Goal: Information Seeking & Learning: Learn about a topic

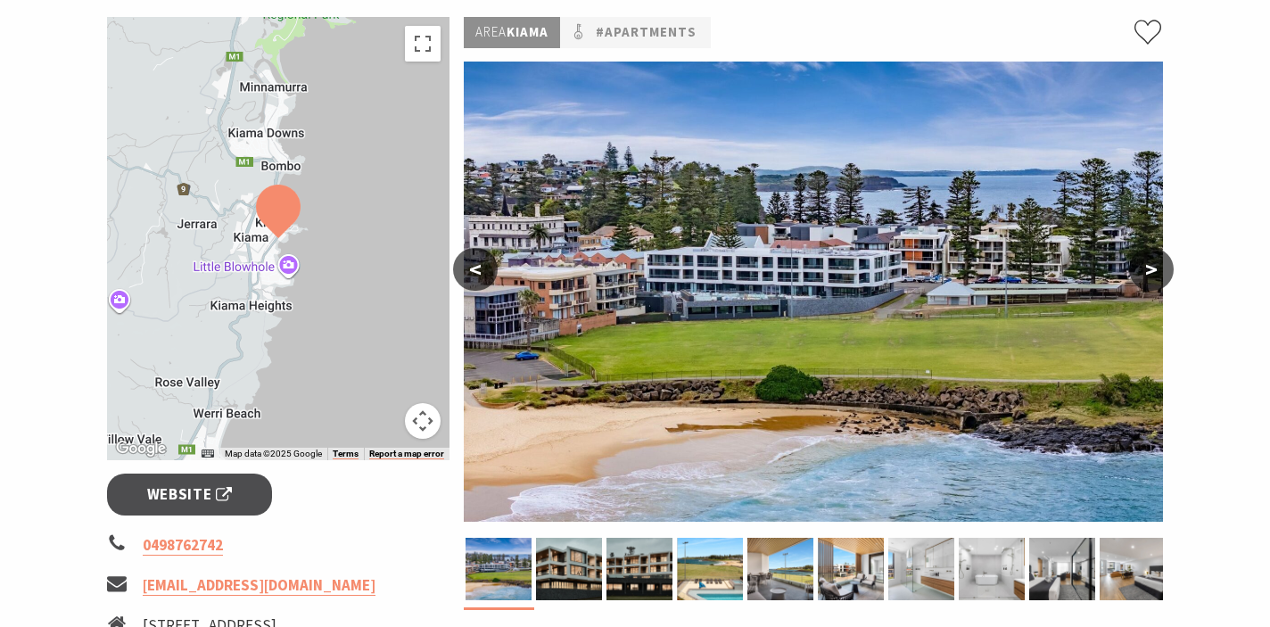
scroll to position [271, 0]
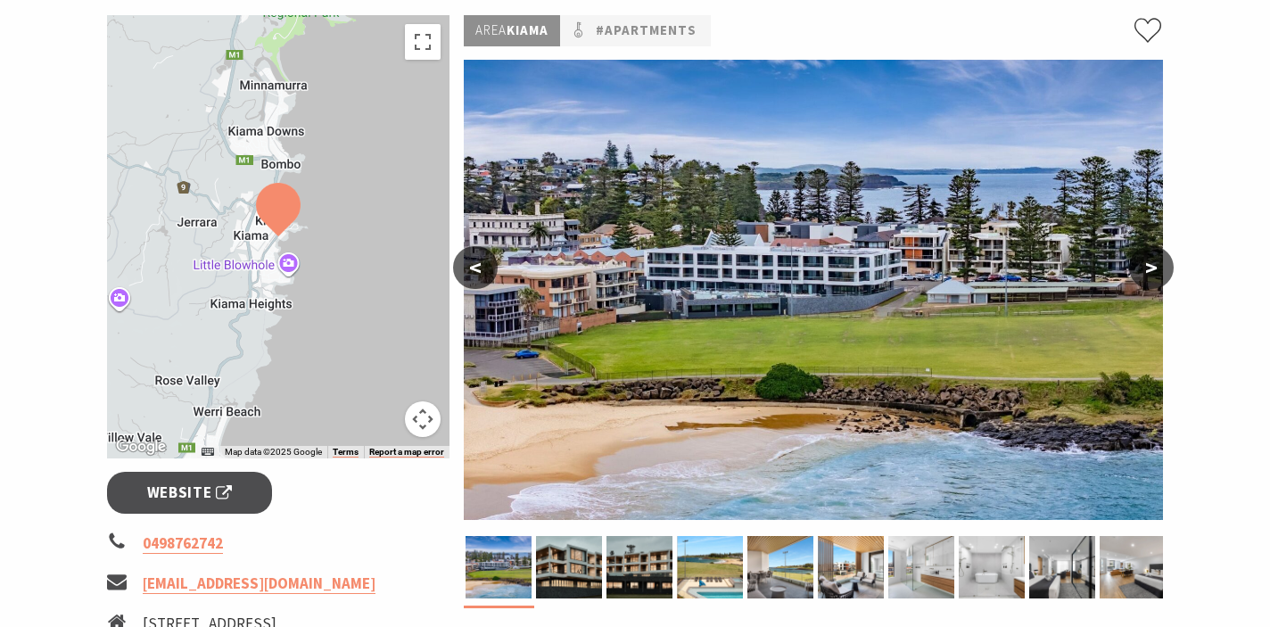
click at [1157, 268] on button ">" at bounding box center [1151, 267] width 45 height 43
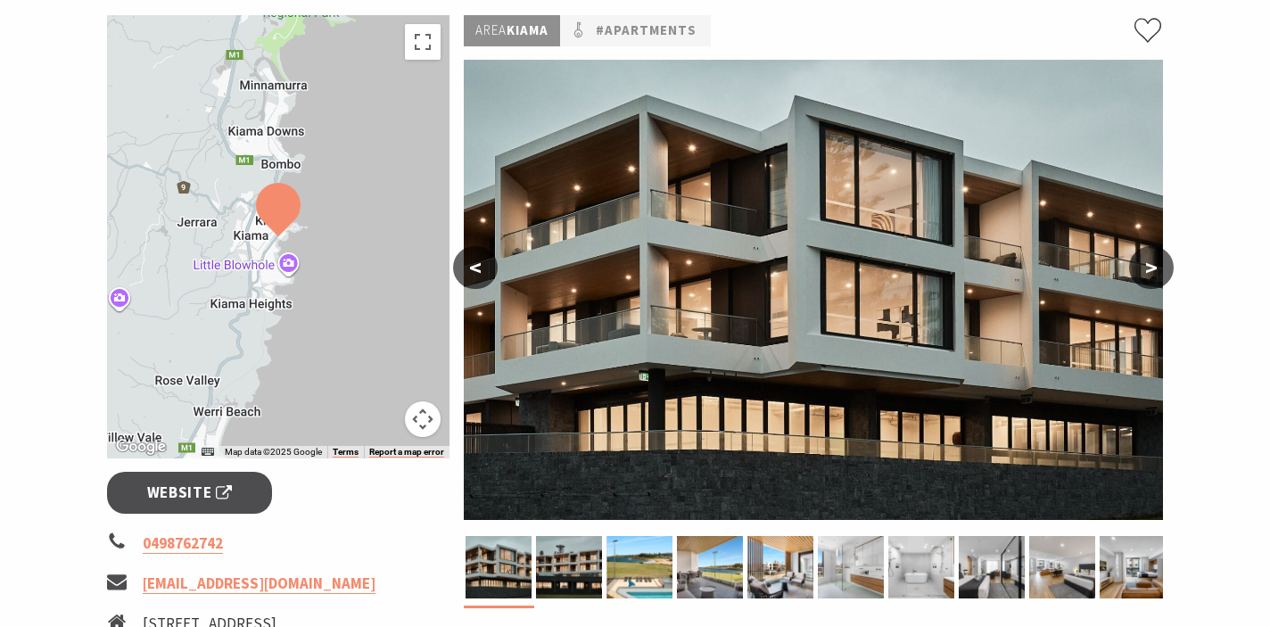
click at [1157, 268] on button ">" at bounding box center [1151, 267] width 45 height 43
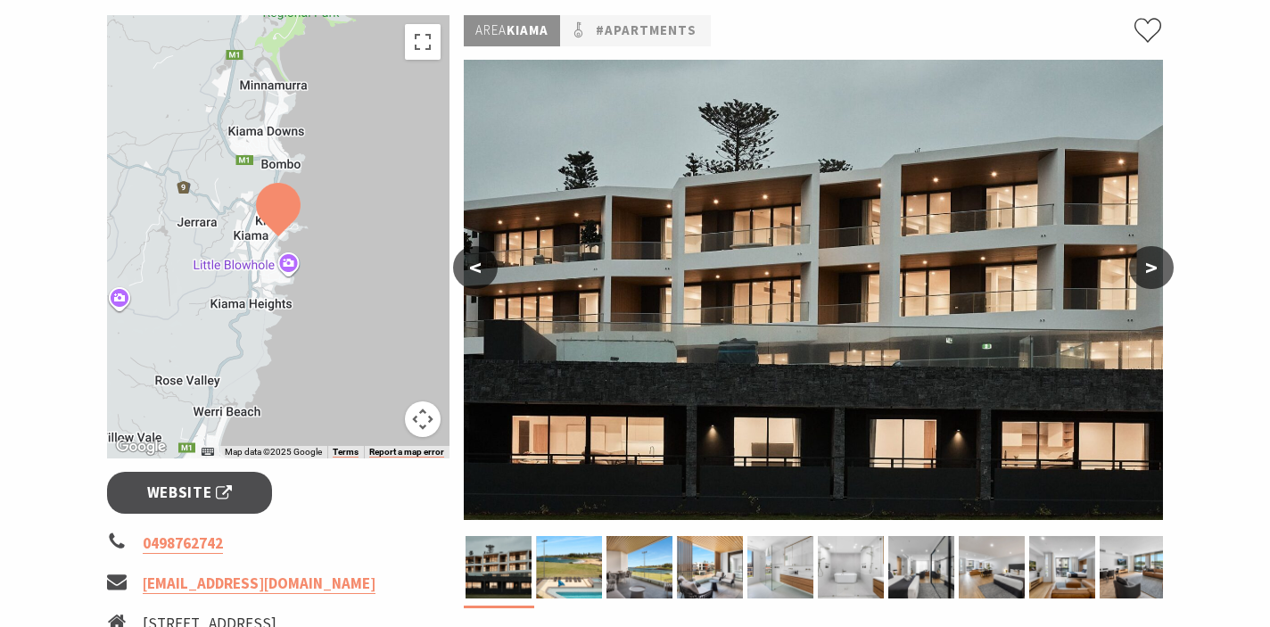
click at [470, 271] on button "<" at bounding box center [475, 267] width 45 height 43
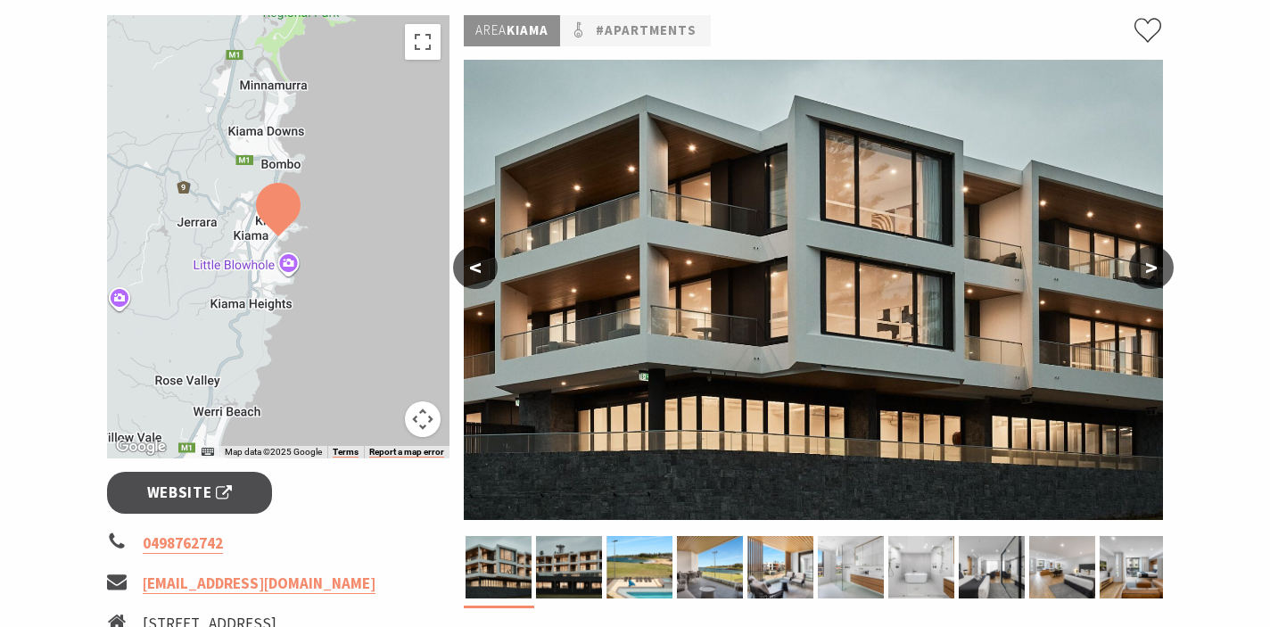
click at [1150, 274] on button ">" at bounding box center [1151, 267] width 45 height 43
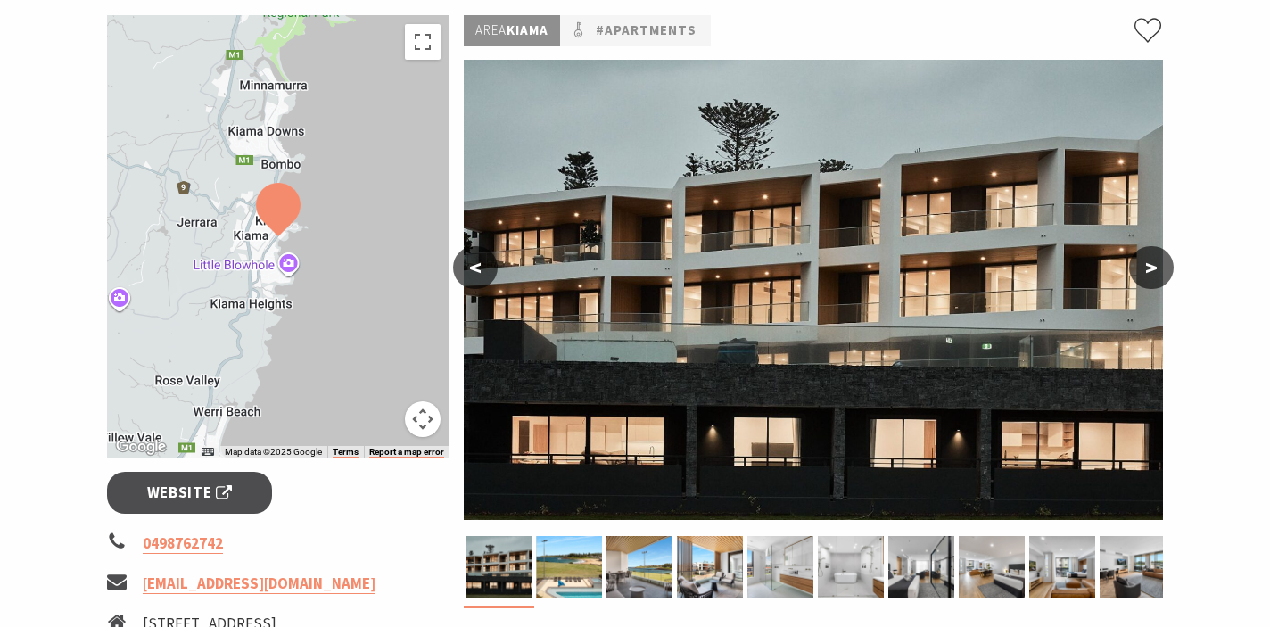
click at [1150, 274] on button ">" at bounding box center [1151, 267] width 45 height 43
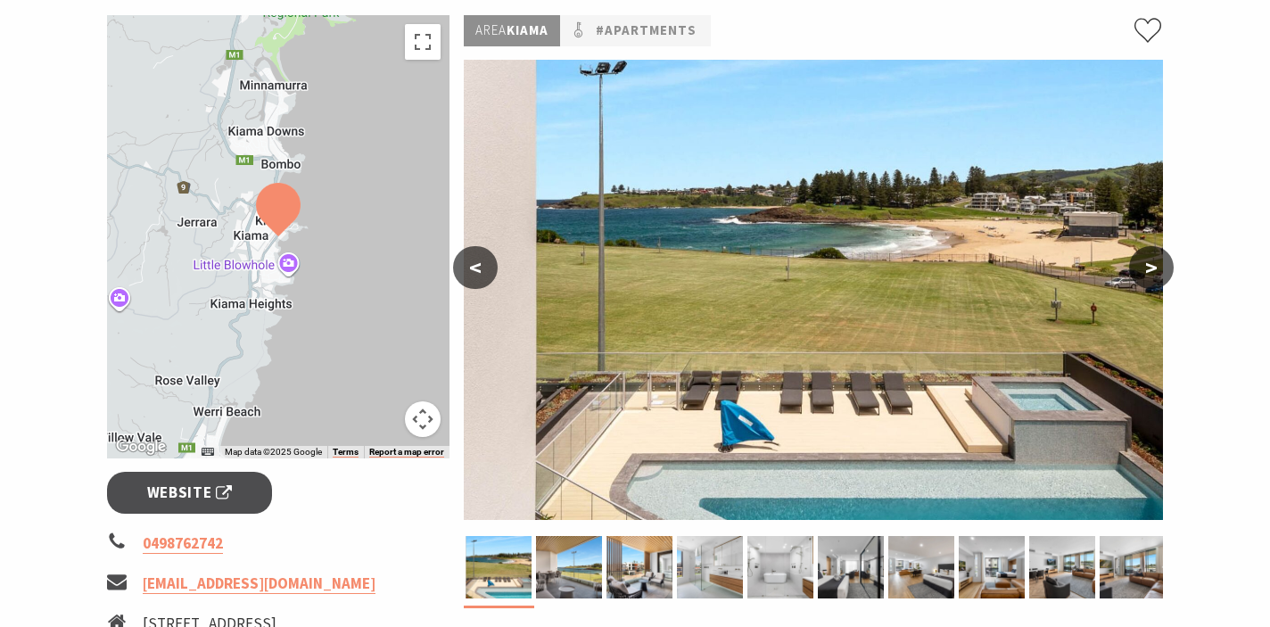
click at [1150, 274] on button ">" at bounding box center [1151, 267] width 45 height 43
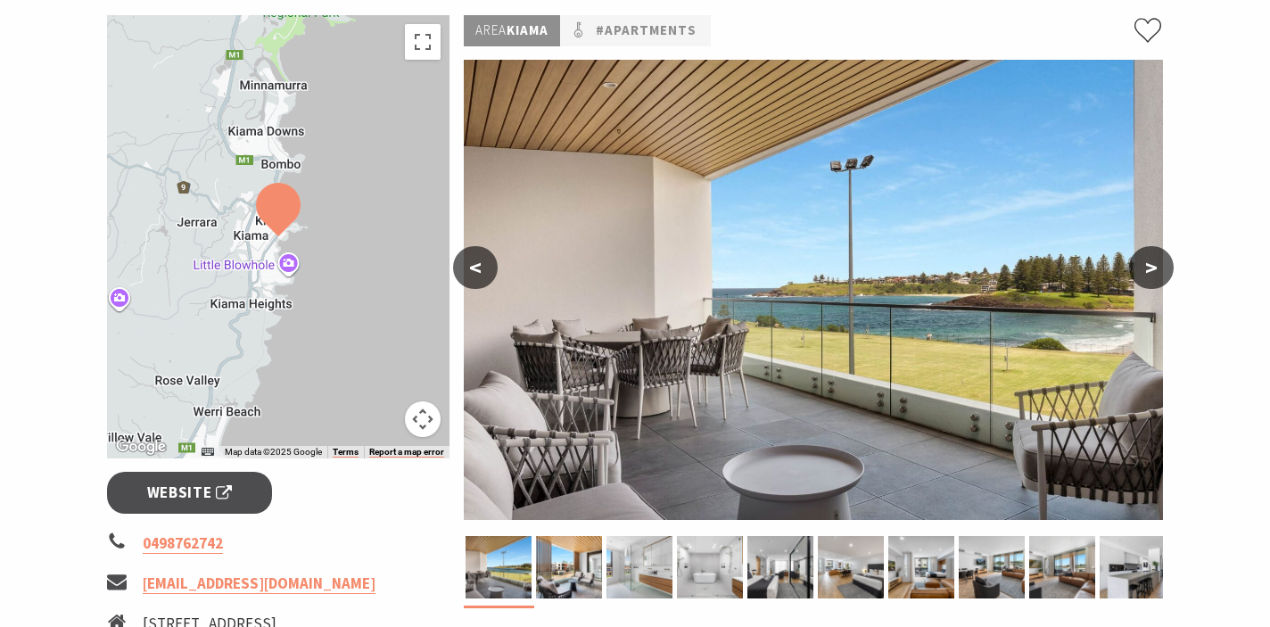
click at [1150, 274] on button ">" at bounding box center [1151, 267] width 45 height 43
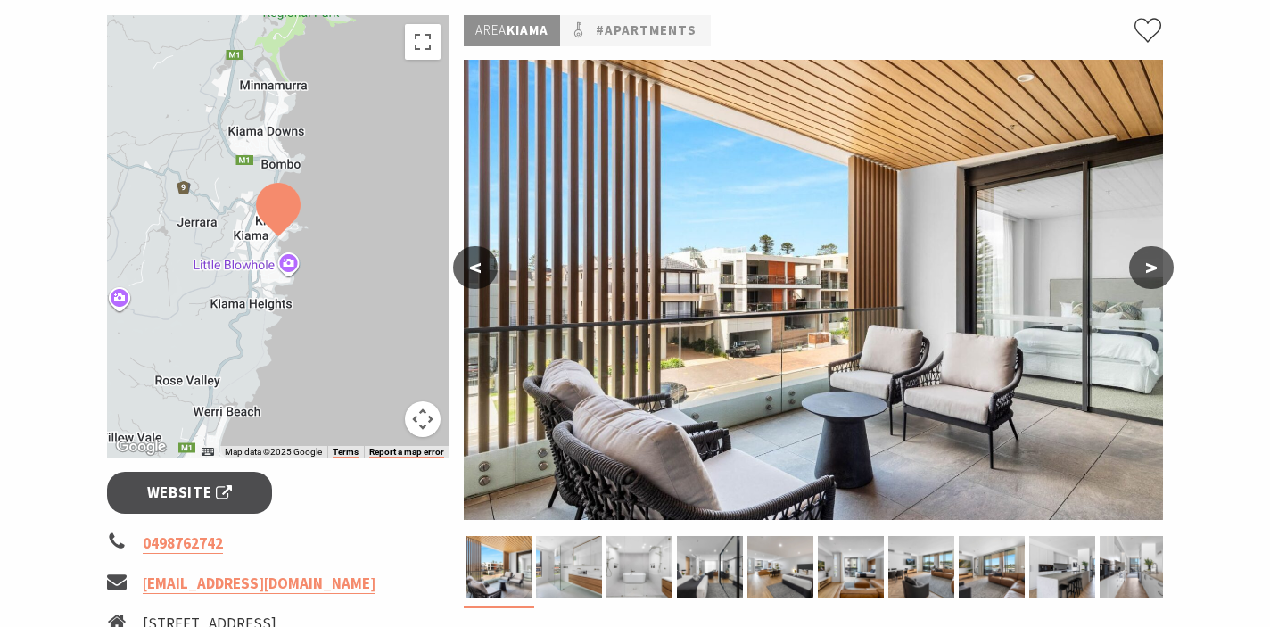
click at [1150, 274] on button ">" at bounding box center [1151, 267] width 45 height 43
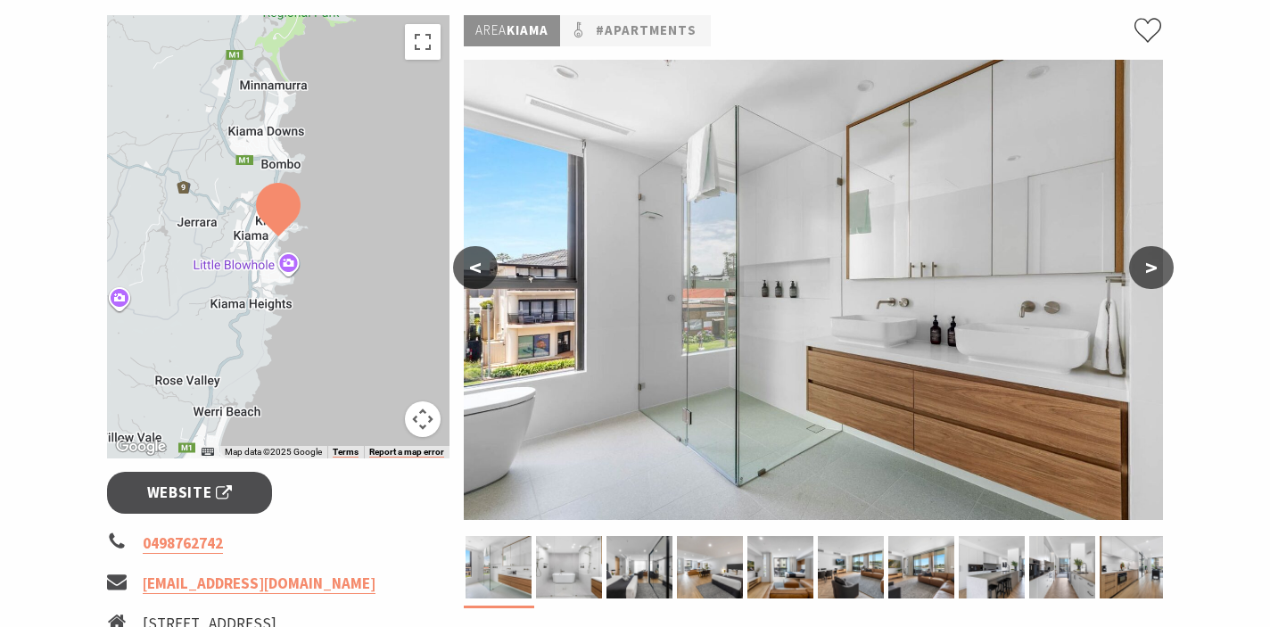
click at [1150, 274] on button ">" at bounding box center [1151, 267] width 45 height 43
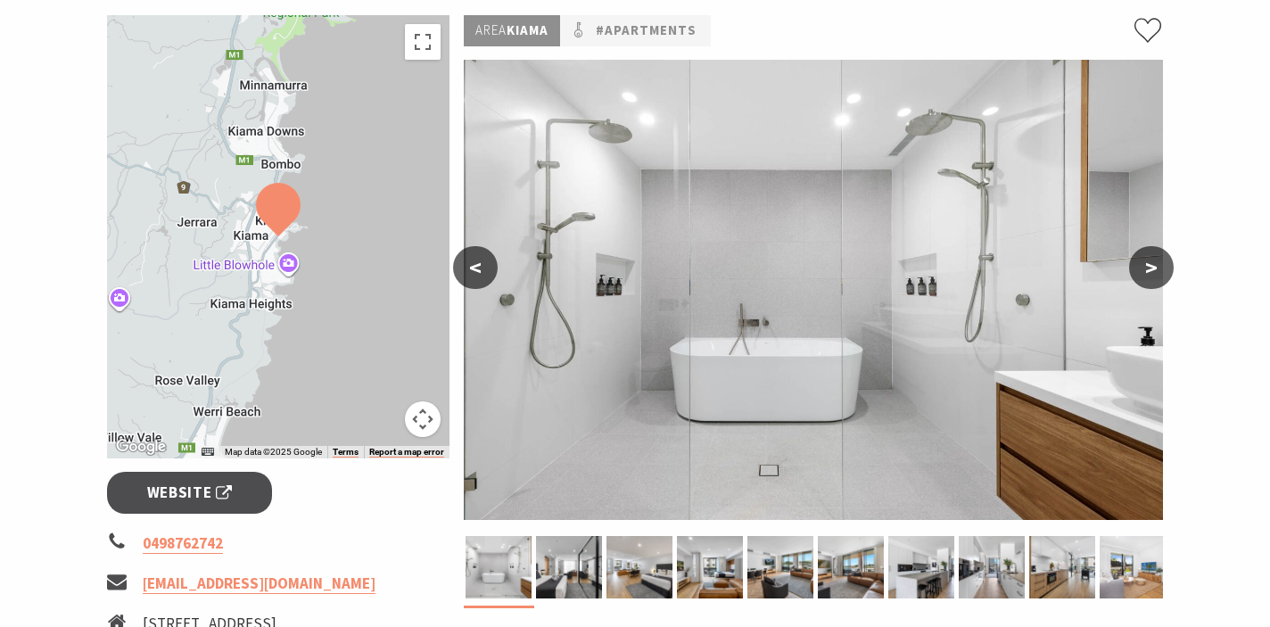
click at [1150, 274] on button ">" at bounding box center [1151, 267] width 45 height 43
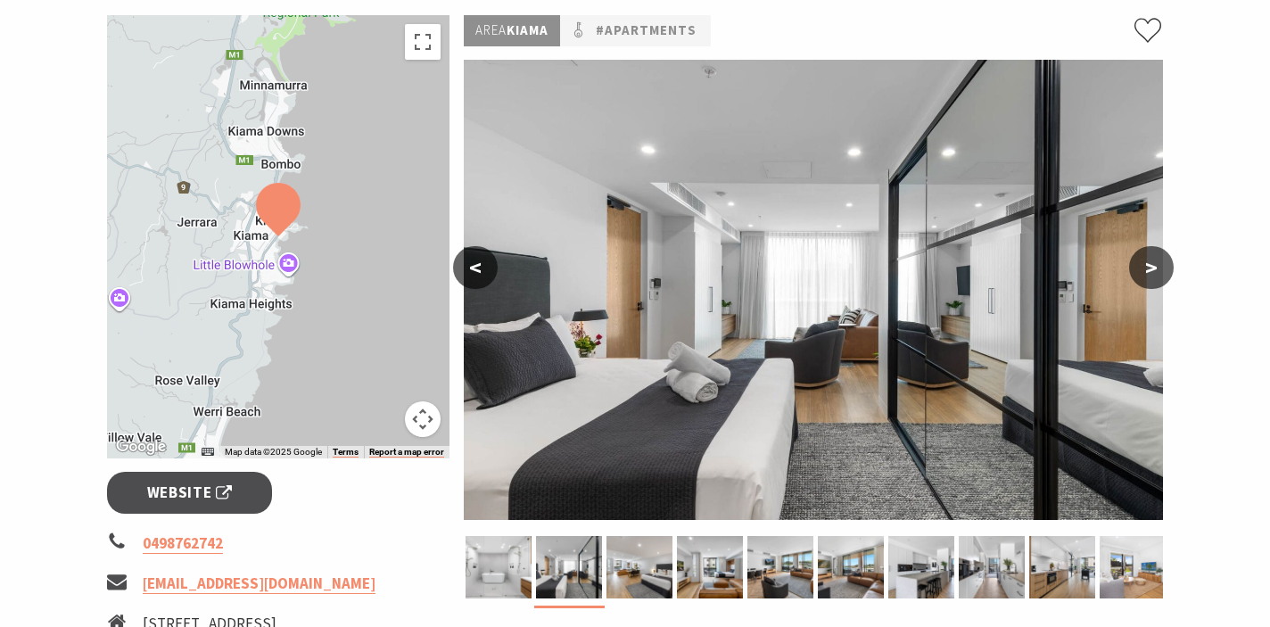
click at [1150, 274] on button ">" at bounding box center [1151, 267] width 45 height 43
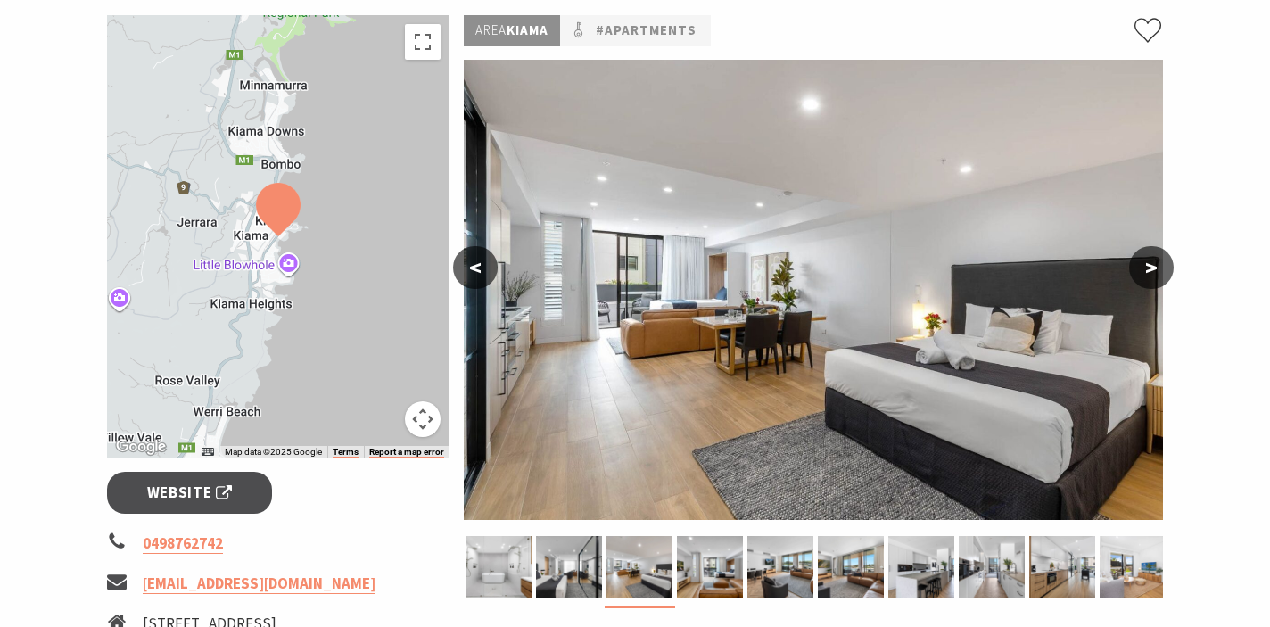
click at [1150, 274] on button ">" at bounding box center [1151, 267] width 45 height 43
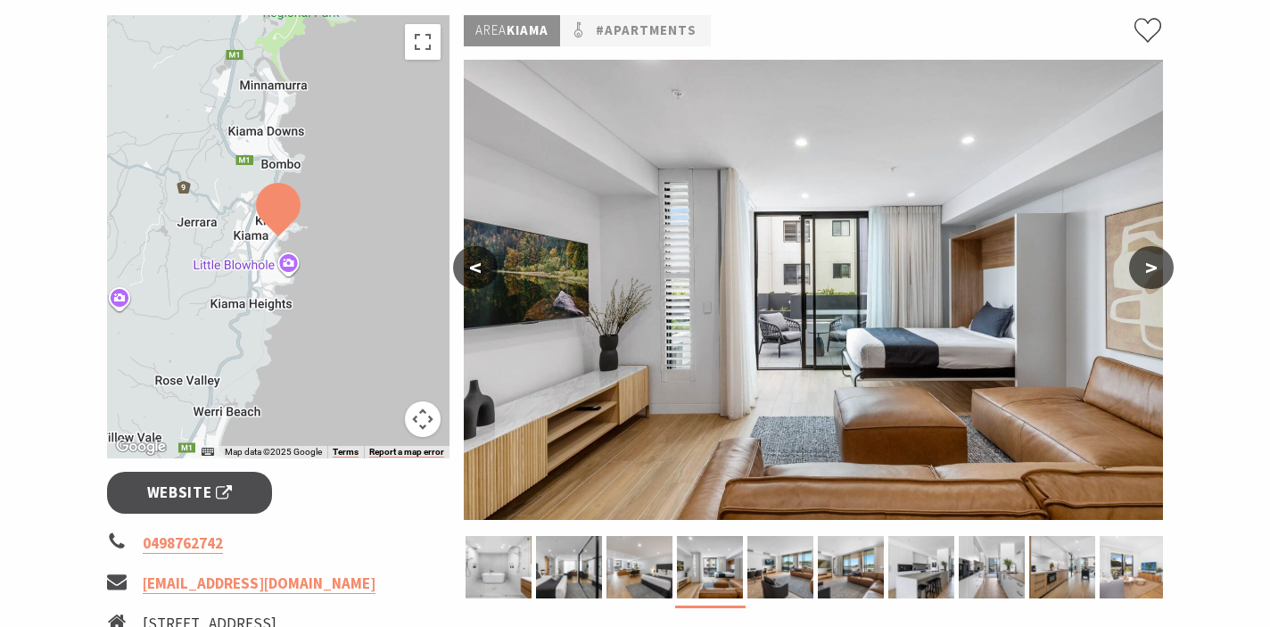
click at [1150, 274] on button ">" at bounding box center [1151, 267] width 45 height 43
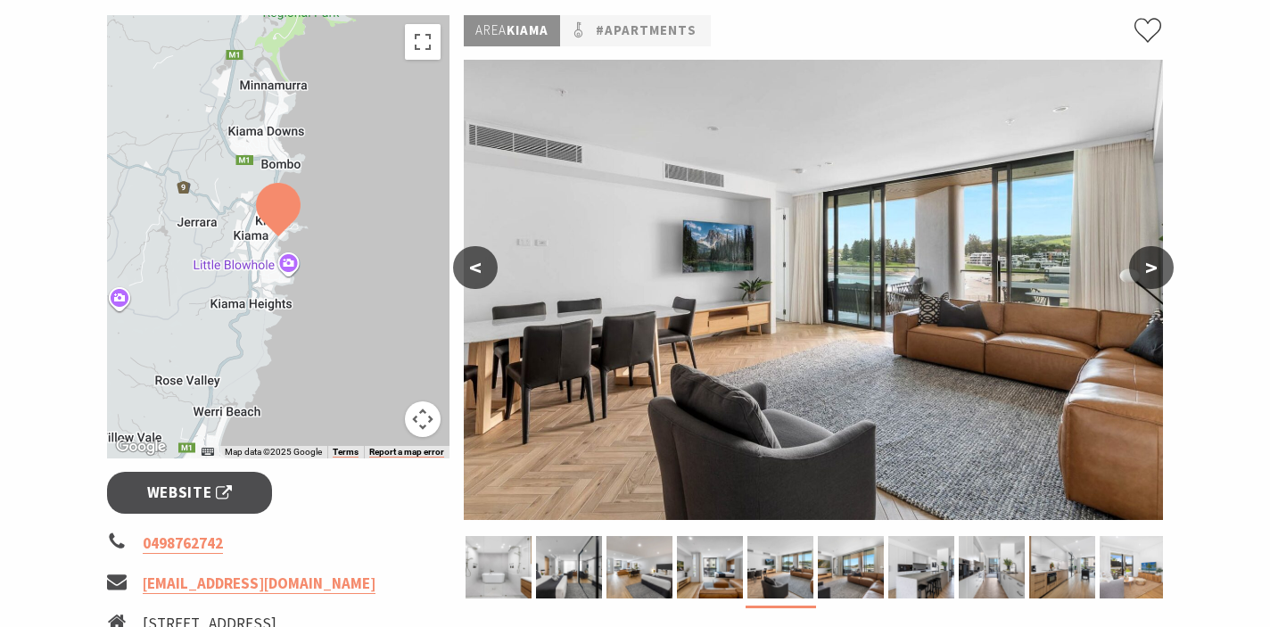
click at [1150, 274] on button ">" at bounding box center [1151, 267] width 45 height 43
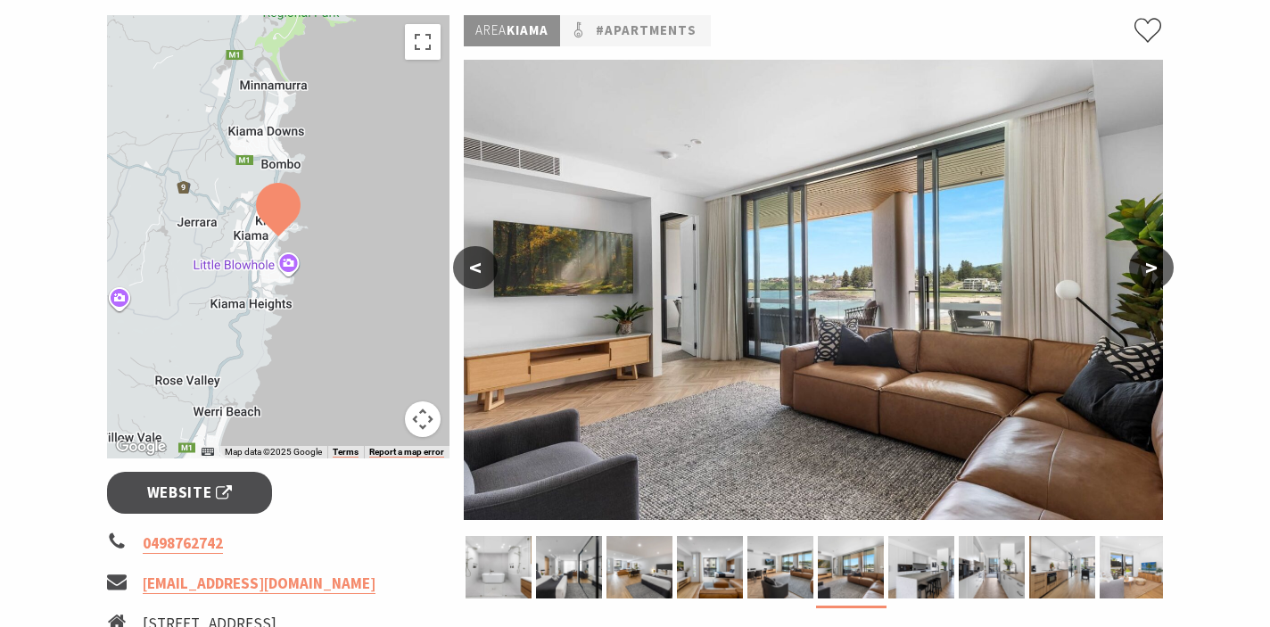
click at [1150, 274] on button ">" at bounding box center [1151, 267] width 45 height 43
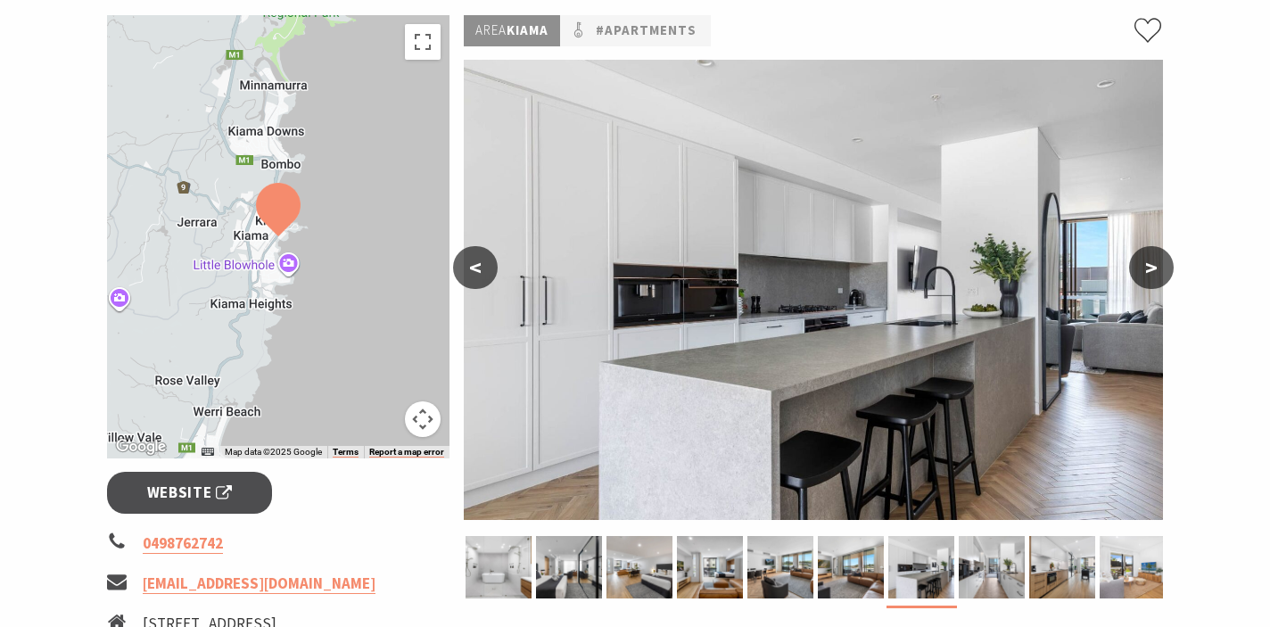
click at [1150, 274] on button ">" at bounding box center [1151, 267] width 45 height 43
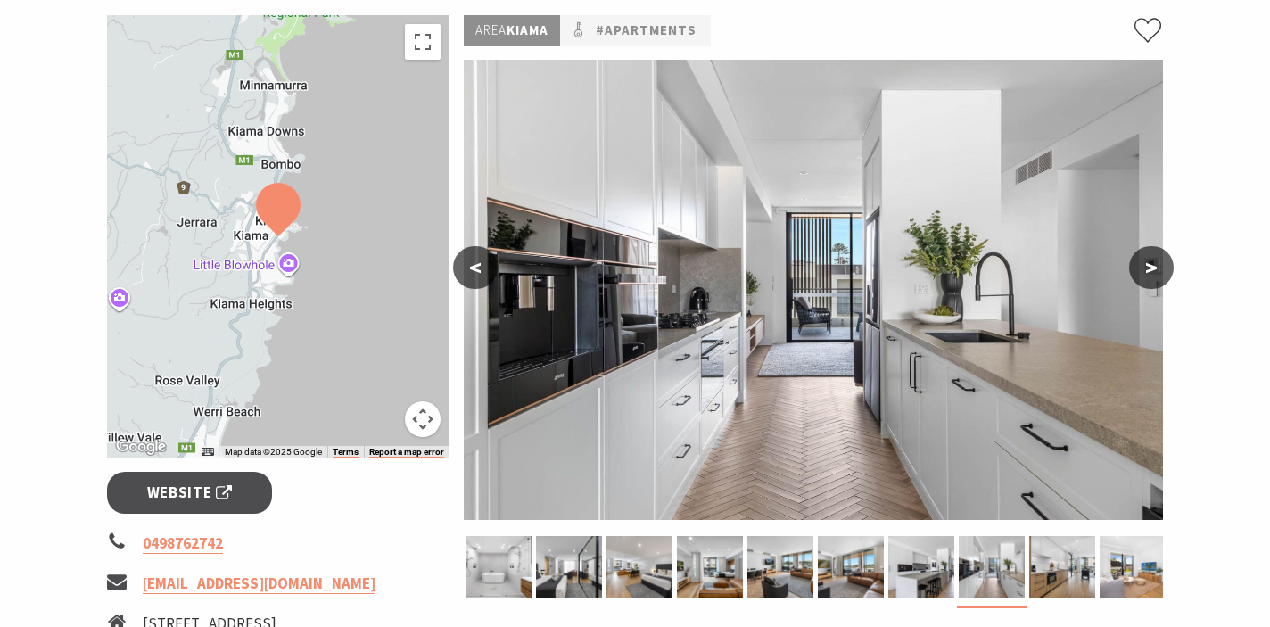
click at [1150, 274] on button ">" at bounding box center [1151, 267] width 45 height 43
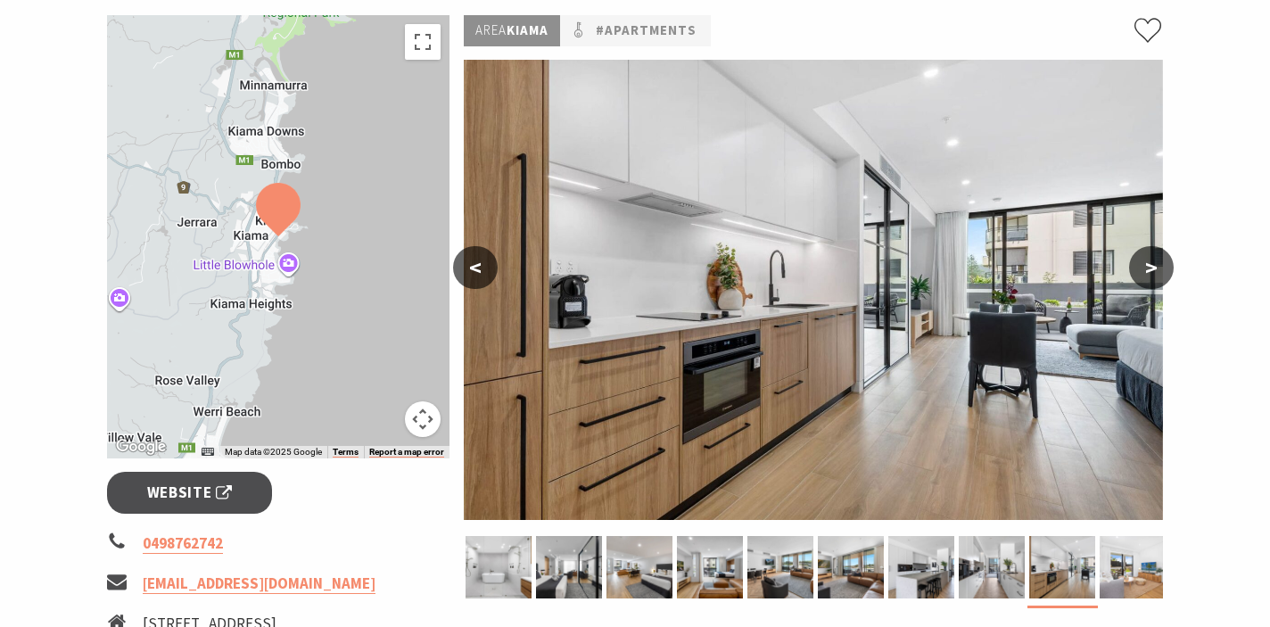
click at [1150, 274] on button ">" at bounding box center [1151, 267] width 45 height 43
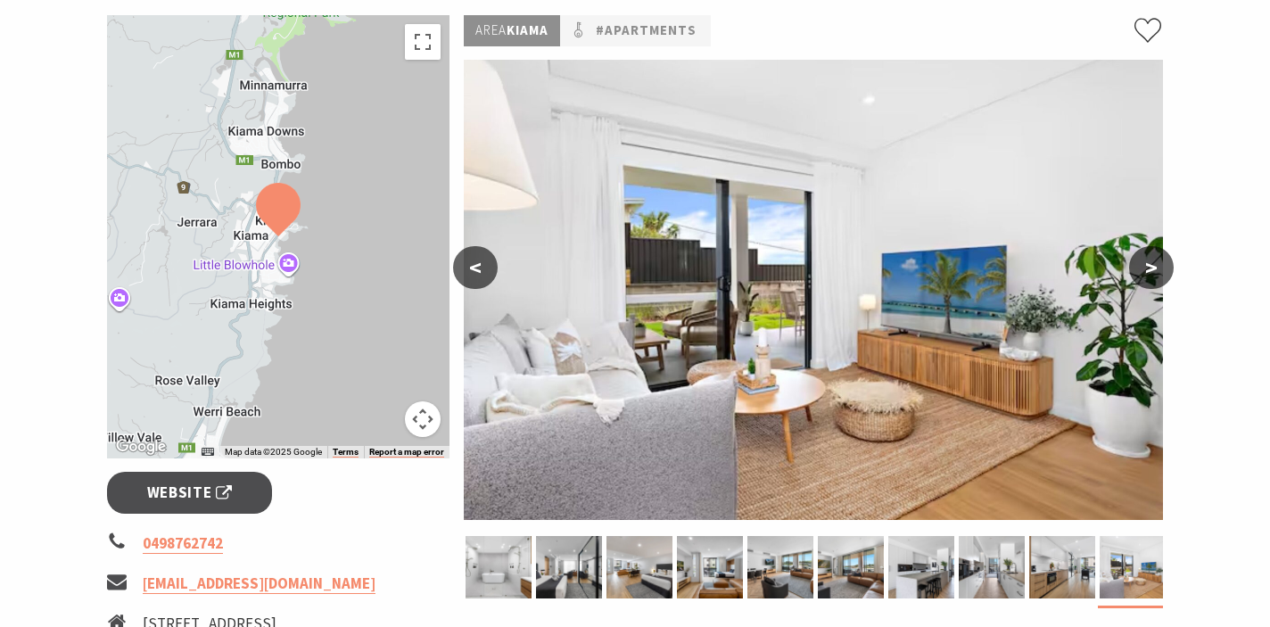
click at [1150, 274] on button ">" at bounding box center [1151, 267] width 45 height 43
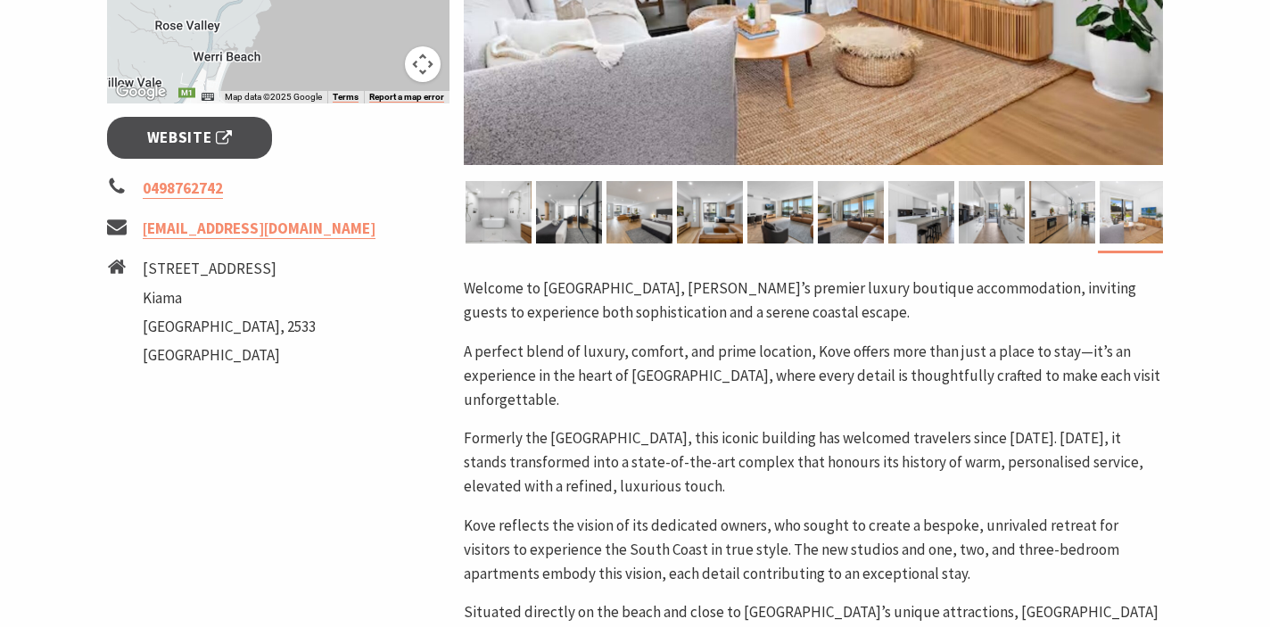
scroll to position [0, 0]
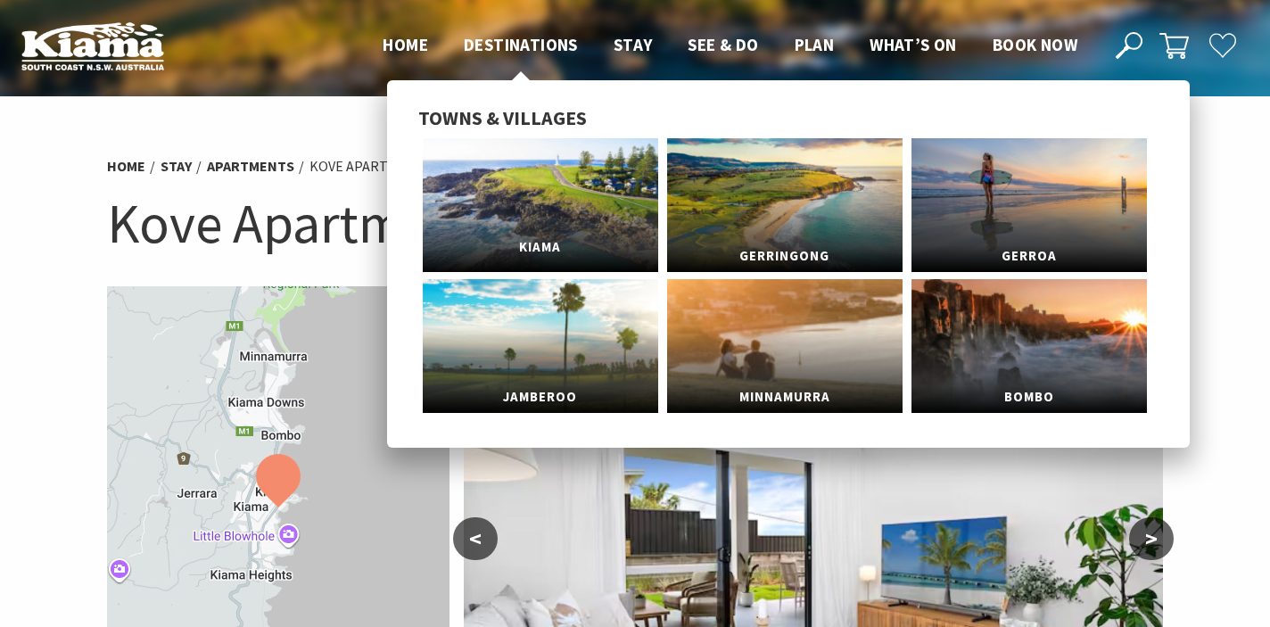
click at [538, 169] on link "Kiama" at bounding box center [540, 205] width 235 height 134
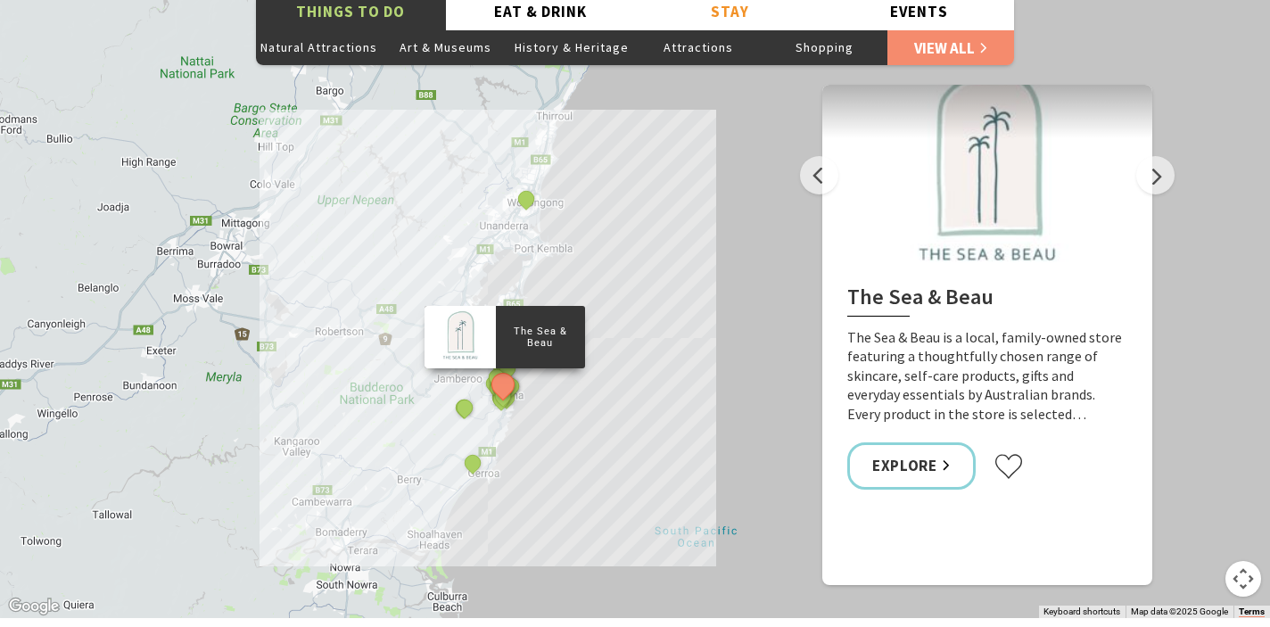
scroll to position [3243, 0]
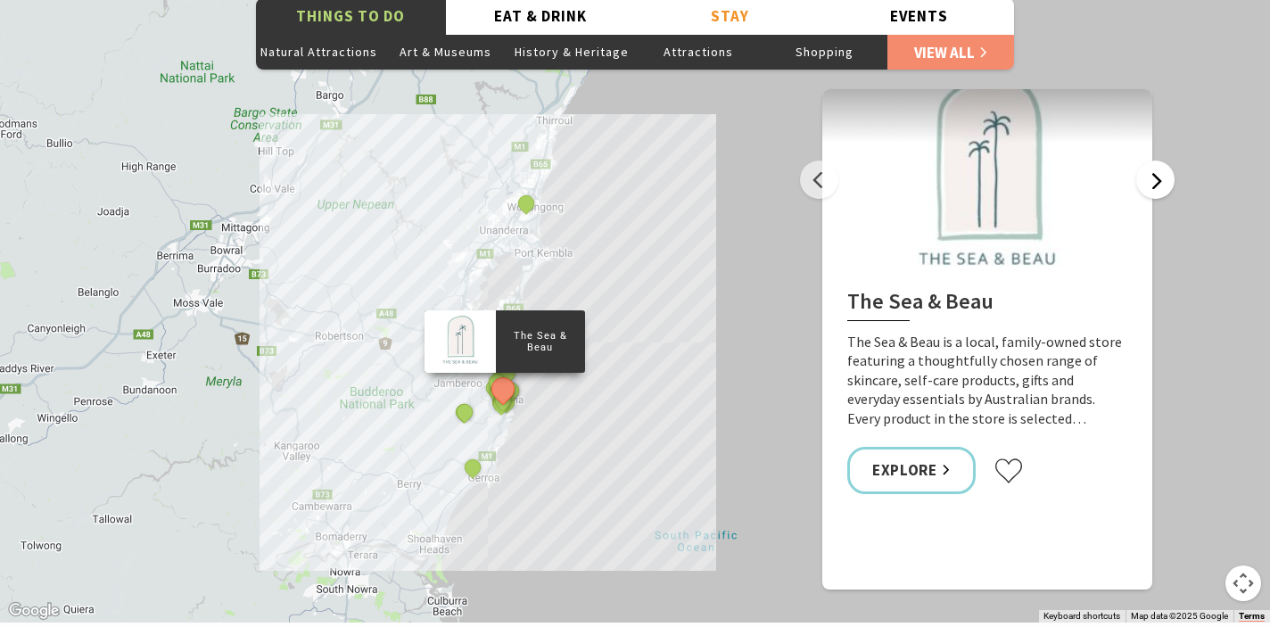
click at [1155, 161] on button "Next" at bounding box center [1155, 180] width 38 height 38
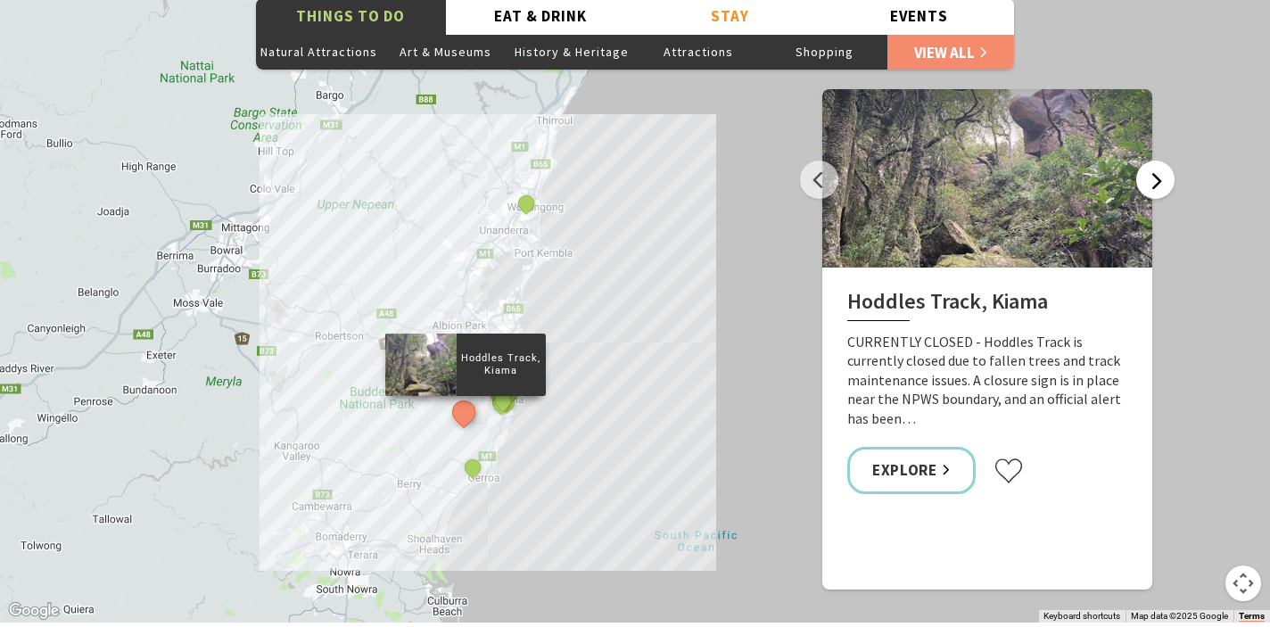
click at [1155, 161] on button "Next" at bounding box center [1155, 180] width 38 height 38
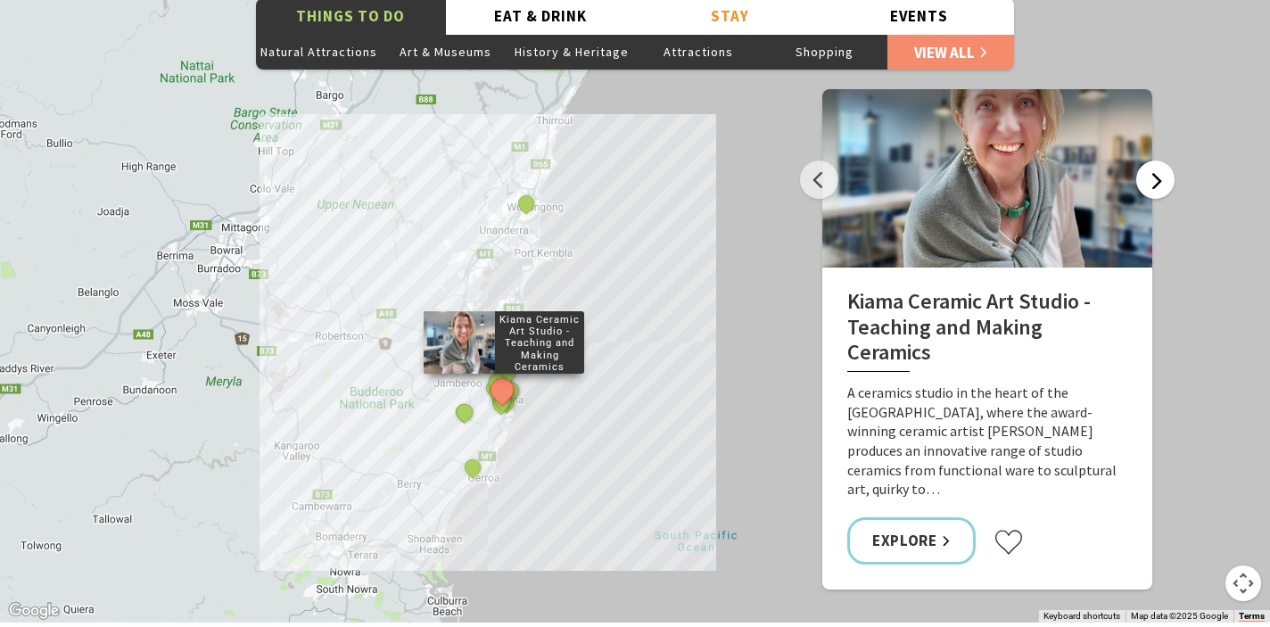
click at [1155, 161] on button "Next" at bounding box center [1155, 180] width 38 height 38
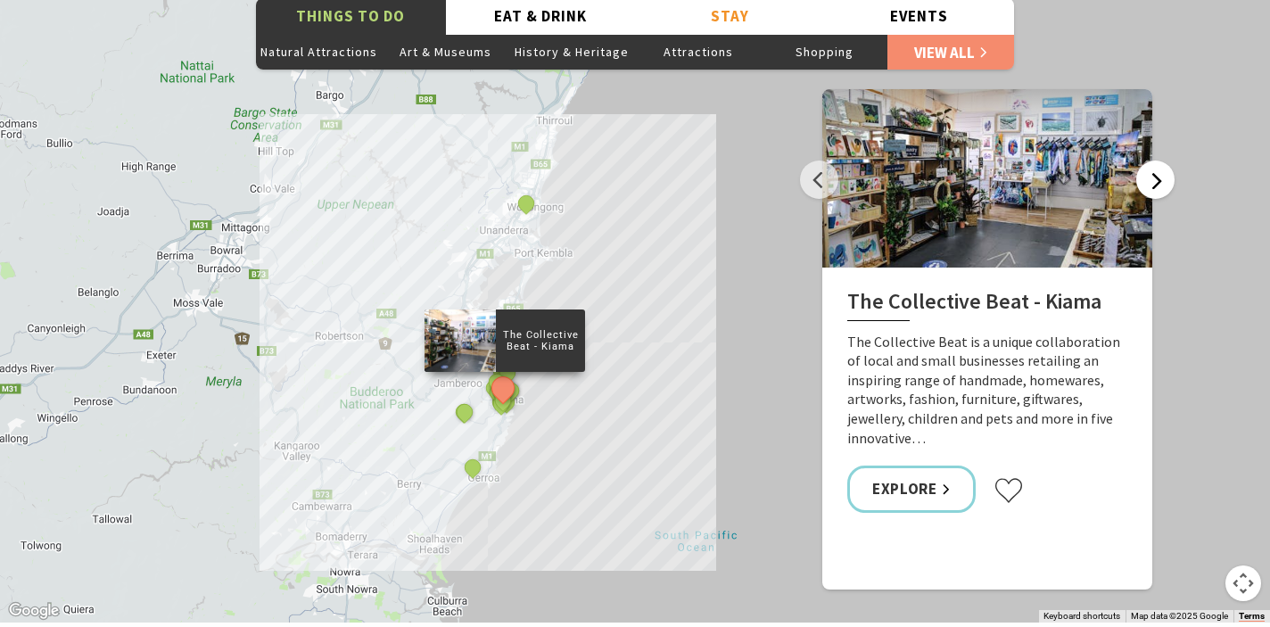
click at [1155, 161] on button "Next" at bounding box center [1155, 180] width 38 height 38
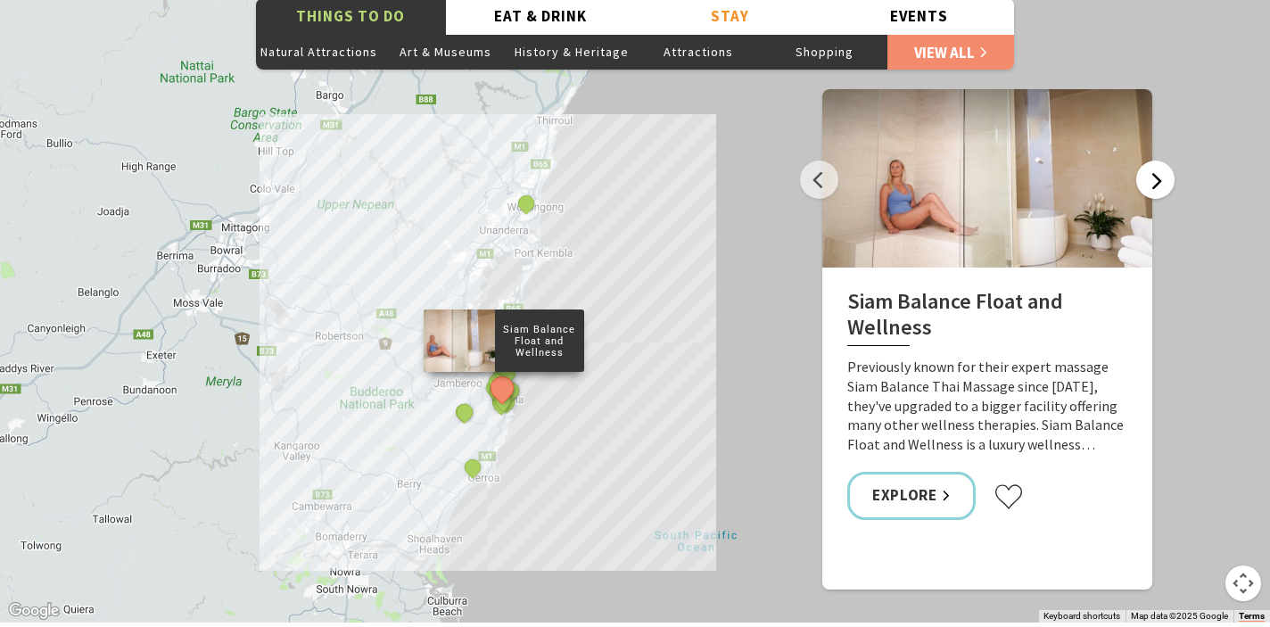
click at [1155, 161] on button "Next" at bounding box center [1155, 180] width 38 height 38
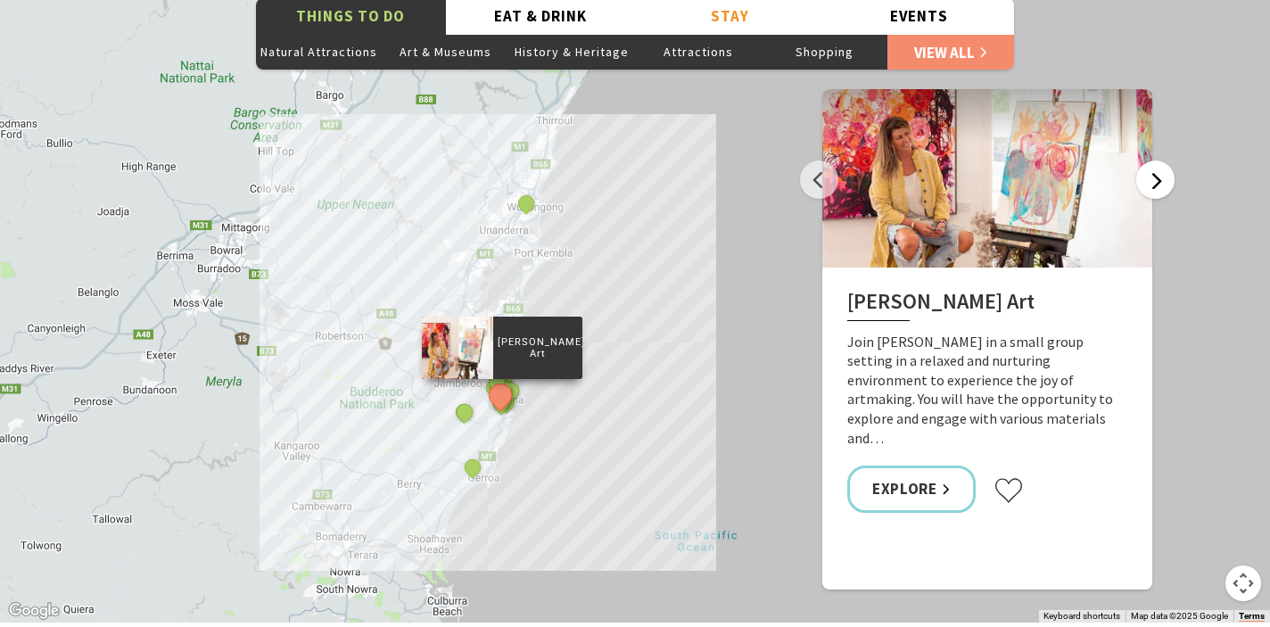
click at [1155, 161] on button "Next" at bounding box center [1155, 180] width 38 height 38
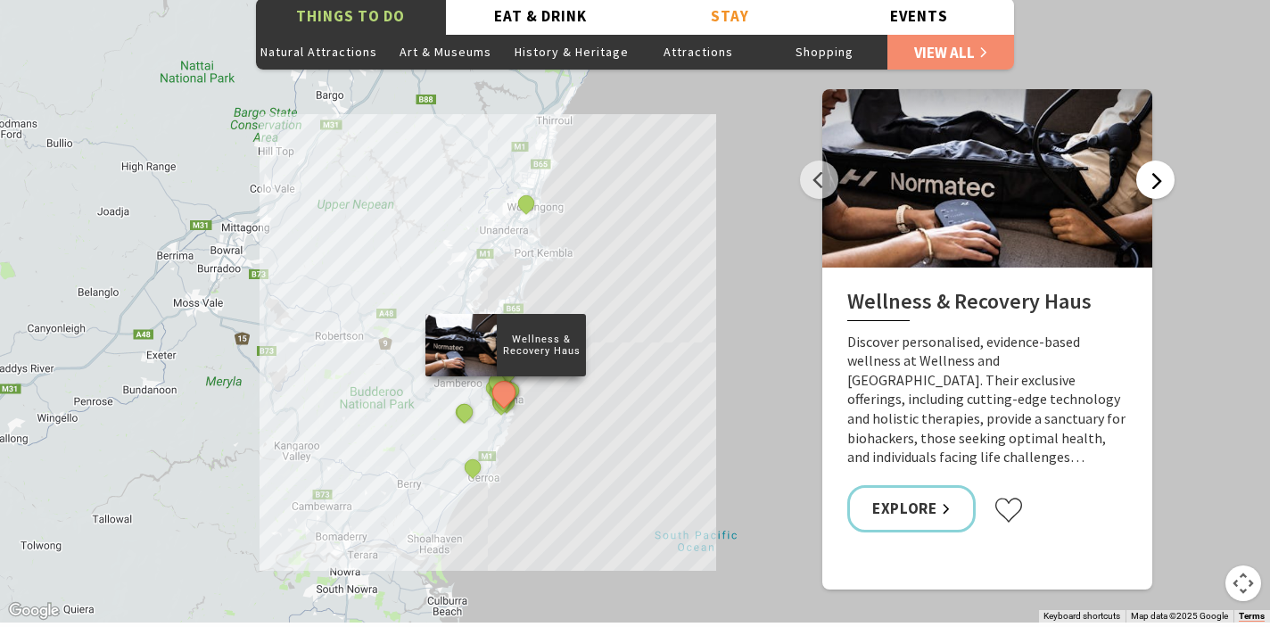
click at [1155, 161] on button "Next" at bounding box center [1155, 180] width 38 height 38
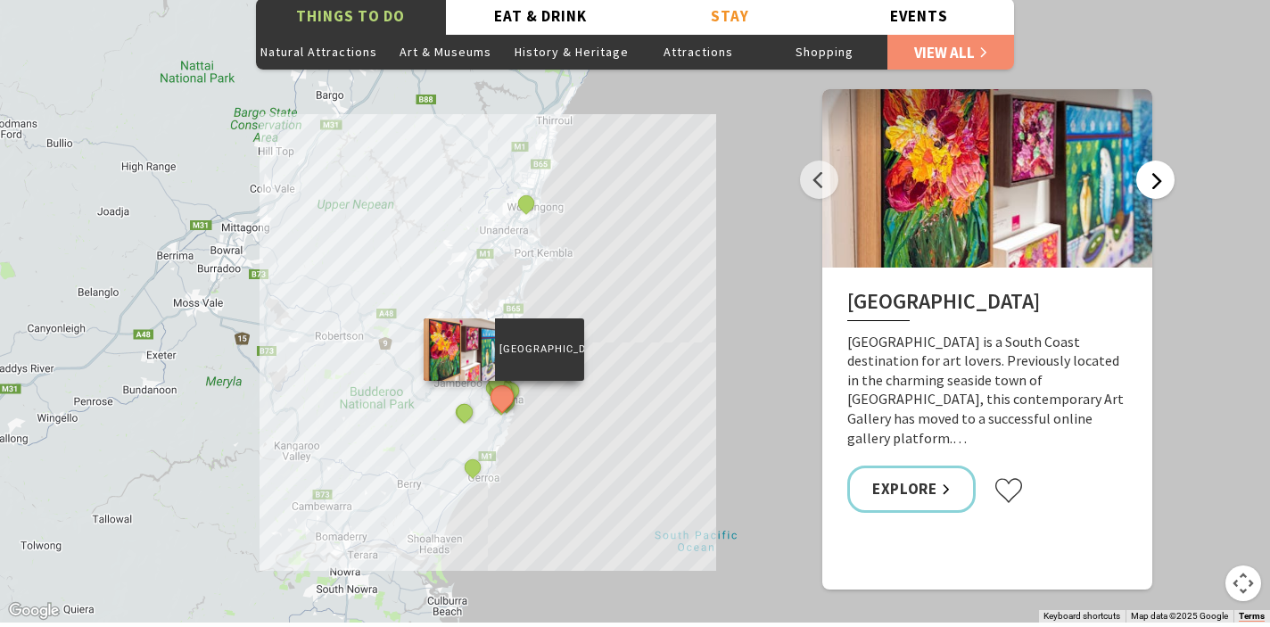
click at [1155, 161] on button "Next" at bounding box center [1155, 180] width 38 height 38
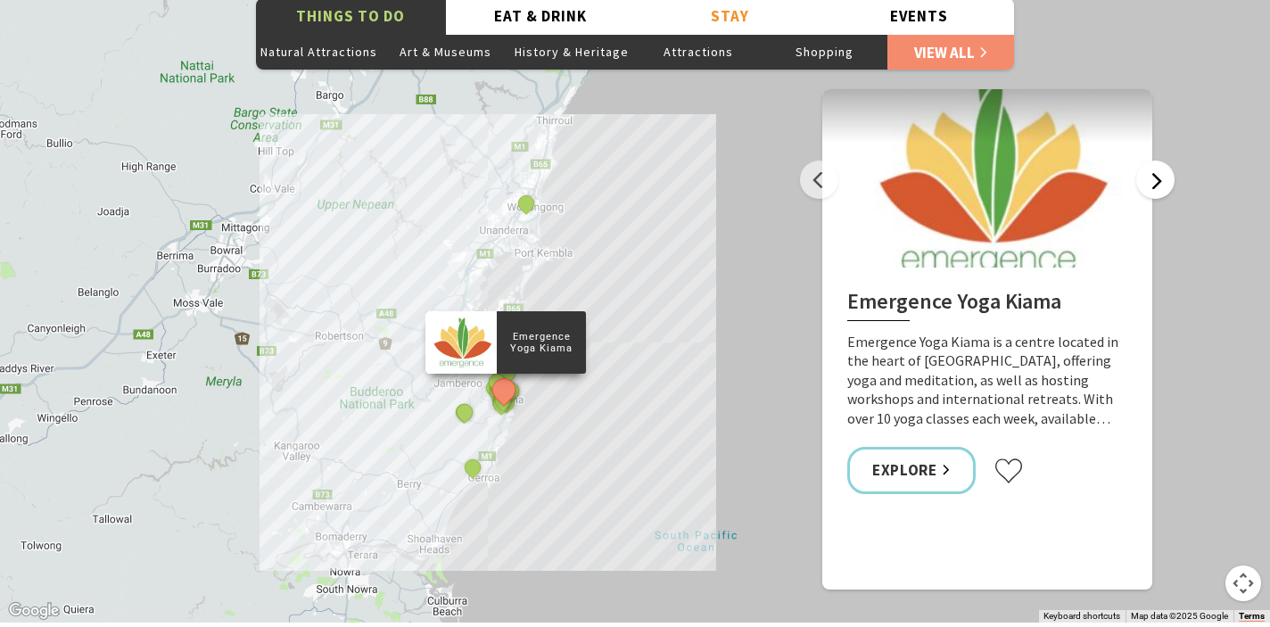
click at [1155, 161] on button "Next" at bounding box center [1155, 180] width 38 height 38
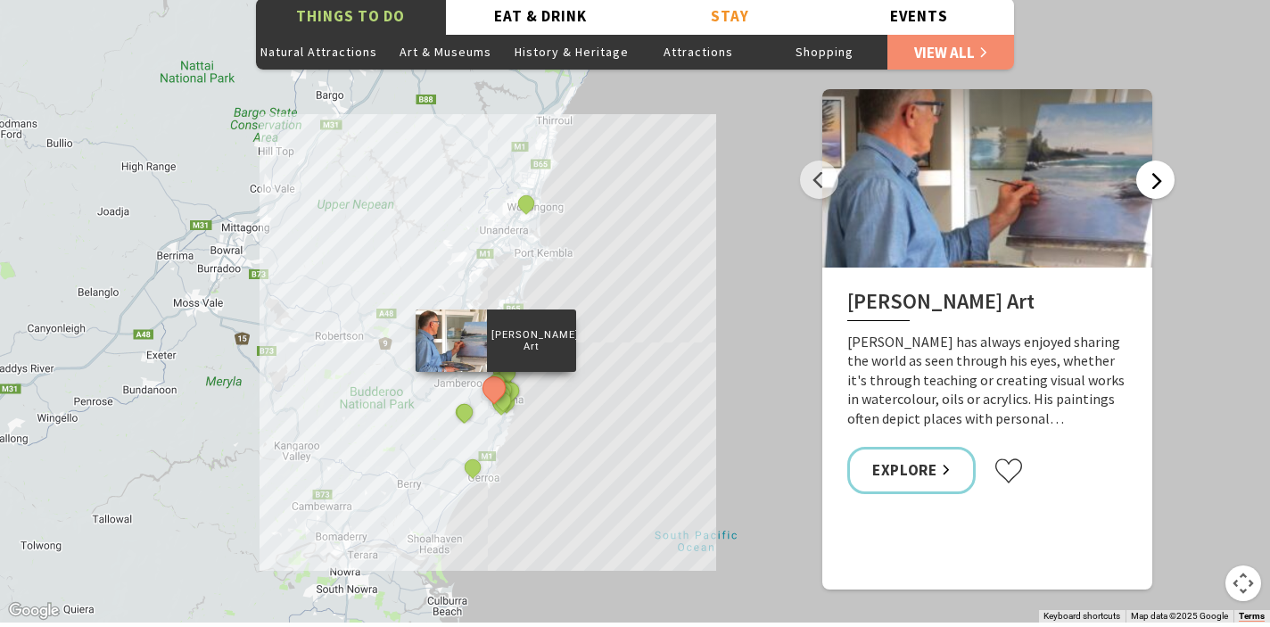
click at [1155, 161] on button "Next" at bounding box center [1155, 180] width 38 height 38
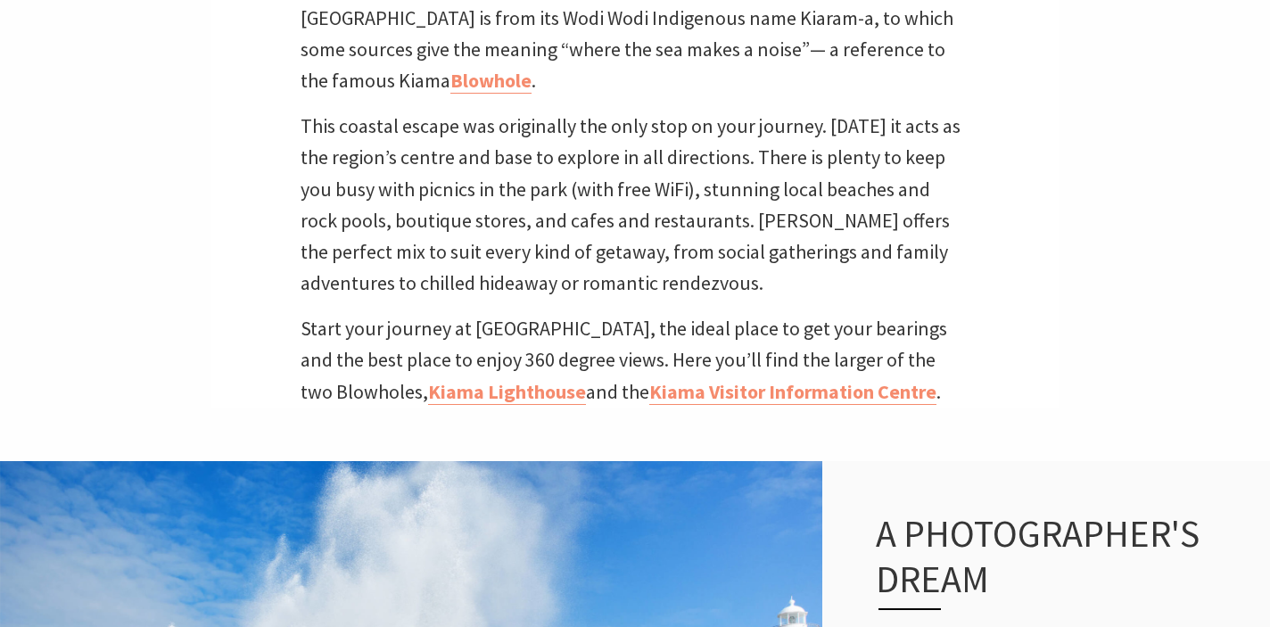
scroll to position [177, 0]
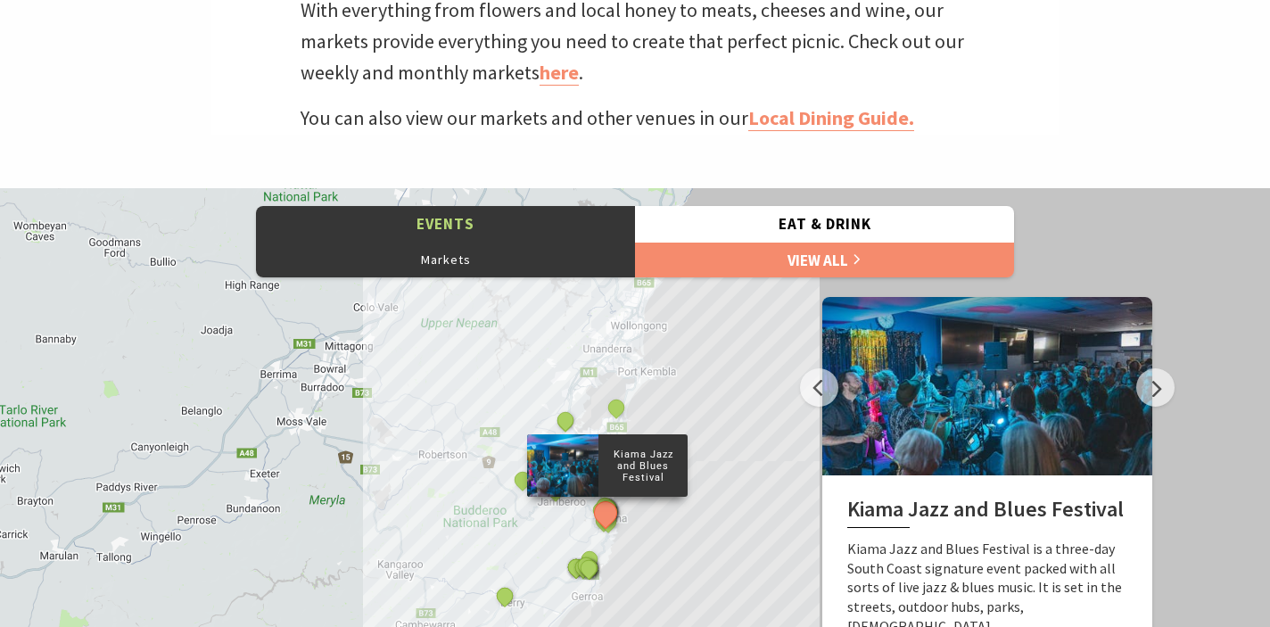
scroll to position [608, 0]
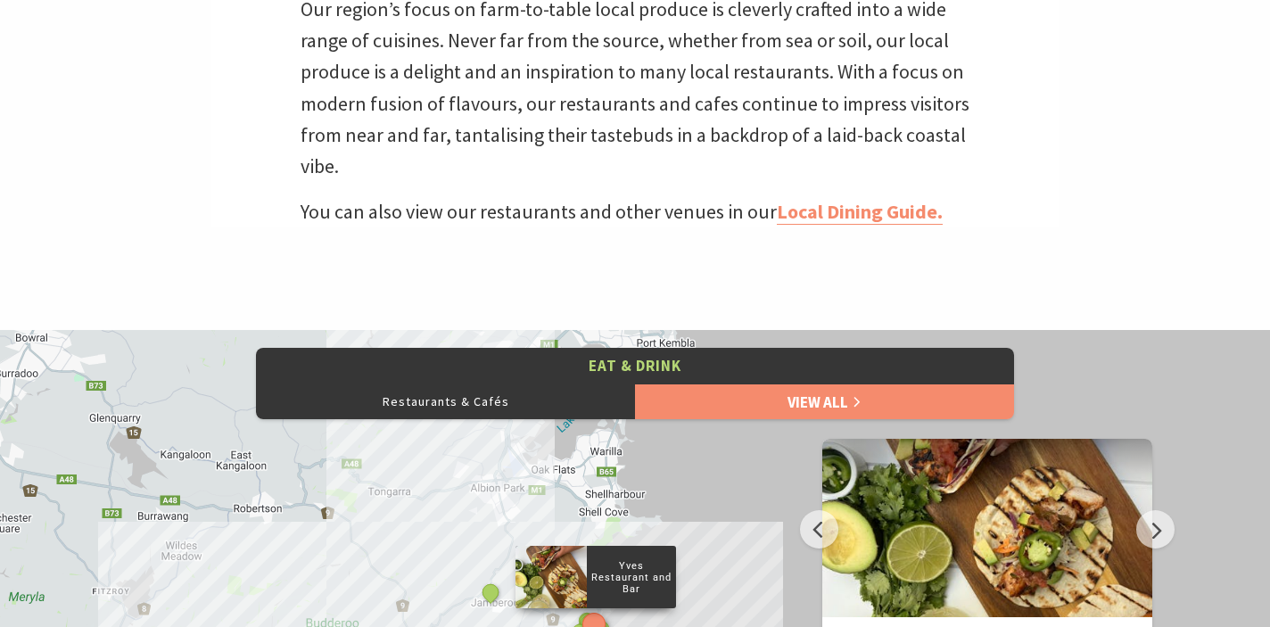
scroll to position [627, 0]
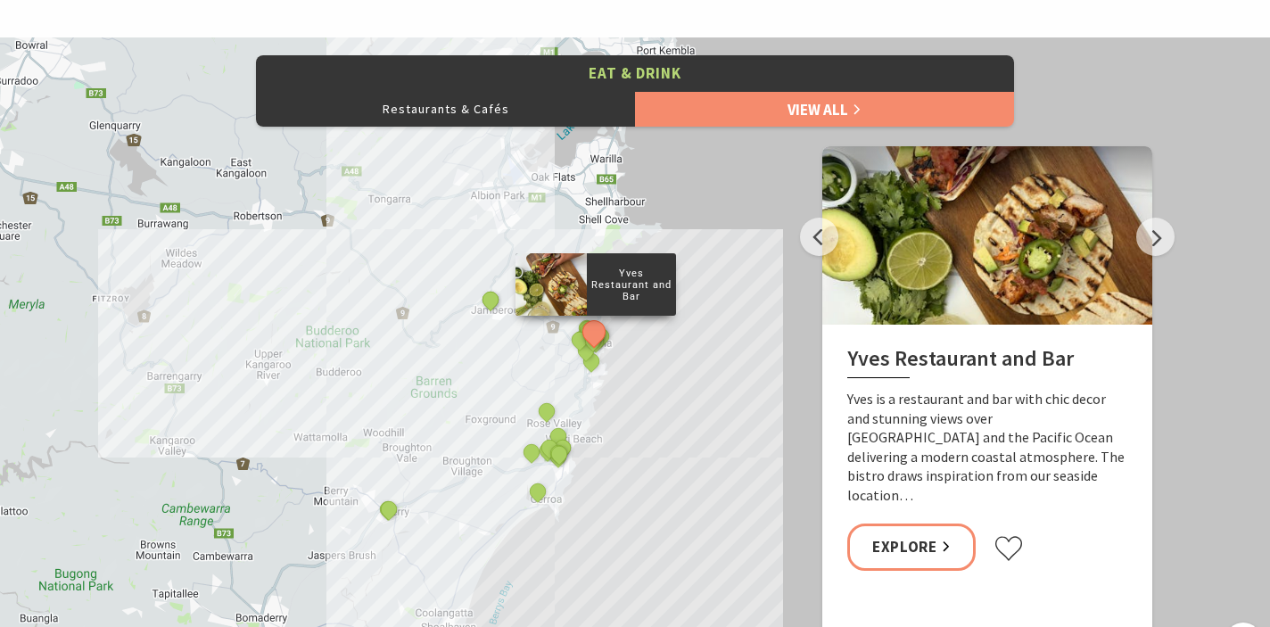
scroll to position [919, 0]
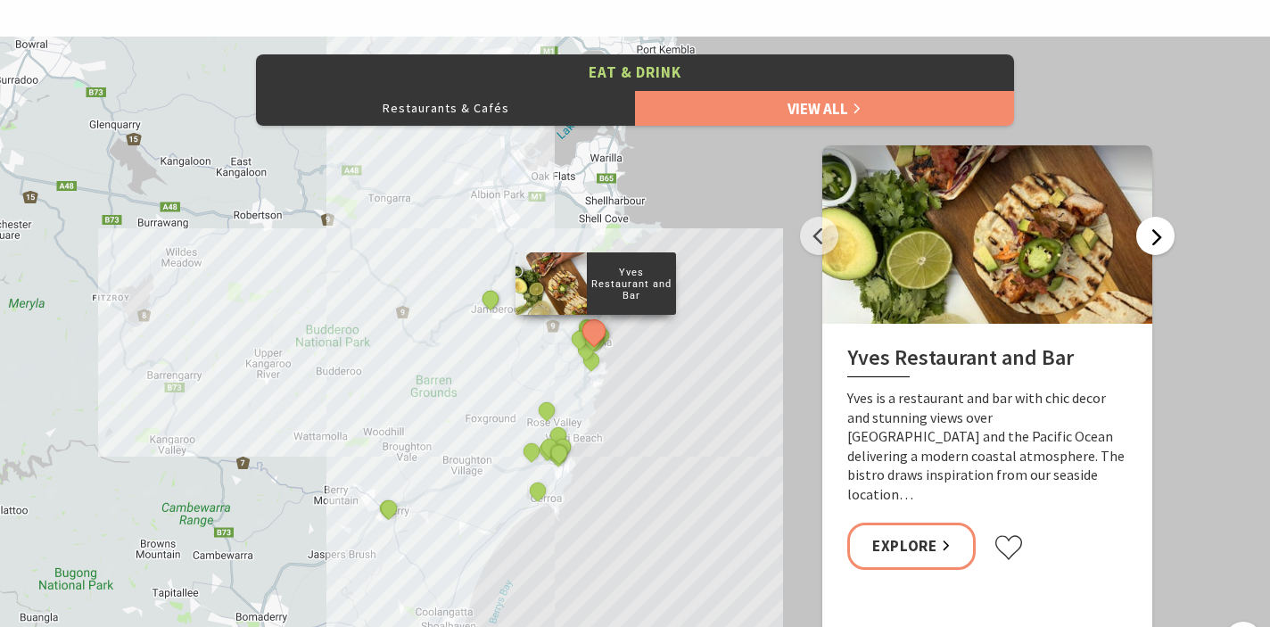
click at [1154, 235] on button "Next" at bounding box center [1155, 236] width 38 height 38
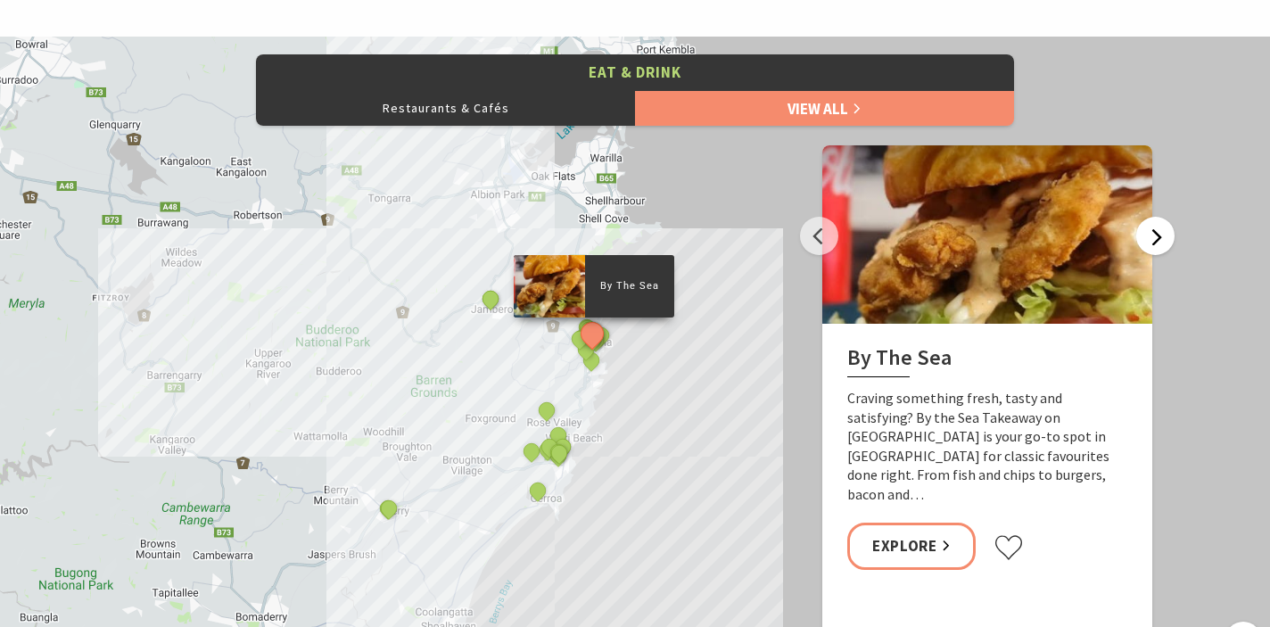
click at [1154, 235] on button "Next" at bounding box center [1155, 236] width 38 height 38
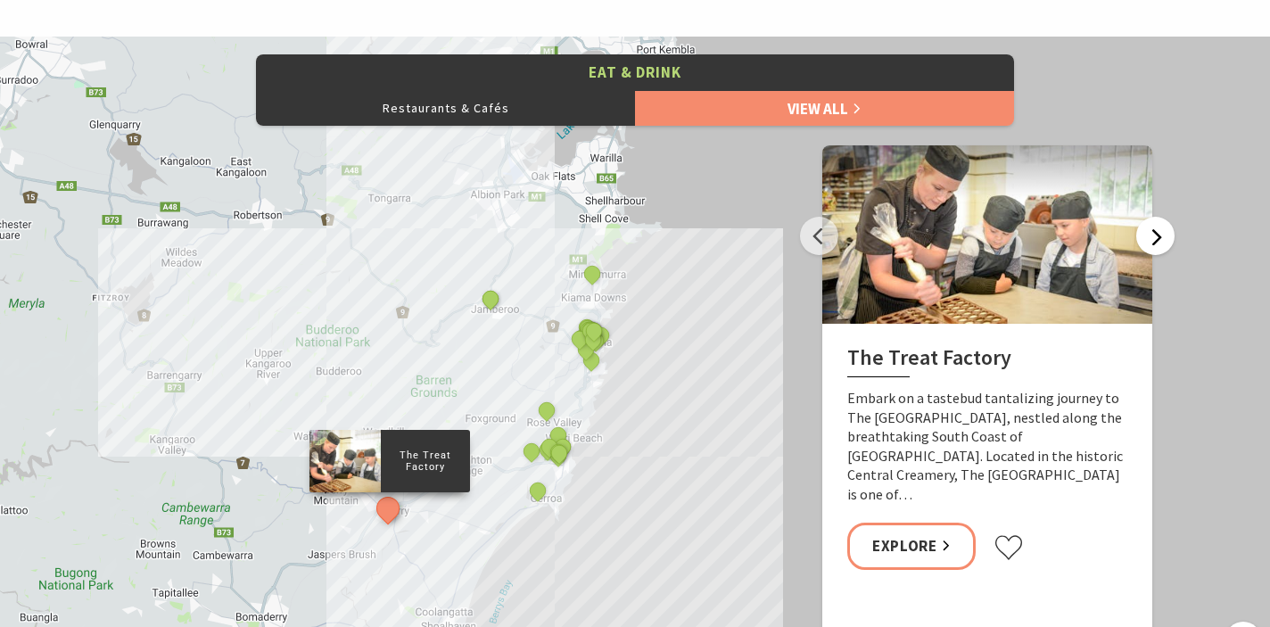
click at [1154, 235] on button "Next" at bounding box center [1155, 236] width 38 height 38
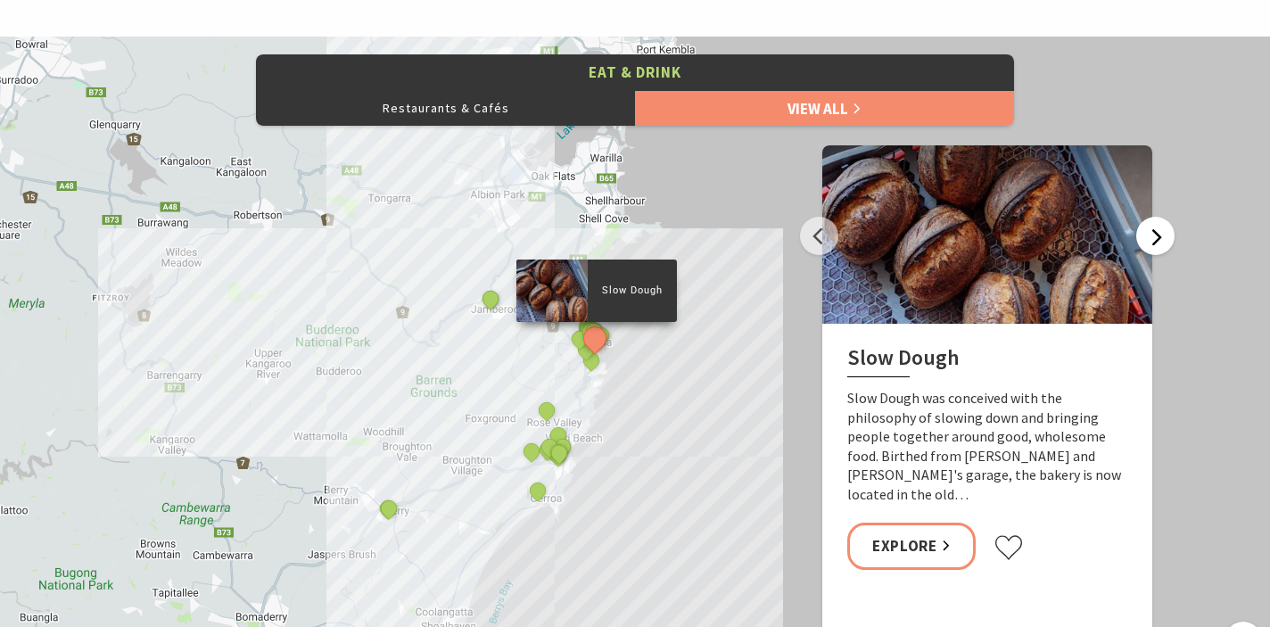
click at [1154, 235] on button "Next" at bounding box center [1155, 236] width 38 height 38
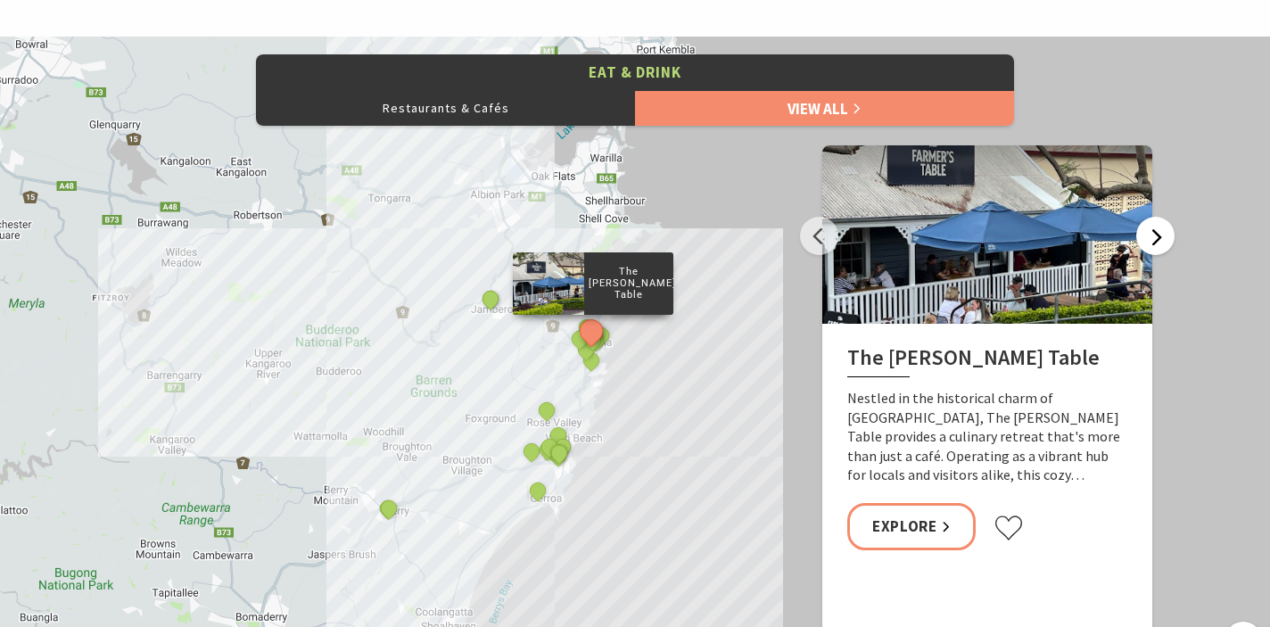
click at [1154, 235] on button "Next" at bounding box center [1155, 236] width 38 height 38
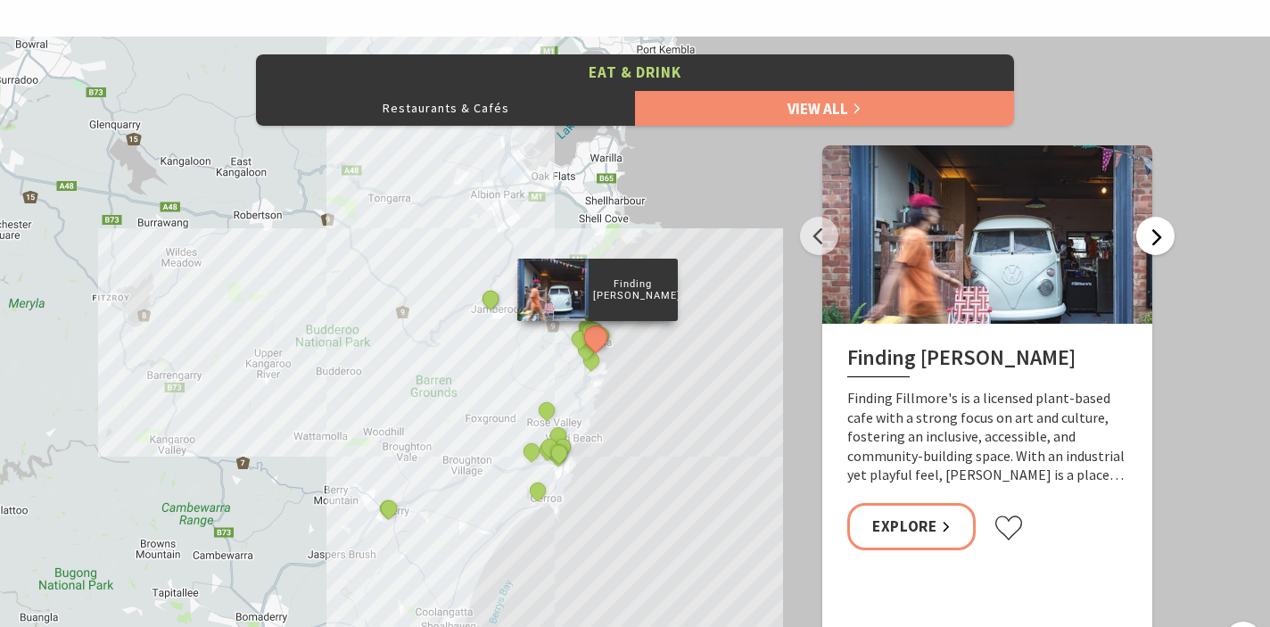
click at [1154, 235] on button "Next" at bounding box center [1155, 236] width 38 height 38
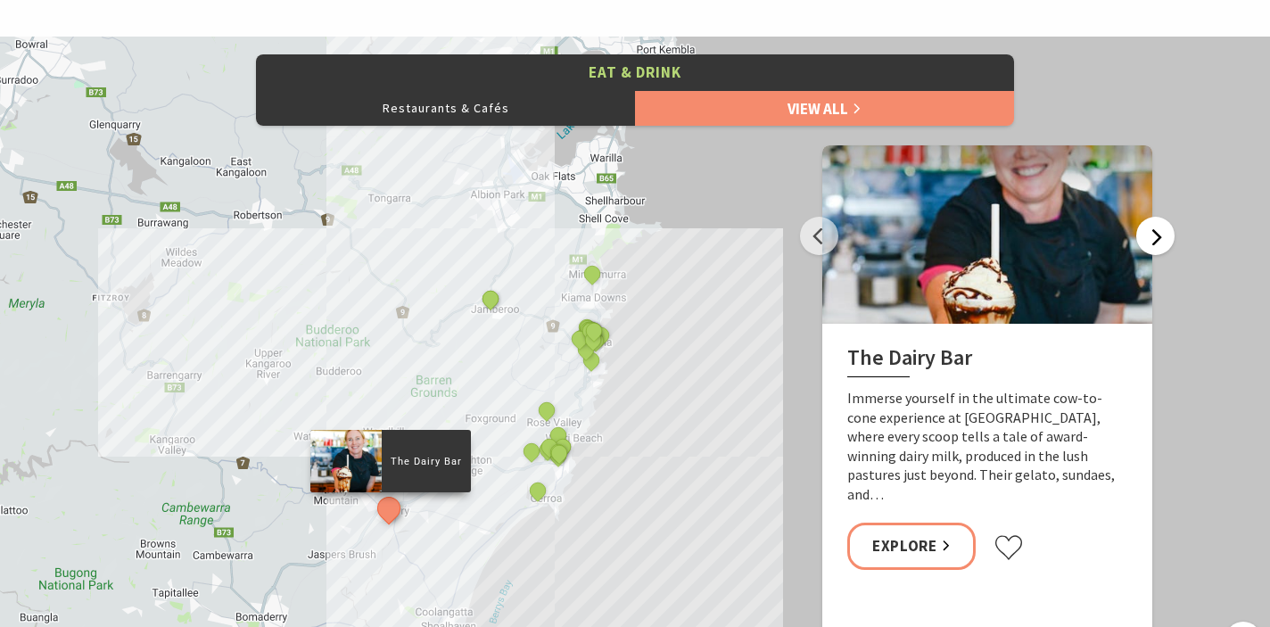
click at [1154, 235] on button "Next" at bounding box center [1155, 236] width 38 height 38
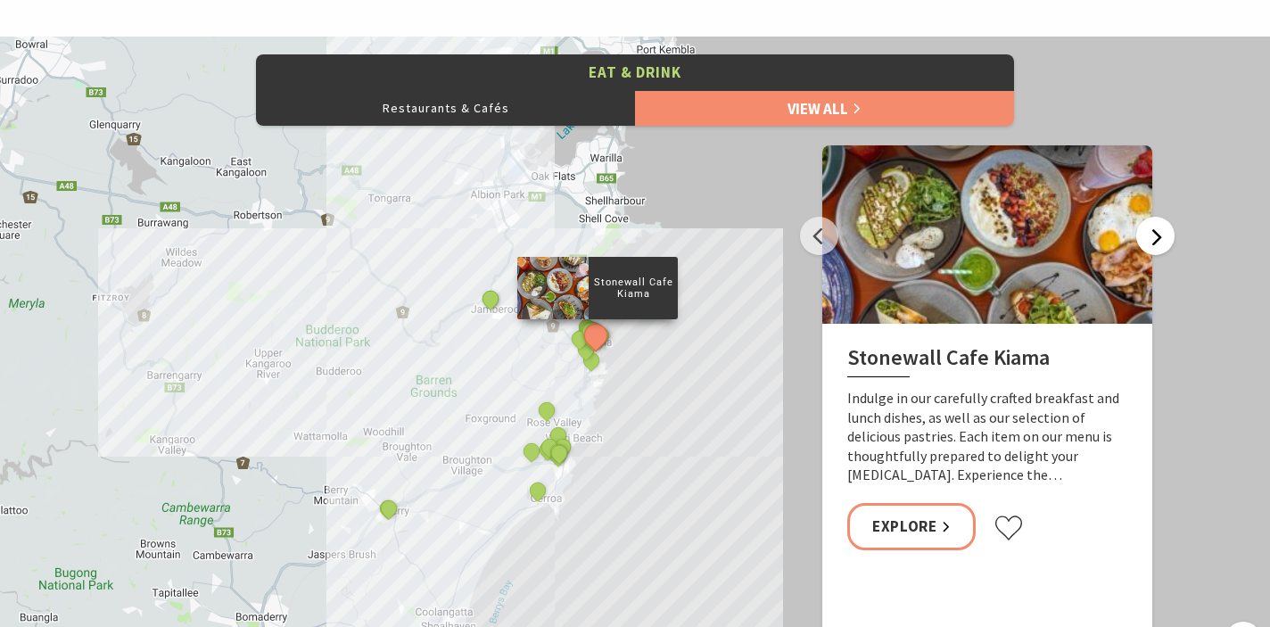
click at [1154, 237] on button "Next" at bounding box center [1155, 236] width 38 height 38
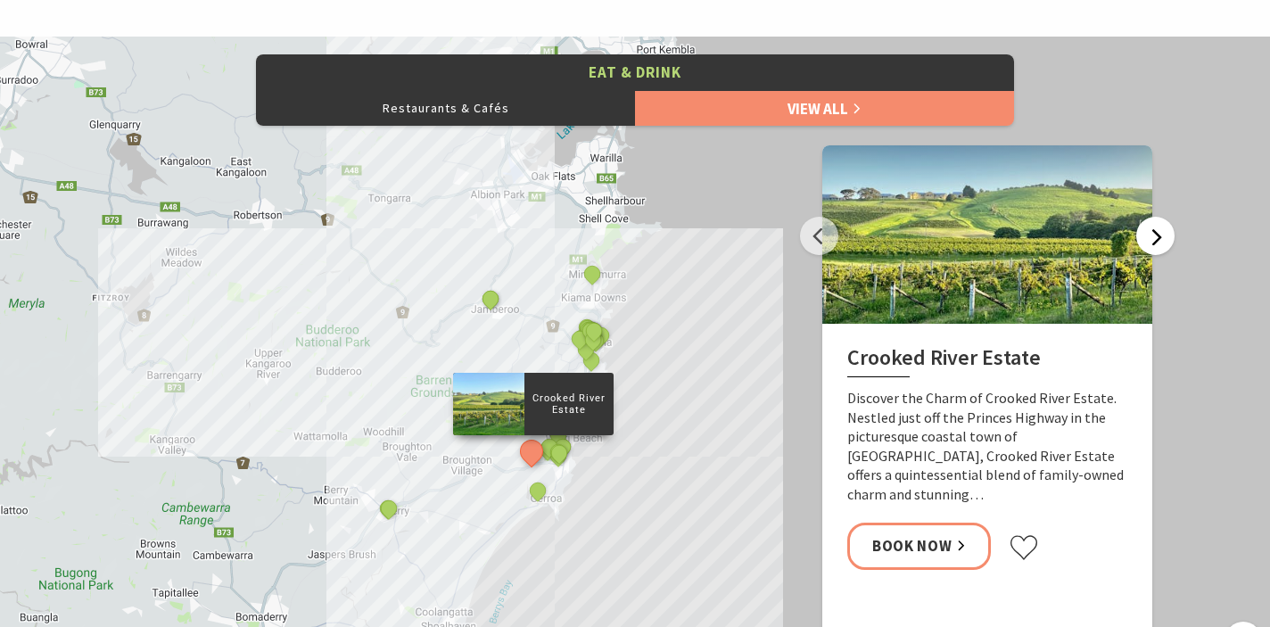
click at [1154, 237] on button "Next" at bounding box center [1155, 236] width 38 height 38
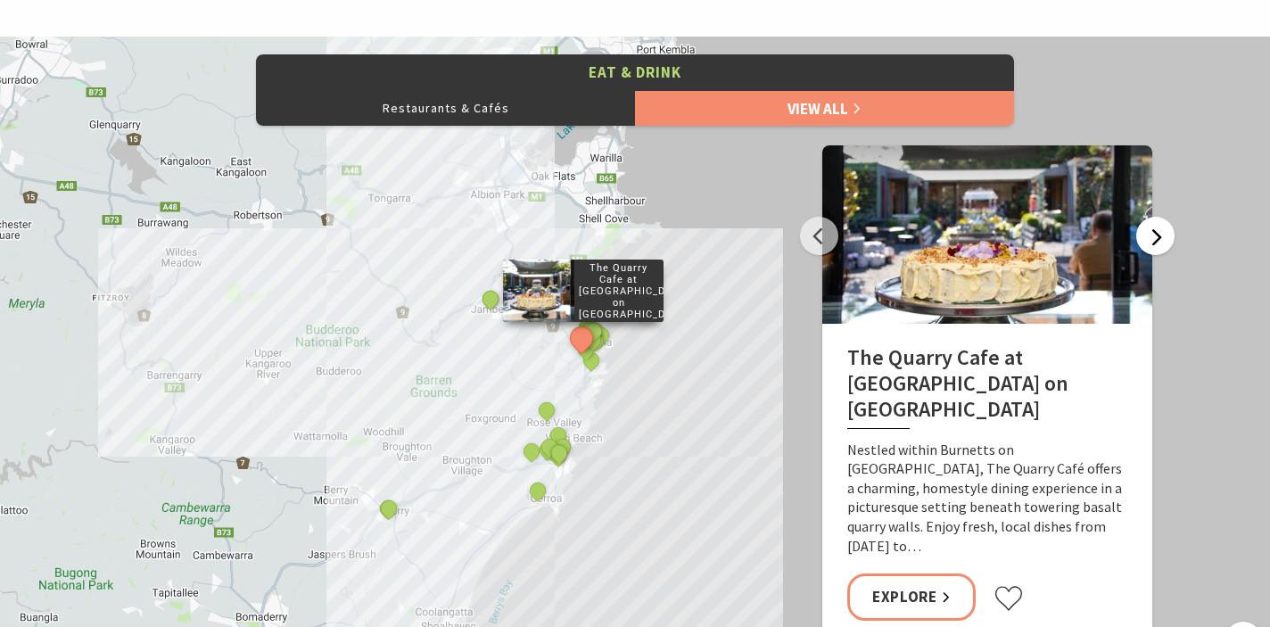
click at [1154, 237] on button "Next" at bounding box center [1155, 236] width 38 height 38
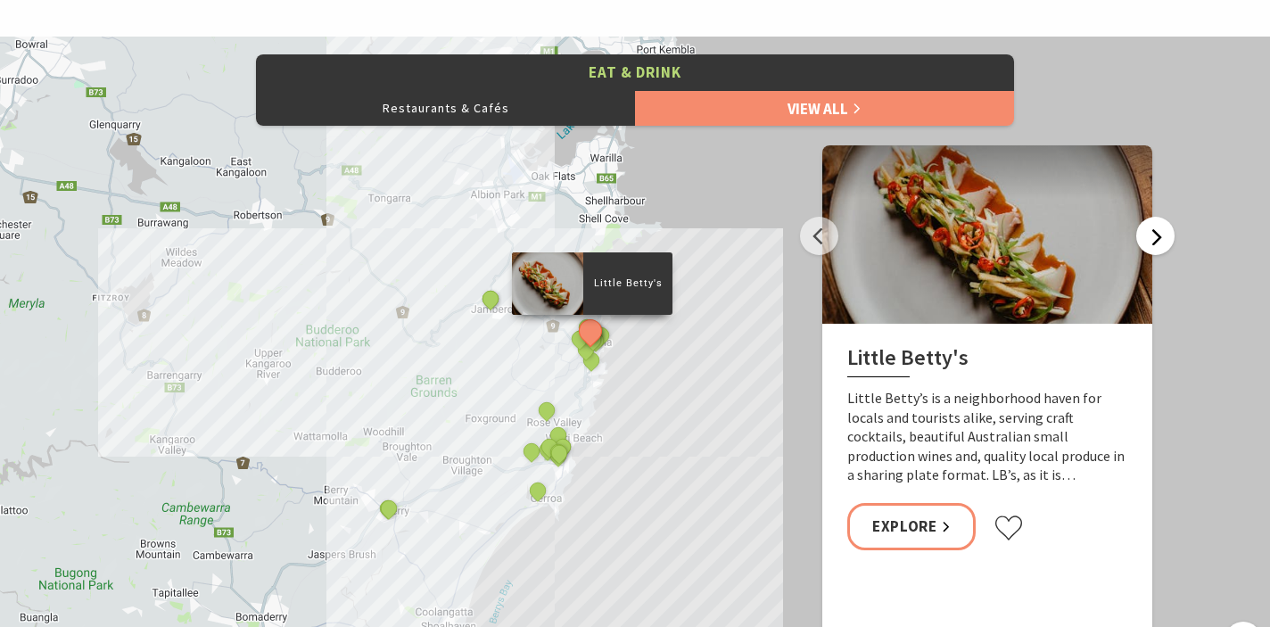
click at [1154, 237] on button "Next" at bounding box center [1155, 236] width 38 height 38
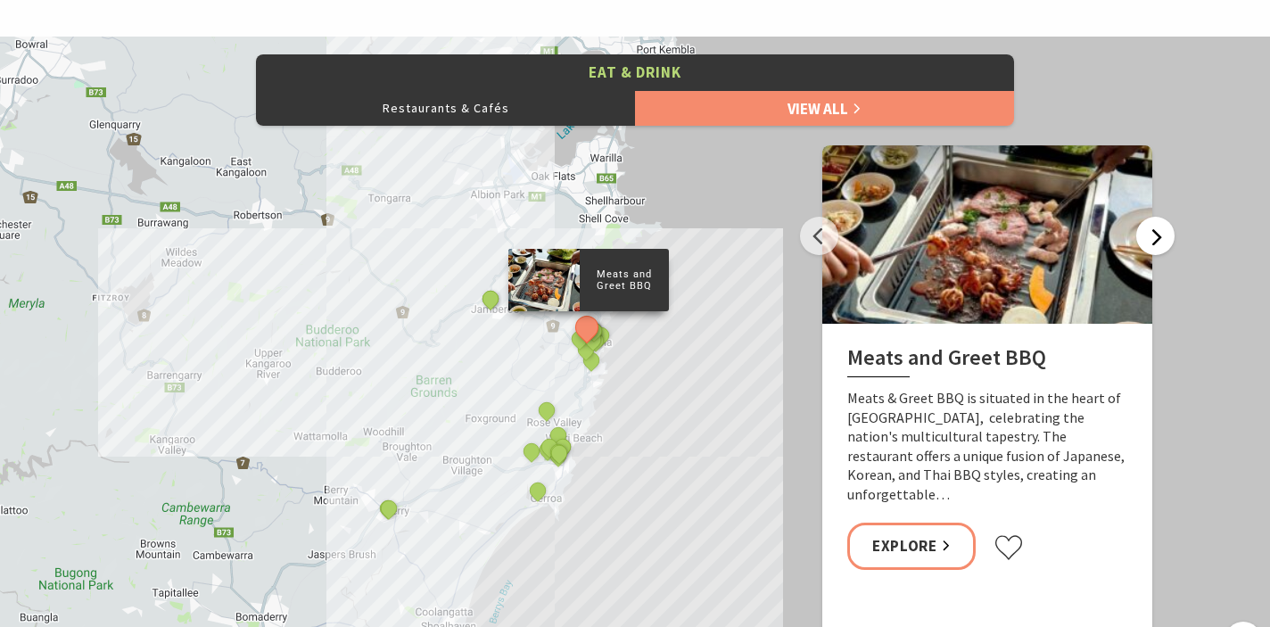
click at [1155, 241] on button "Next" at bounding box center [1155, 236] width 38 height 38
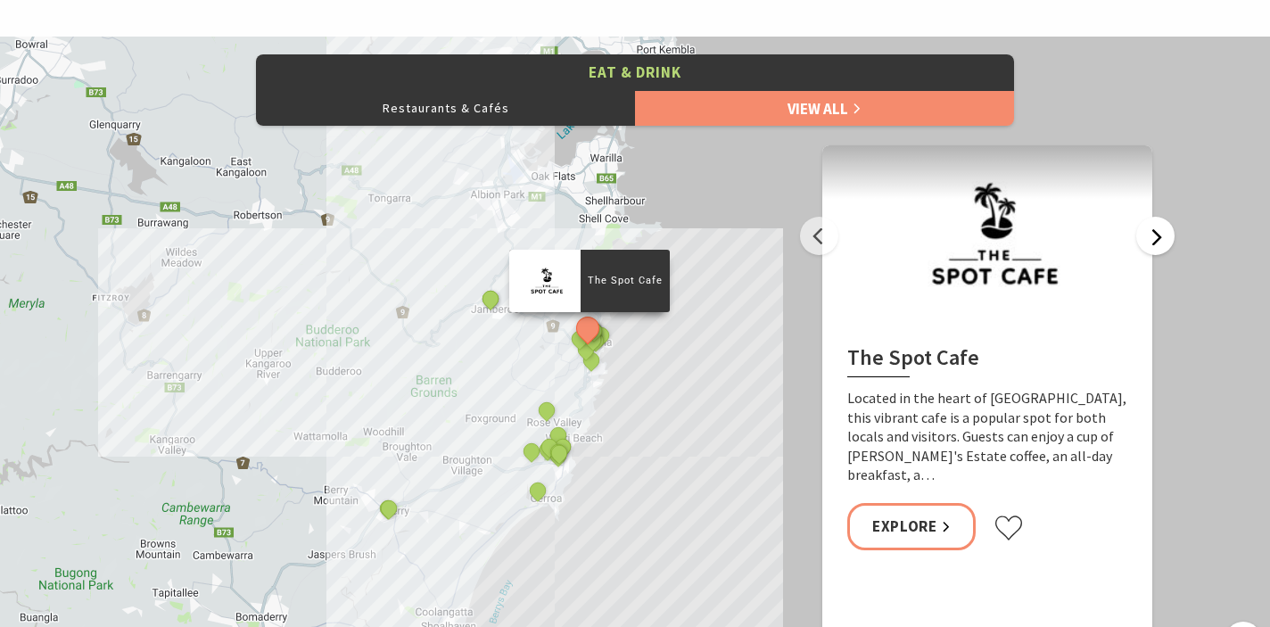
click at [1155, 241] on button "Next" at bounding box center [1155, 236] width 38 height 38
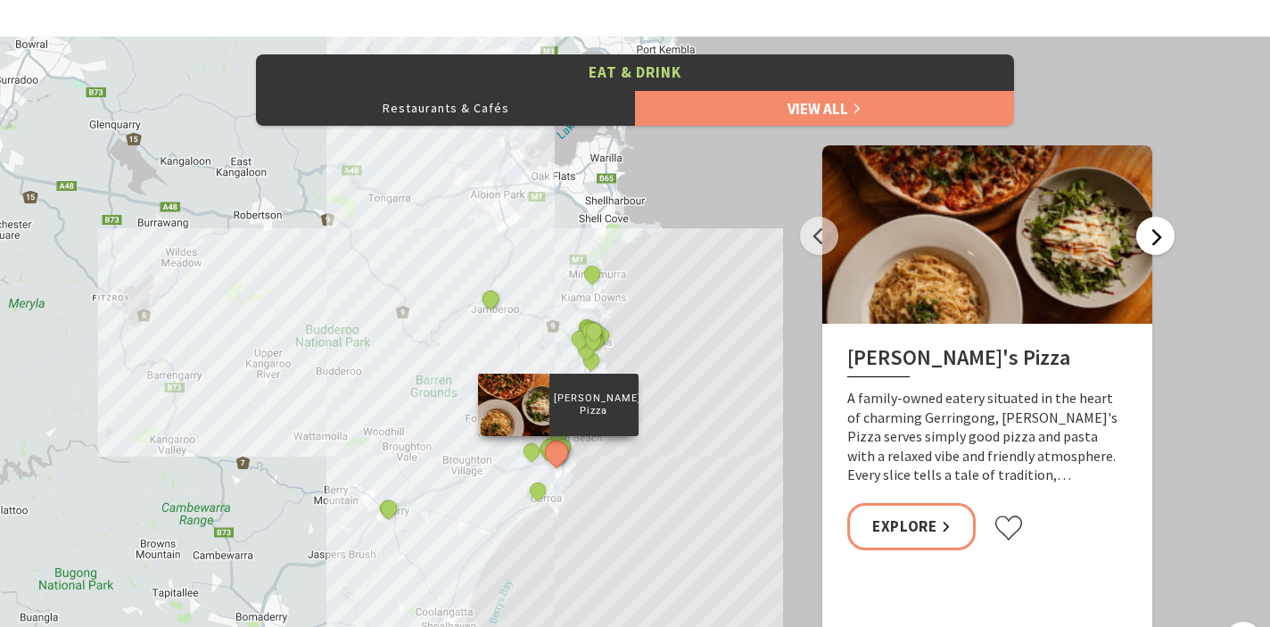
click at [1155, 241] on button "Next" at bounding box center [1155, 236] width 38 height 38
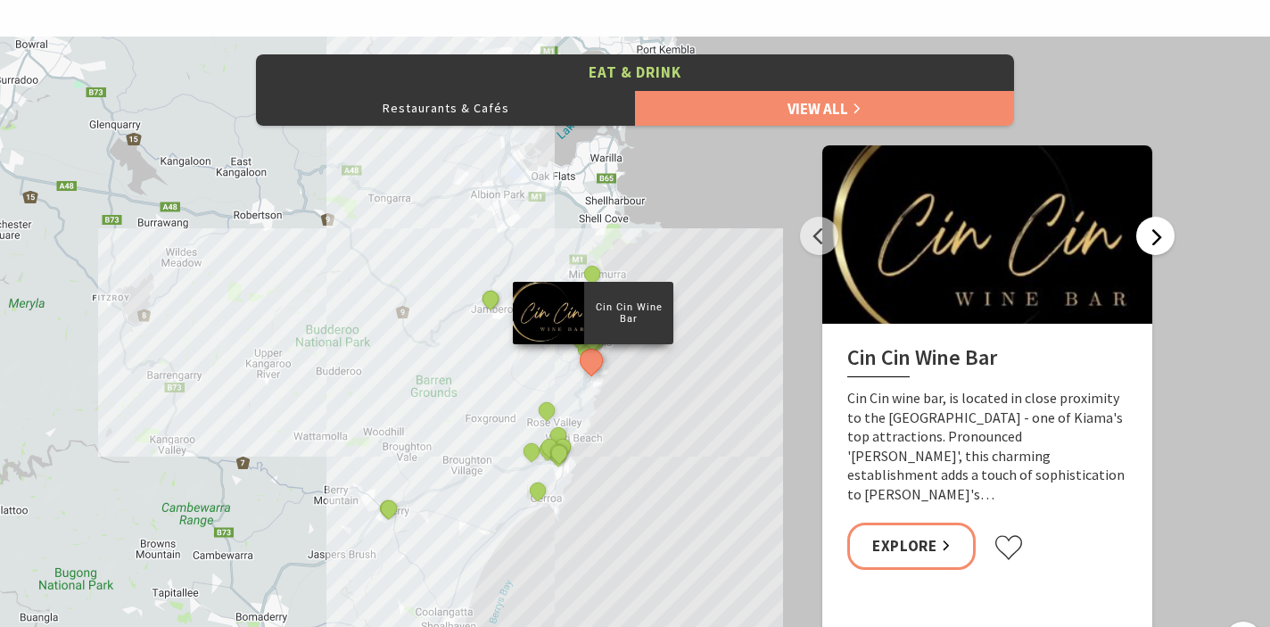
click at [1155, 241] on button "Next" at bounding box center [1155, 236] width 38 height 38
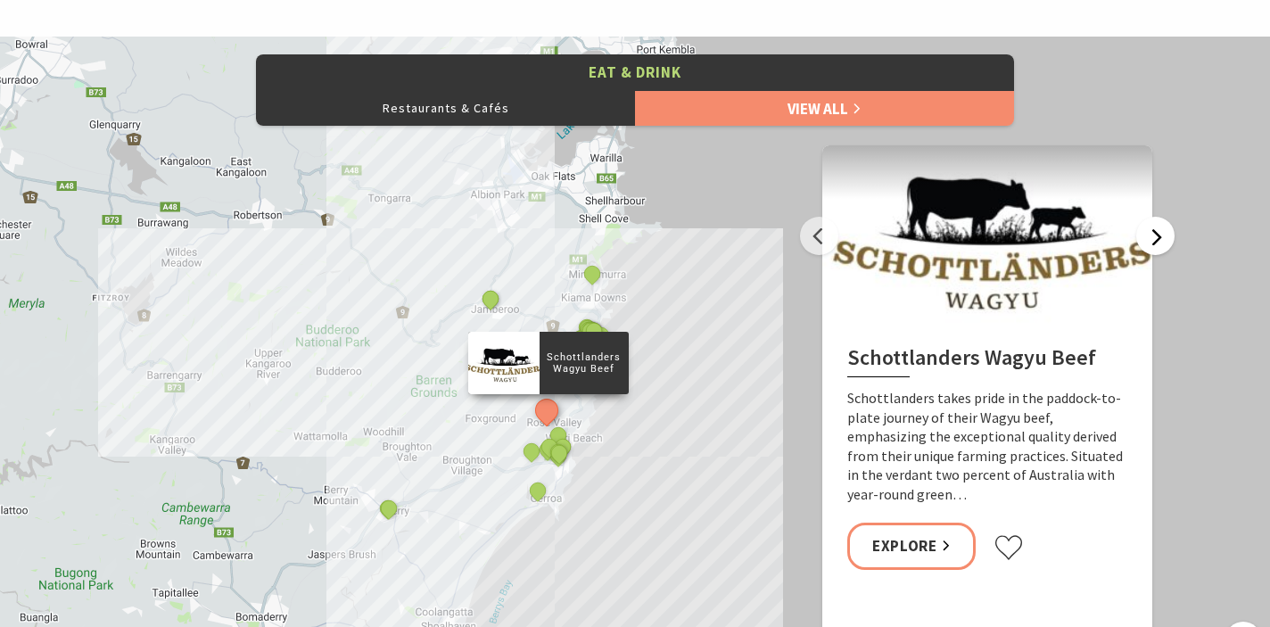
click at [1155, 241] on button "Next" at bounding box center [1155, 236] width 38 height 38
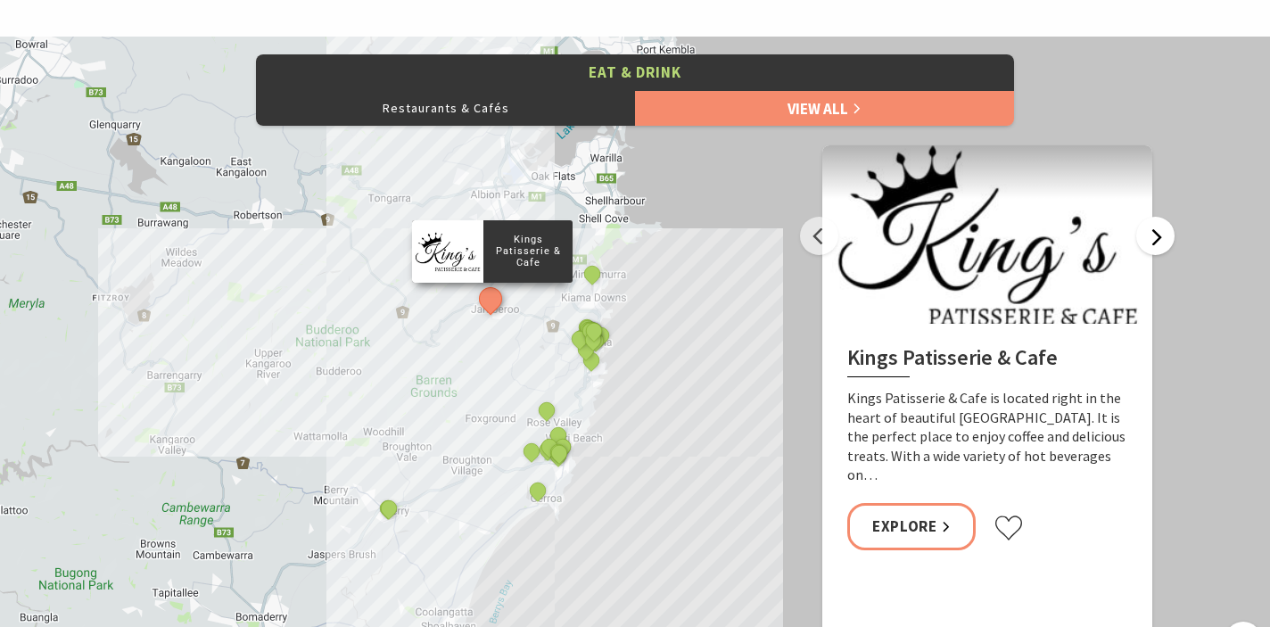
click at [1155, 241] on button "Next" at bounding box center [1155, 236] width 38 height 38
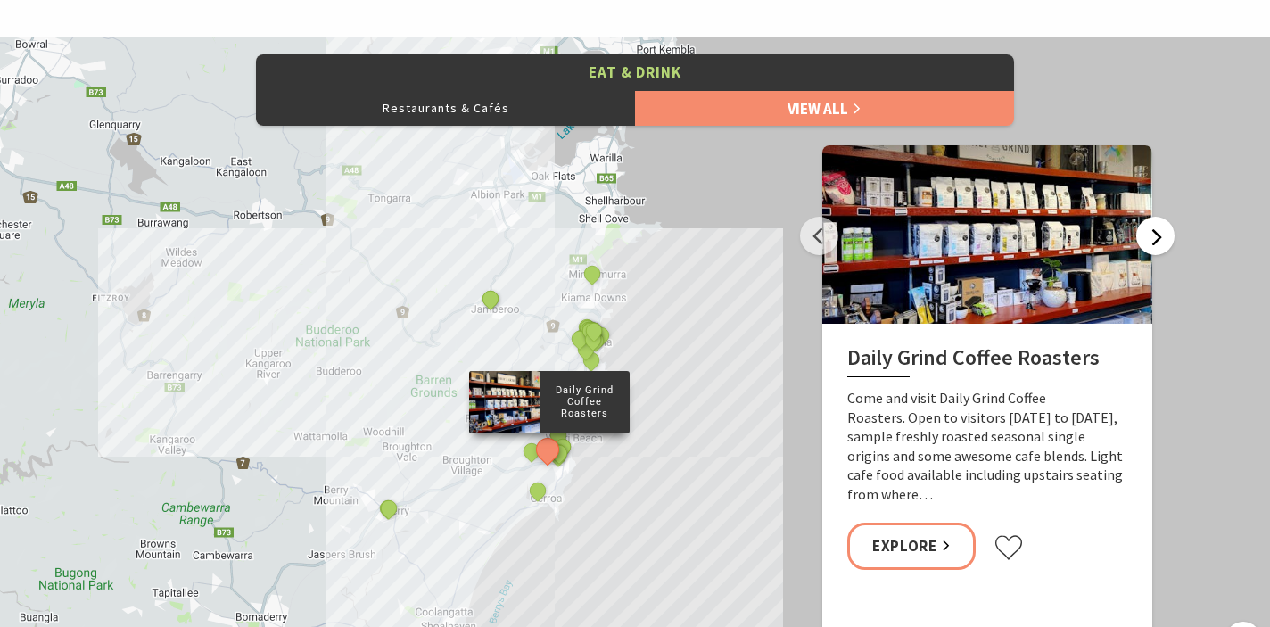
click at [1155, 241] on button "Next" at bounding box center [1155, 236] width 38 height 38
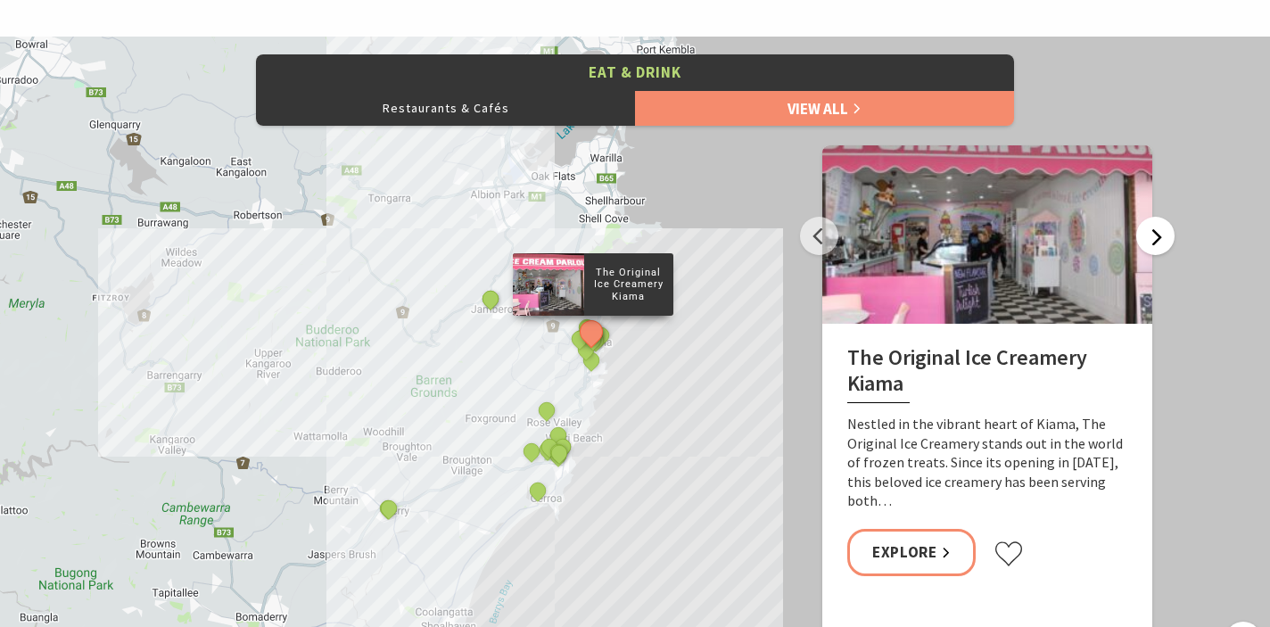
click at [1155, 241] on button "Next" at bounding box center [1155, 236] width 38 height 38
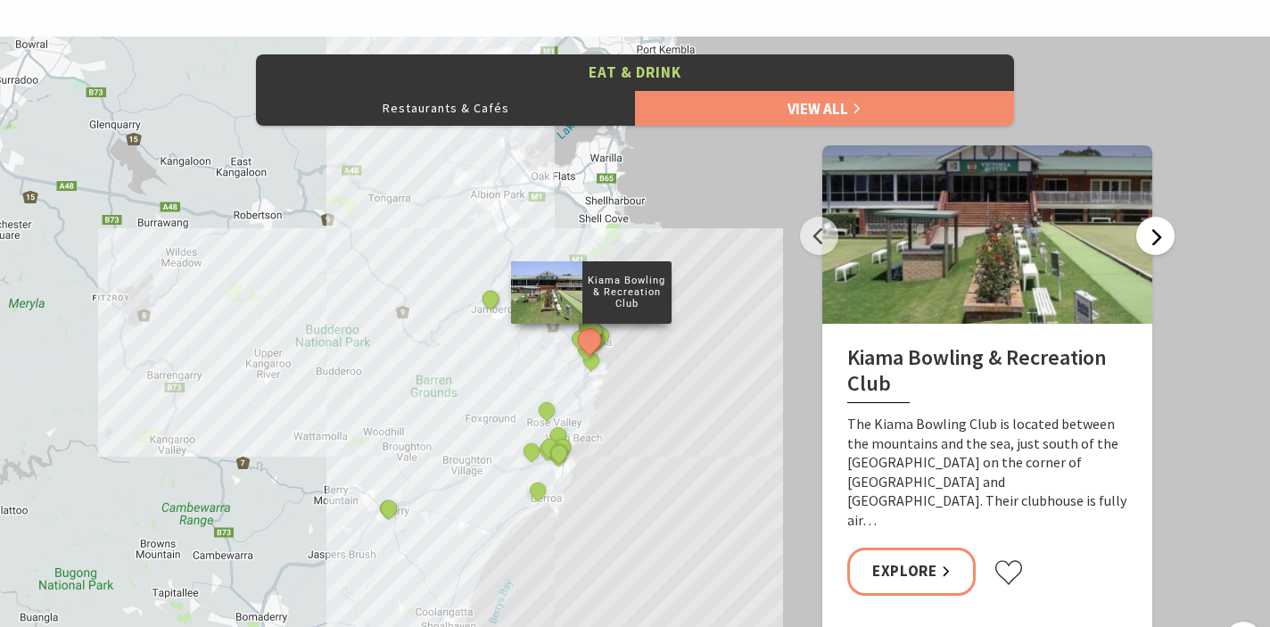
click at [1155, 235] on button "Next" at bounding box center [1155, 236] width 38 height 38
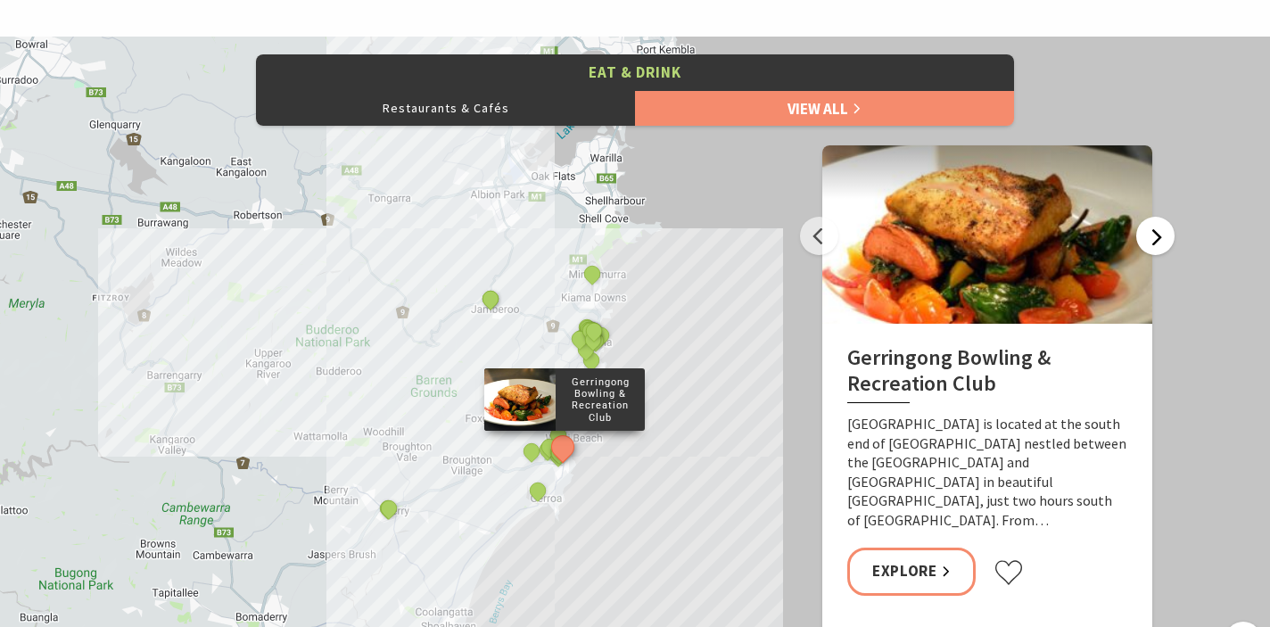
click at [1155, 235] on button "Next" at bounding box center [1155, 236] width 38 height 38
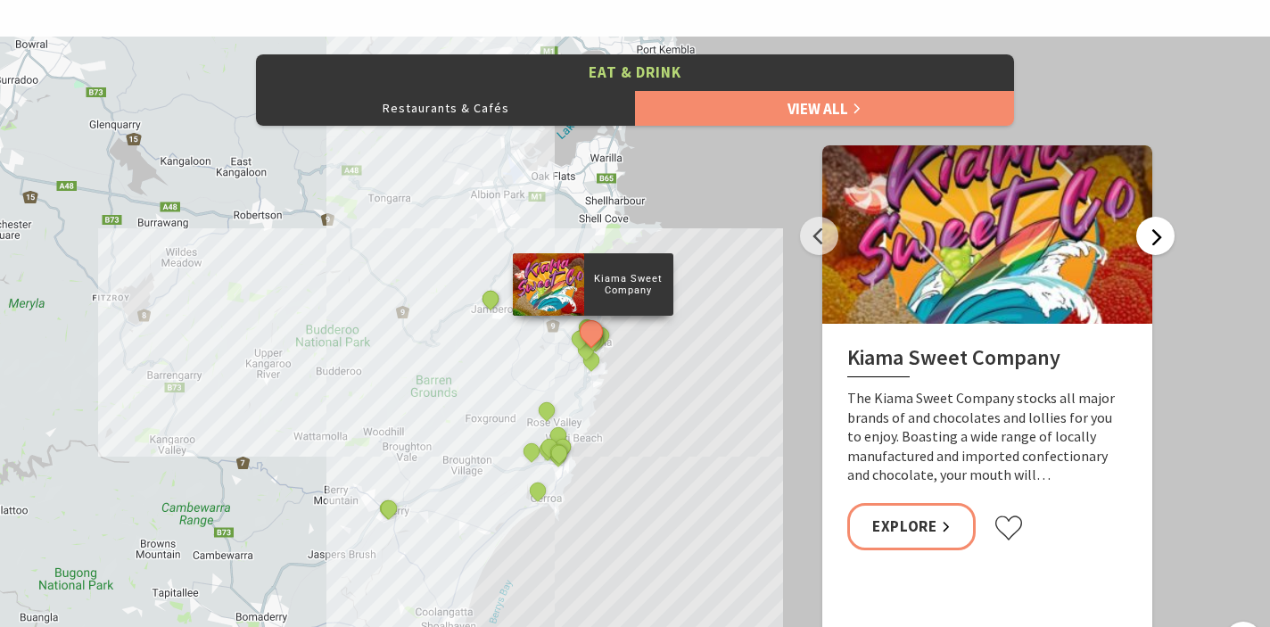
click at [1150, 241] on button "Next" at bounding box center [1155, 236] width 38 height 38
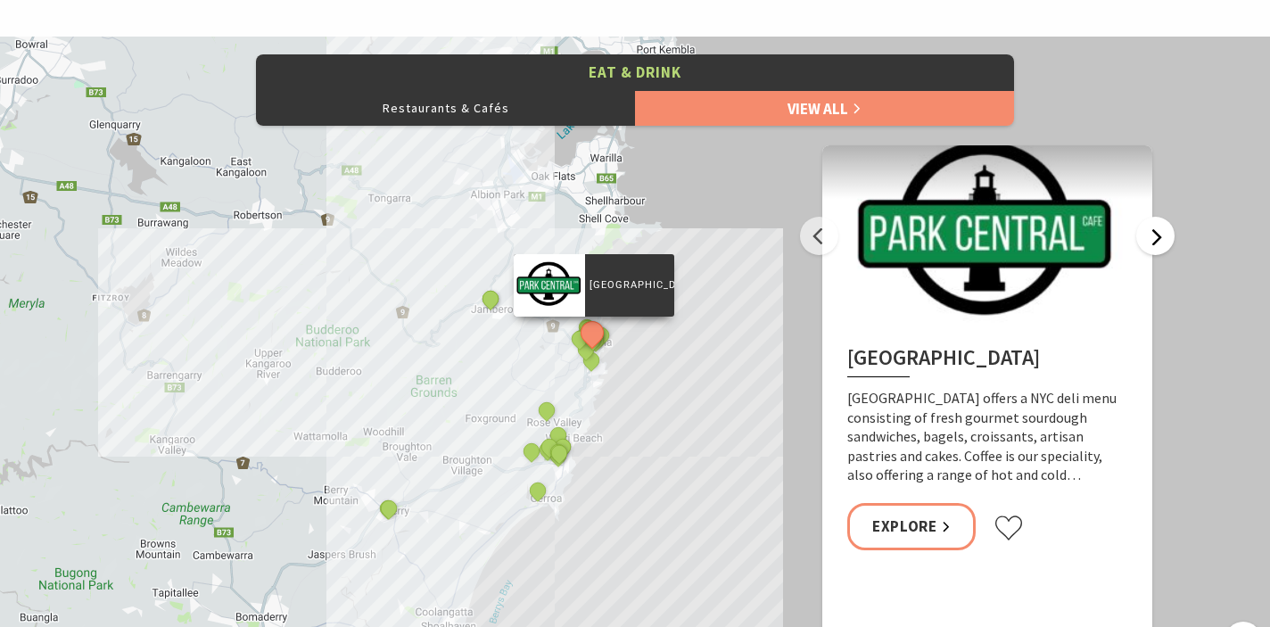
click at [1150, 241] on button "Next" at bounding box center [1155, 236] width 38 height 38
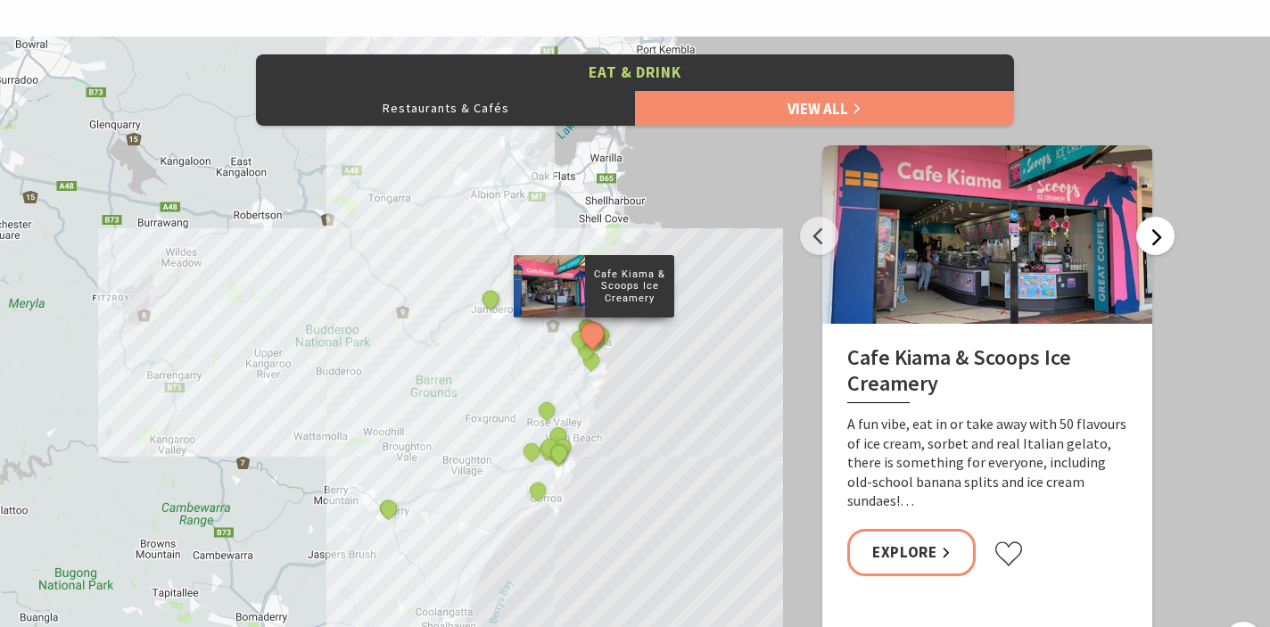
click at [1150, 241] on button "Next" at bounding box center [1155, 236] width 38 height 38
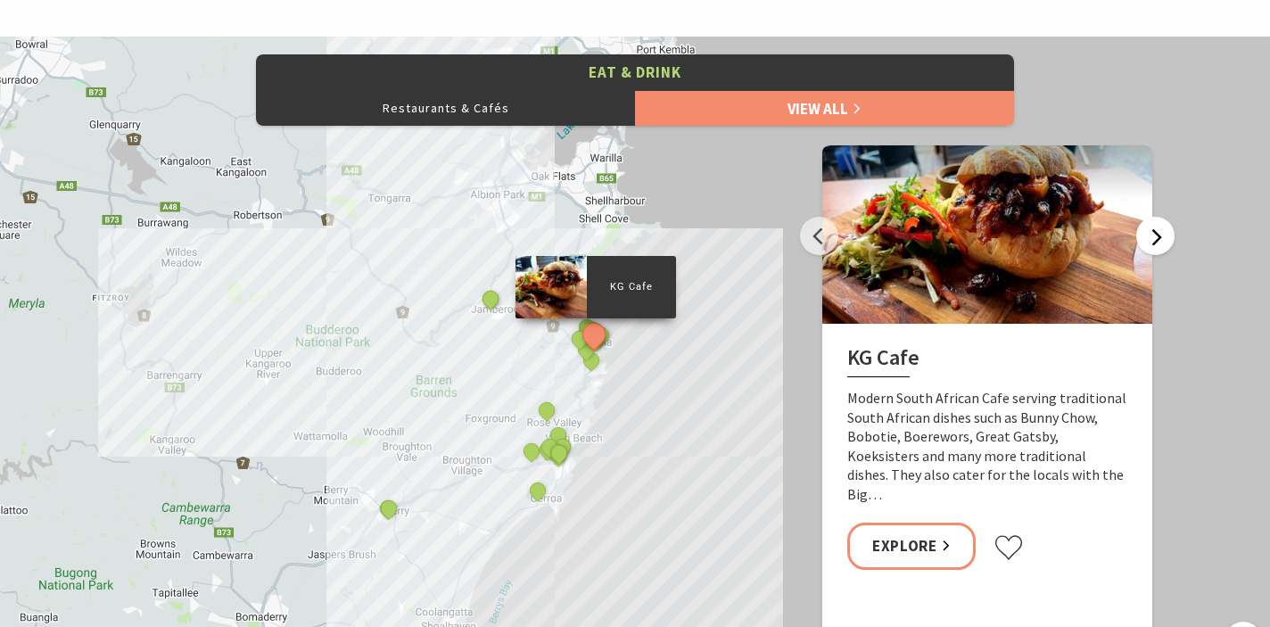
click at [1150, 241] on button "Next" at bounding box center [1155, 236] width 38 height 38
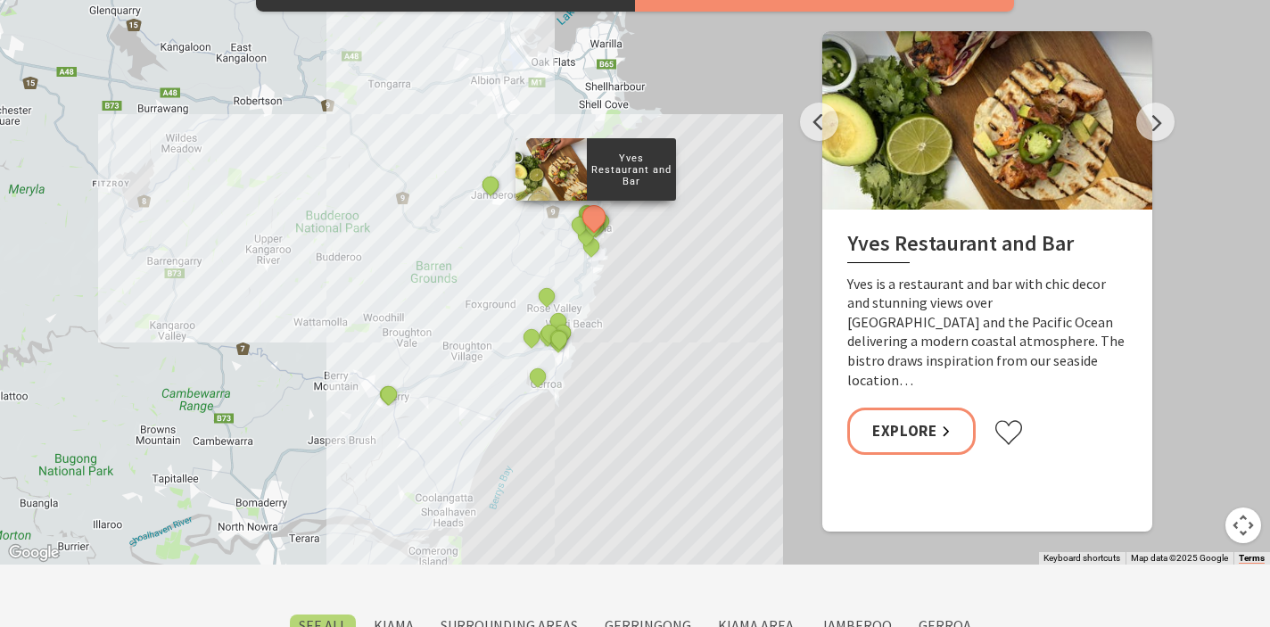
scroll to position [891, 0]
click at [821, 125] on button "Previous" at bounding box center [819, 121] width 38 height 38
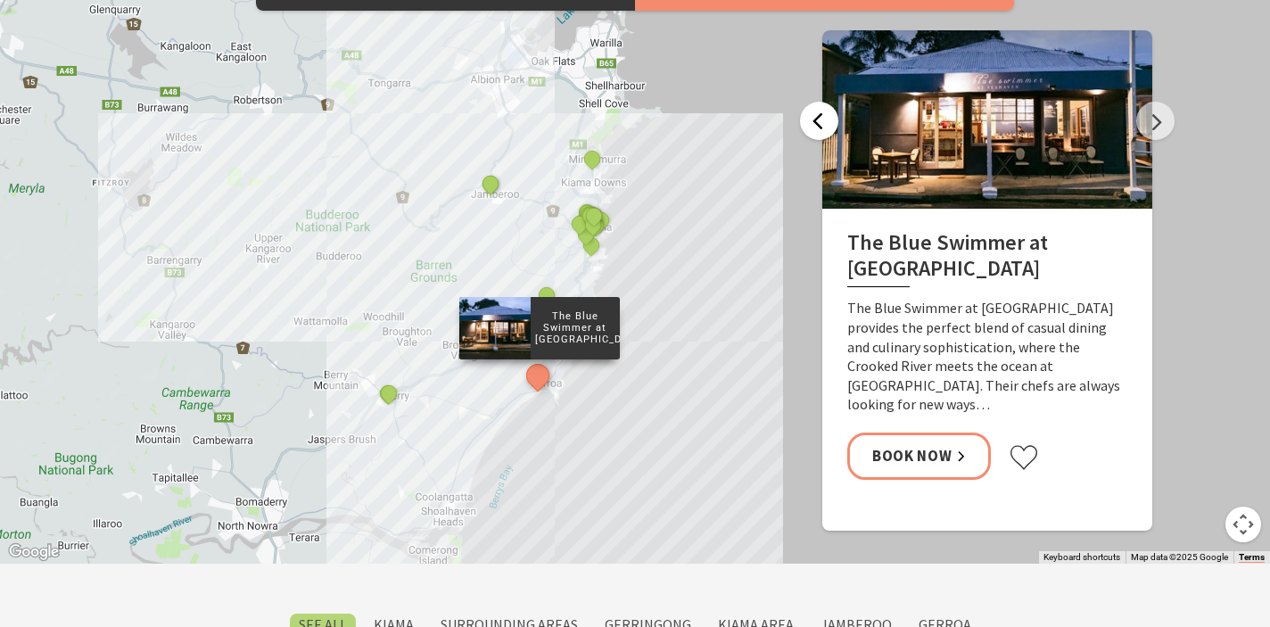
click at [821, 125] on button "Previous" at bounding box center [819, 121] width 38 height 38
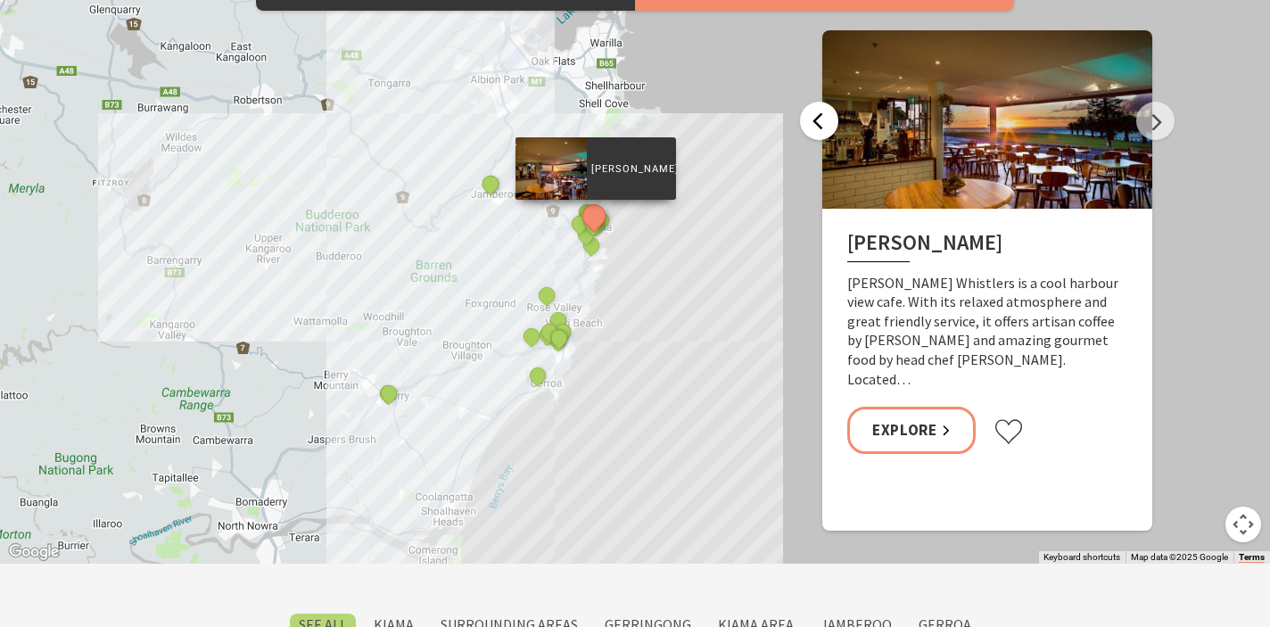
click at [820, 128] on button "Previous" at bounding box center [819, 121] width 38 height 38
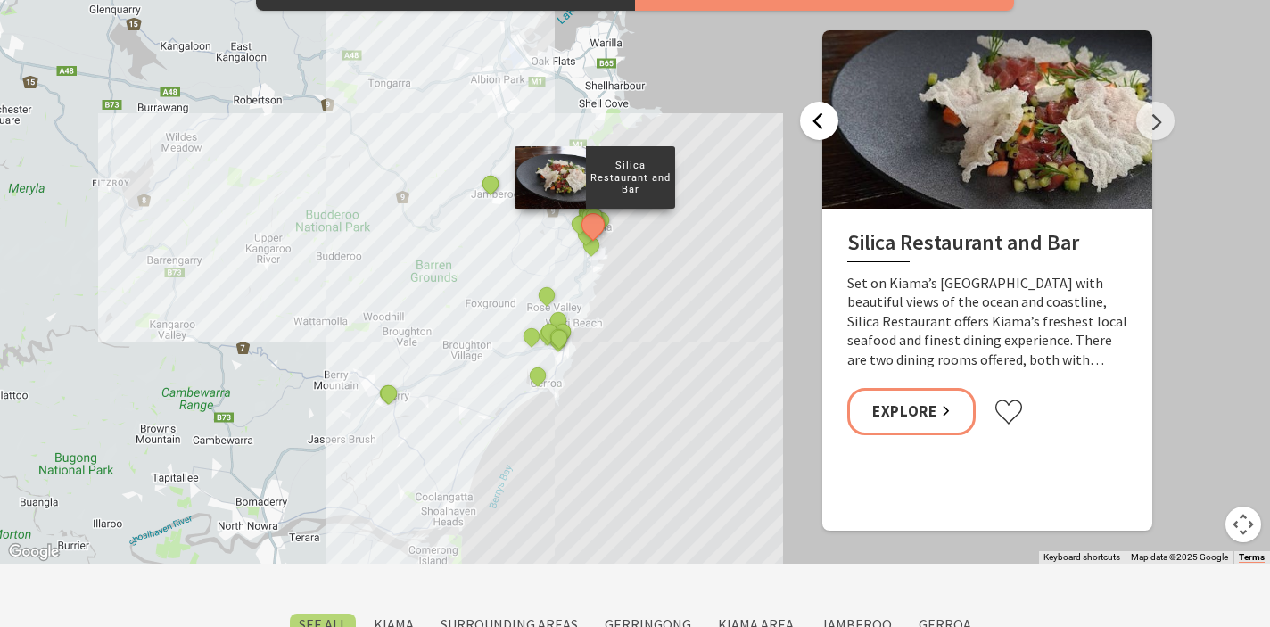
click at [820, 128] on button "Previous" at bounding box center [819, 121] width 38 height 38
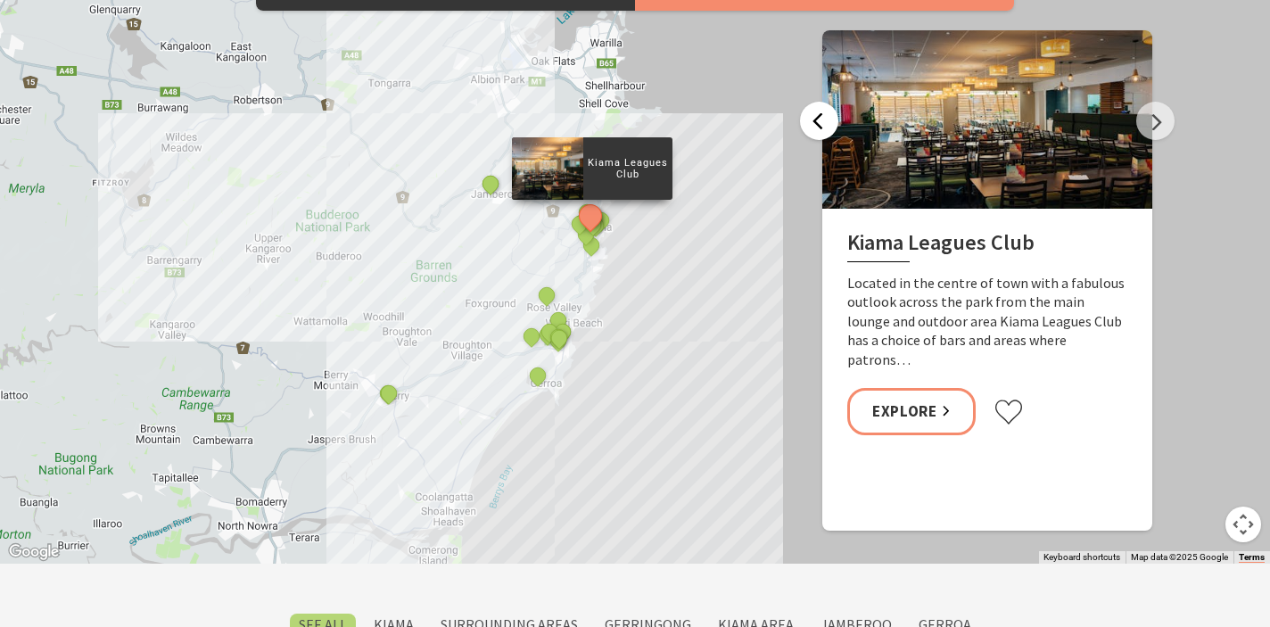
click at [820, 128] on button "Previous" at bounding box center [819, 121] width 38 height 38
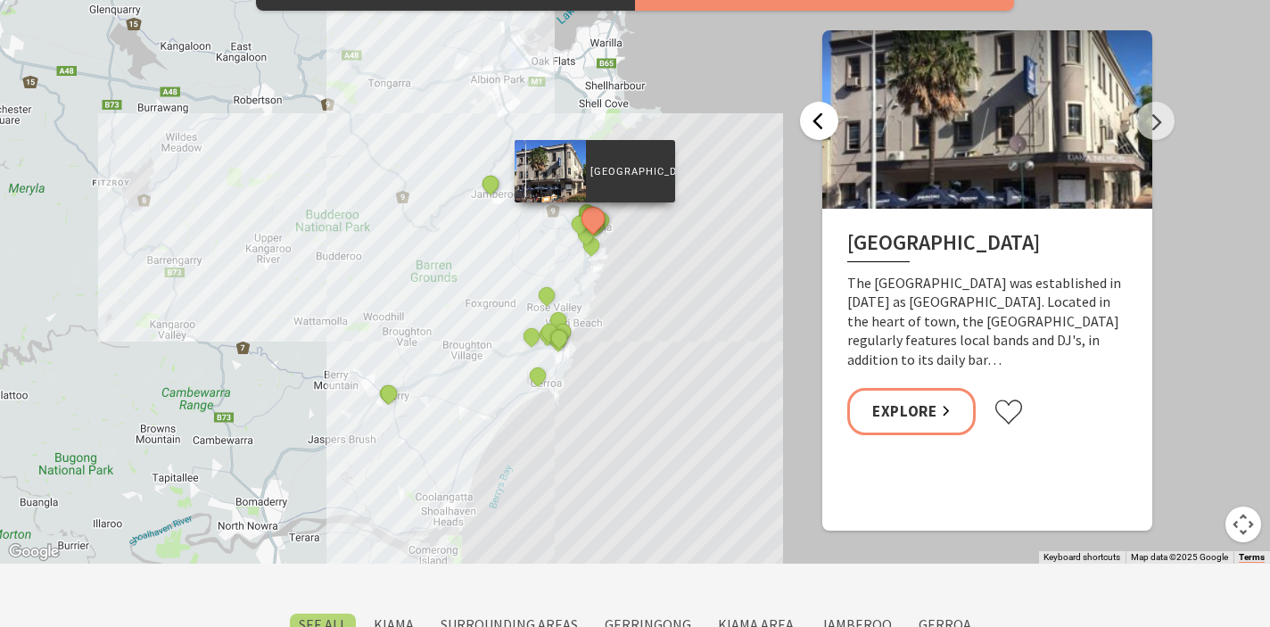
click at [820, 128] on button "Previous" at bounding box center [819, 121] width 38 height 38
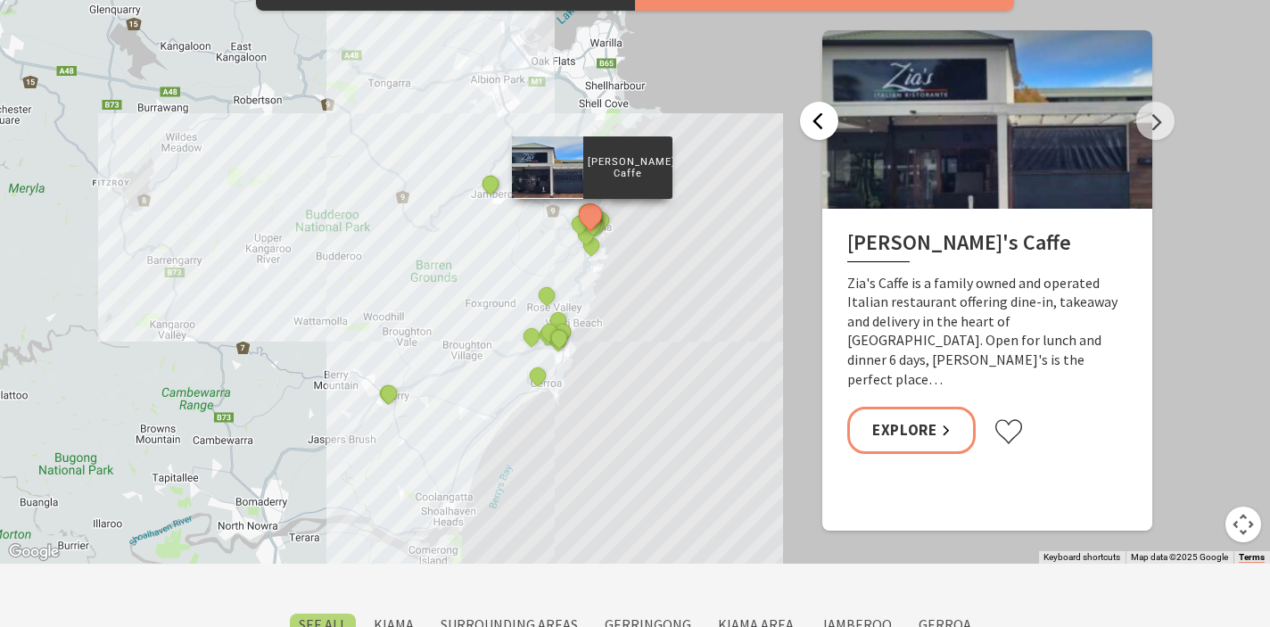
click at [820, 128] on button "Previous" at bounding box center [819, 121] width 38 height 38
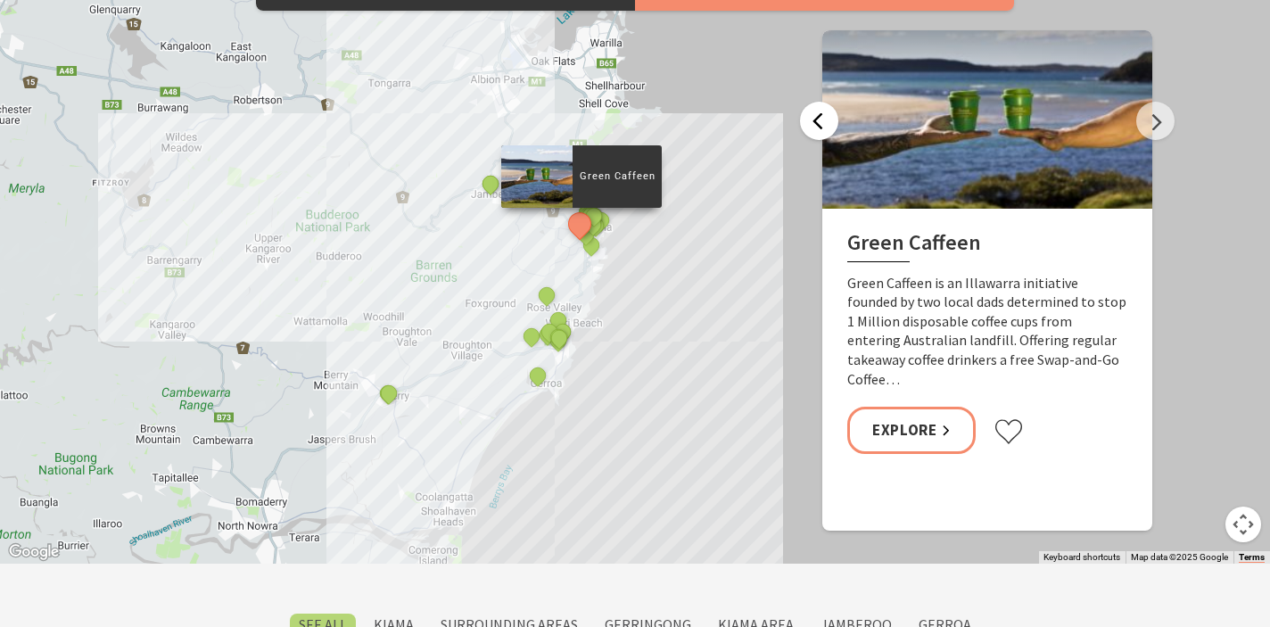
click at [820, 128] on button "Previous" at bounding box center [819, 121] width 38 height 38
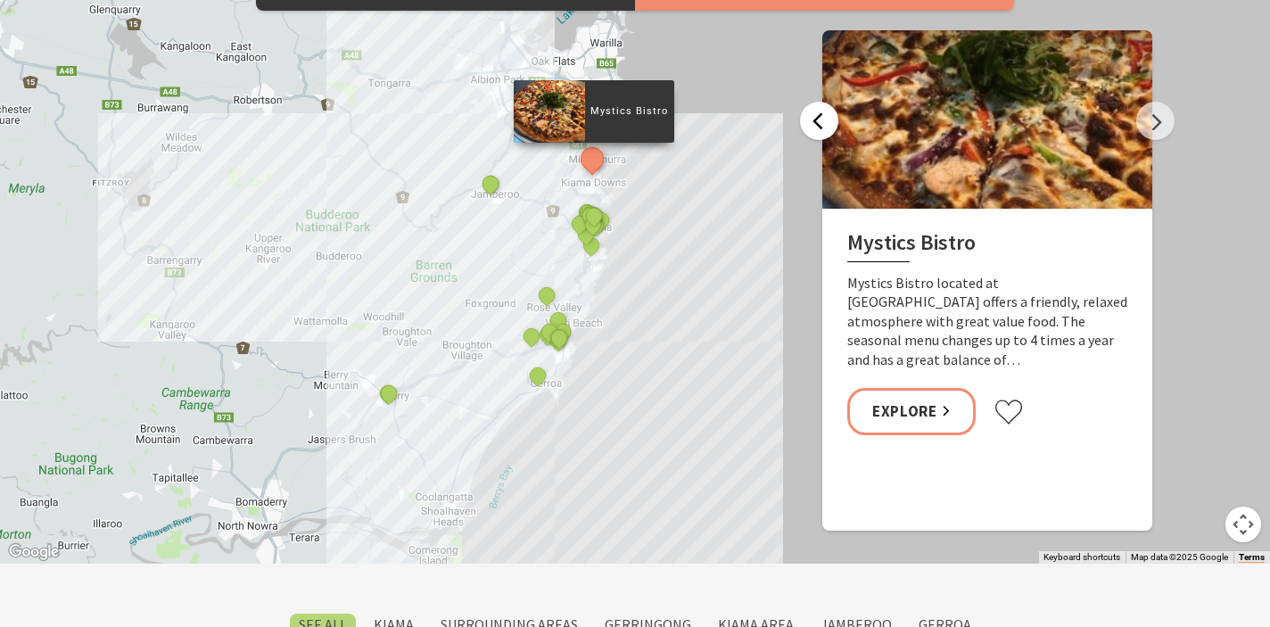
click at [820, 128] on button "Previous" at bounding box center [819, 121] width 38 height 38
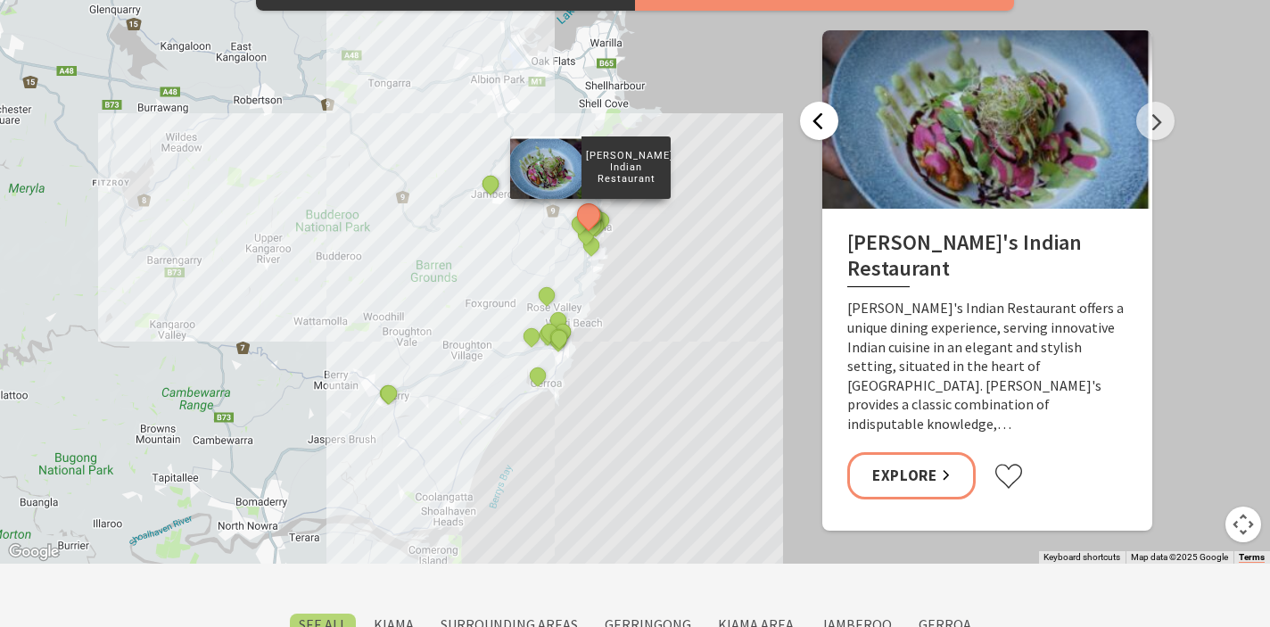
click at [820, 128] on button "Previous" at bounding box center [819, 121] width 38 height 38
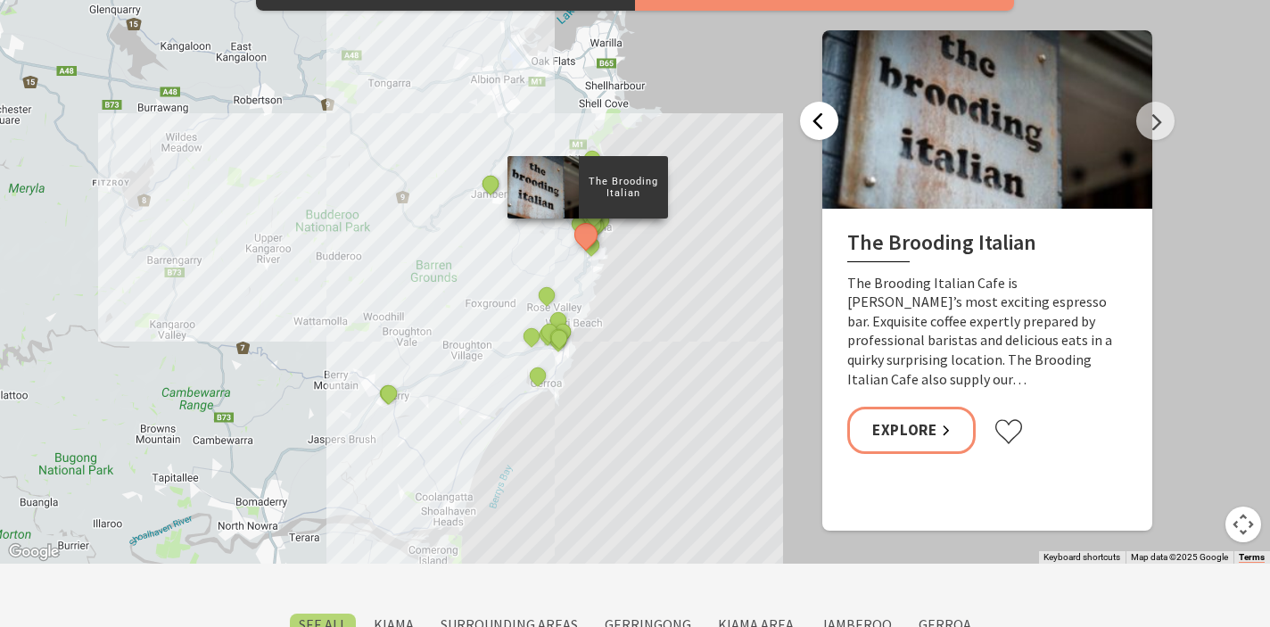
click at [820, 128] on button "Previous" at bounding box center [819, 121] width 38 height 38
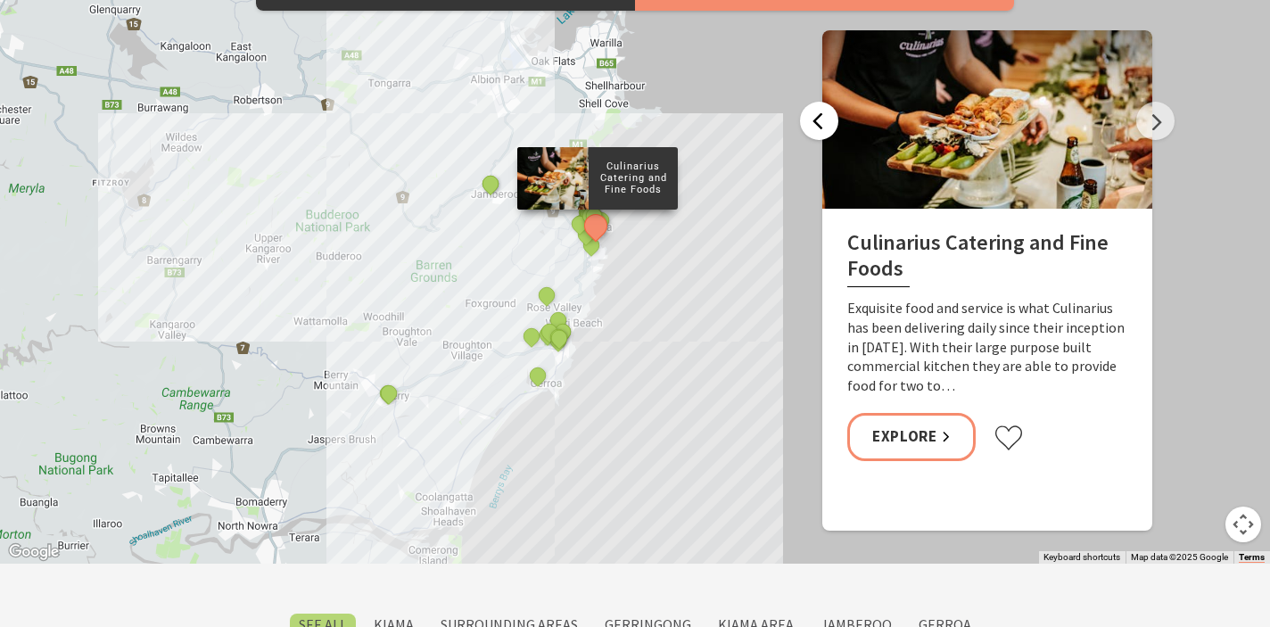
click at [820, 128] on button "Previous" at bounding box center [819, 121] width 38 height 38
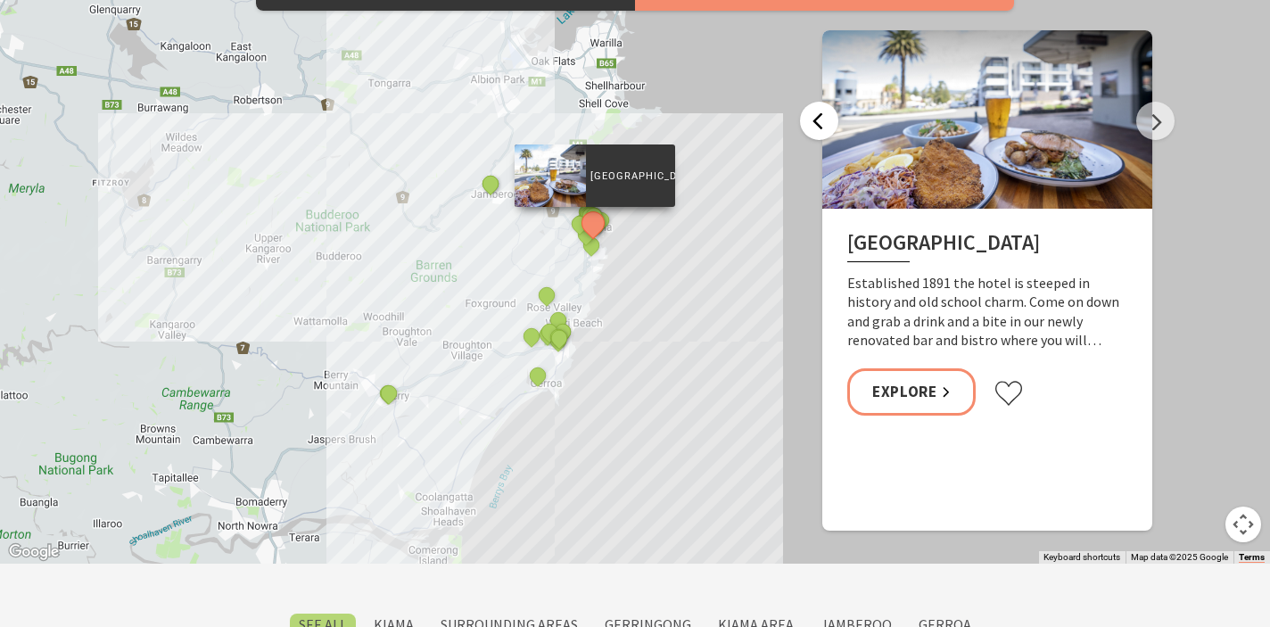
click at [820, 128] on button "Previous" at bounding box center [819, 121] width 38 height 38
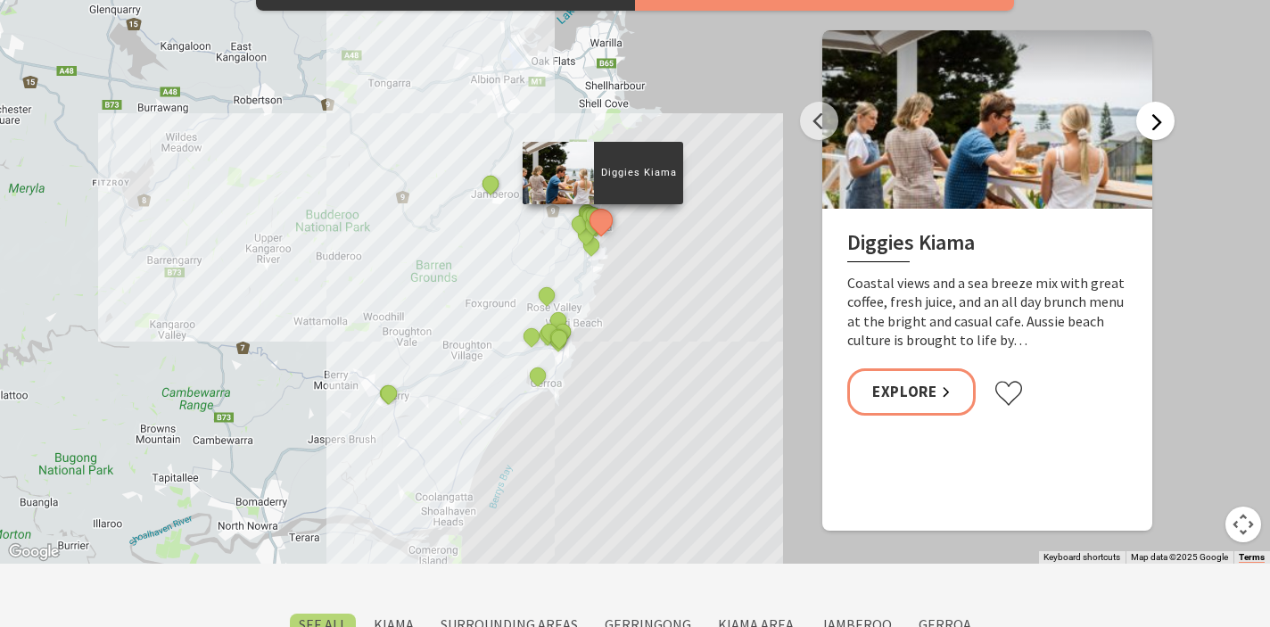
click at [1162, 125] on button "Next" at bounding box center [1155, 121] width 38 height 38
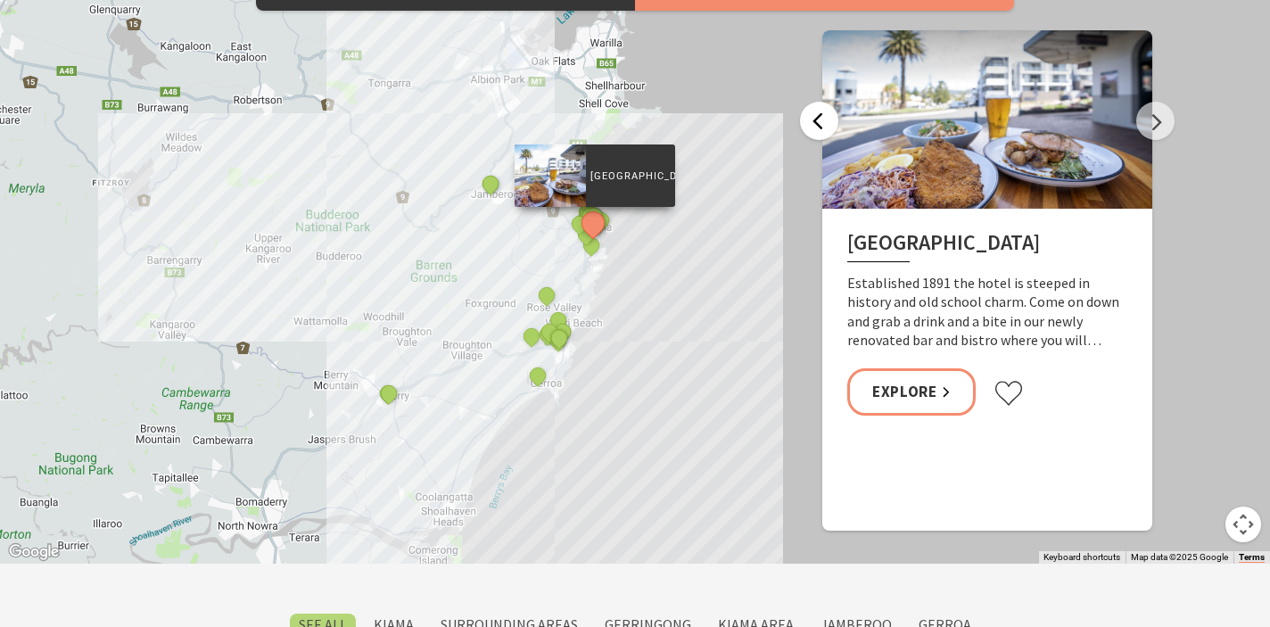
click at [828, 135] on button "Previous" at bounding box center [819, 121] width 38 height 38
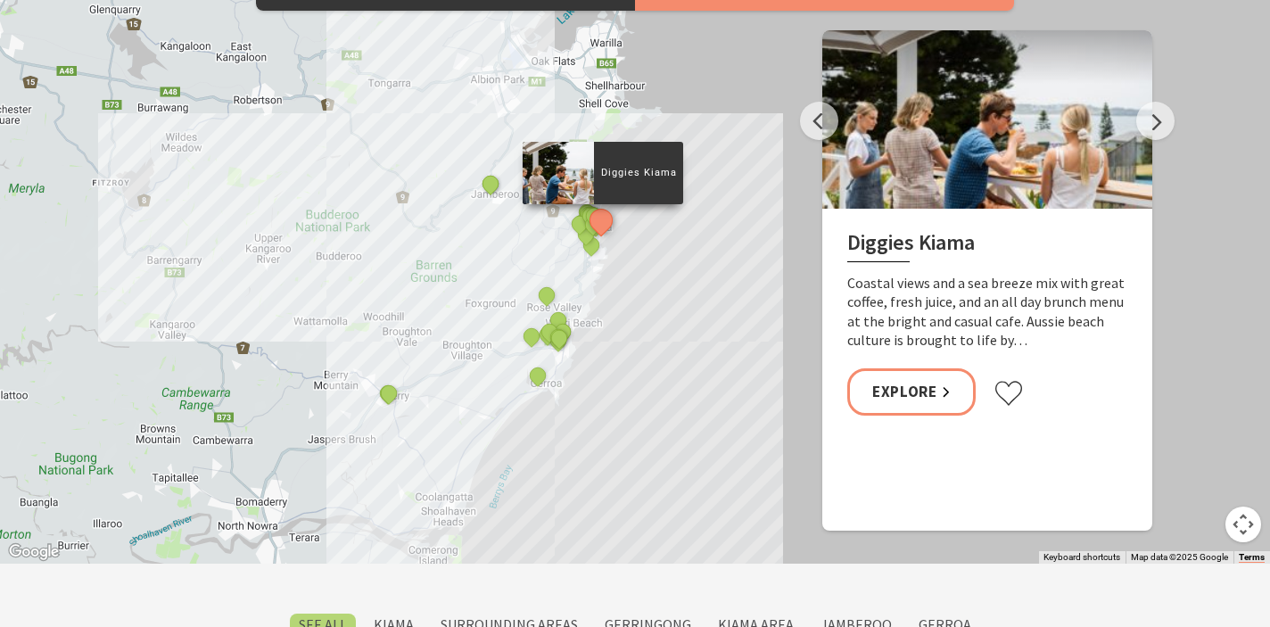
click at [827, 138] on div at bounding box center [987, 119] width 330 height 178
click at [822, 128] on button "Previous" at bounding box center [819, 121] width 38 height 38
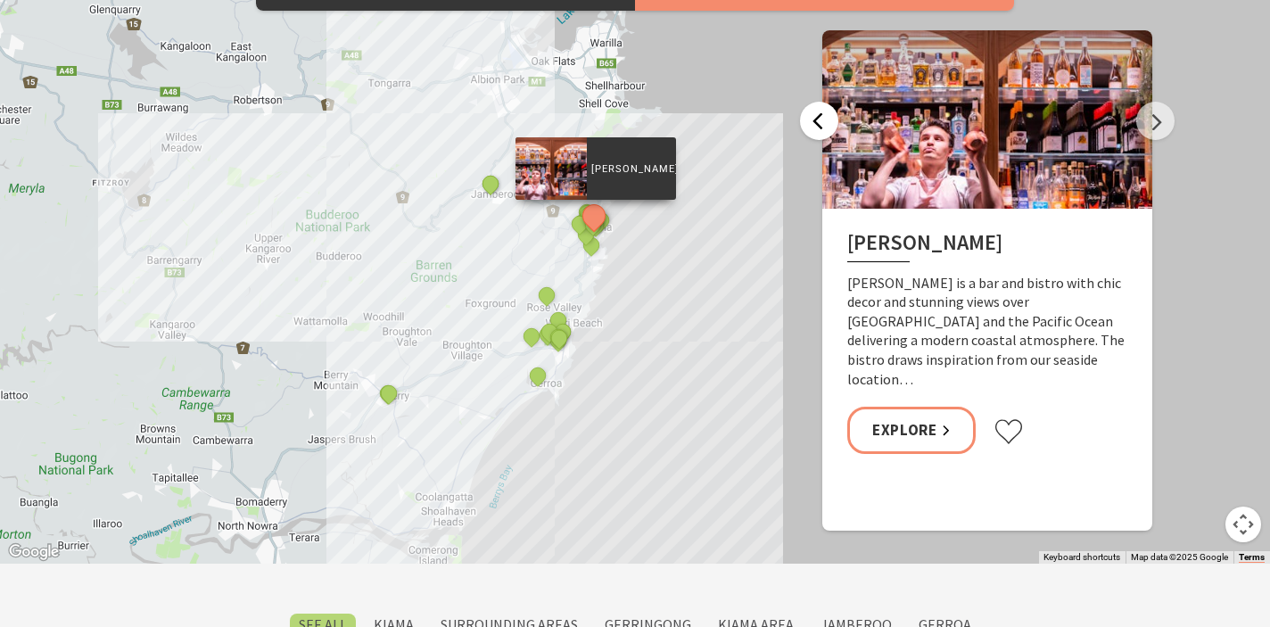
click at [822, 128] on button "Previous" at bounding box center [819, 121] width 38 height 38
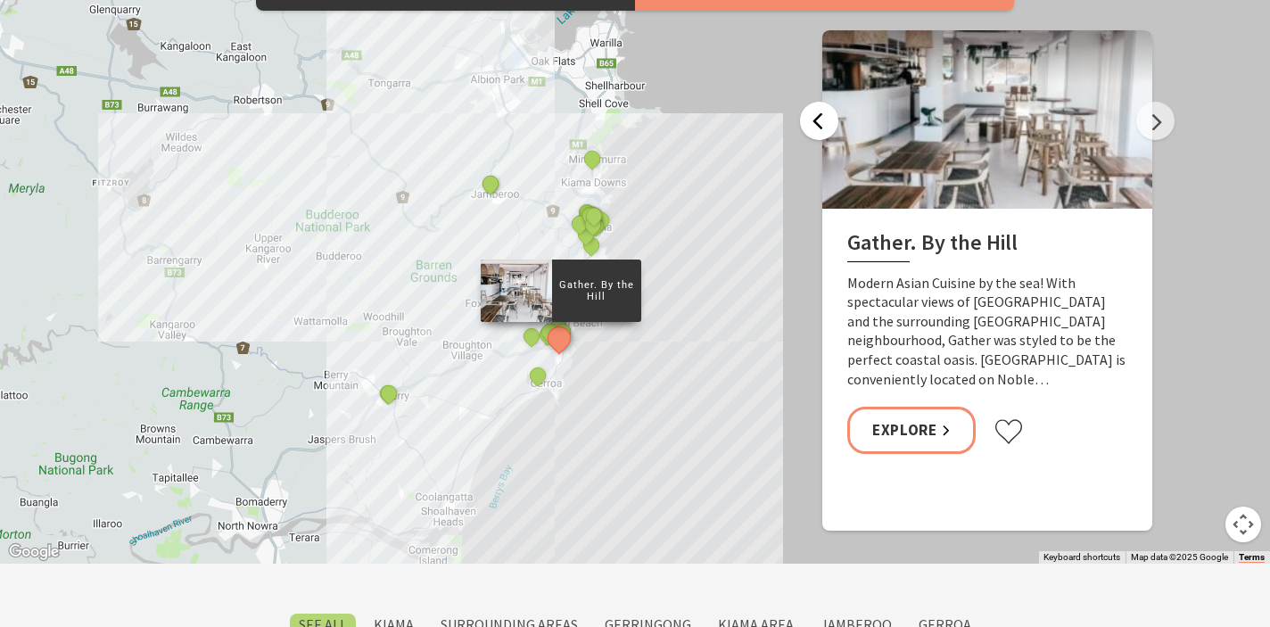
click at [822, 128] on button "Previous" at bounding box center [819, 121] width 38 height 38
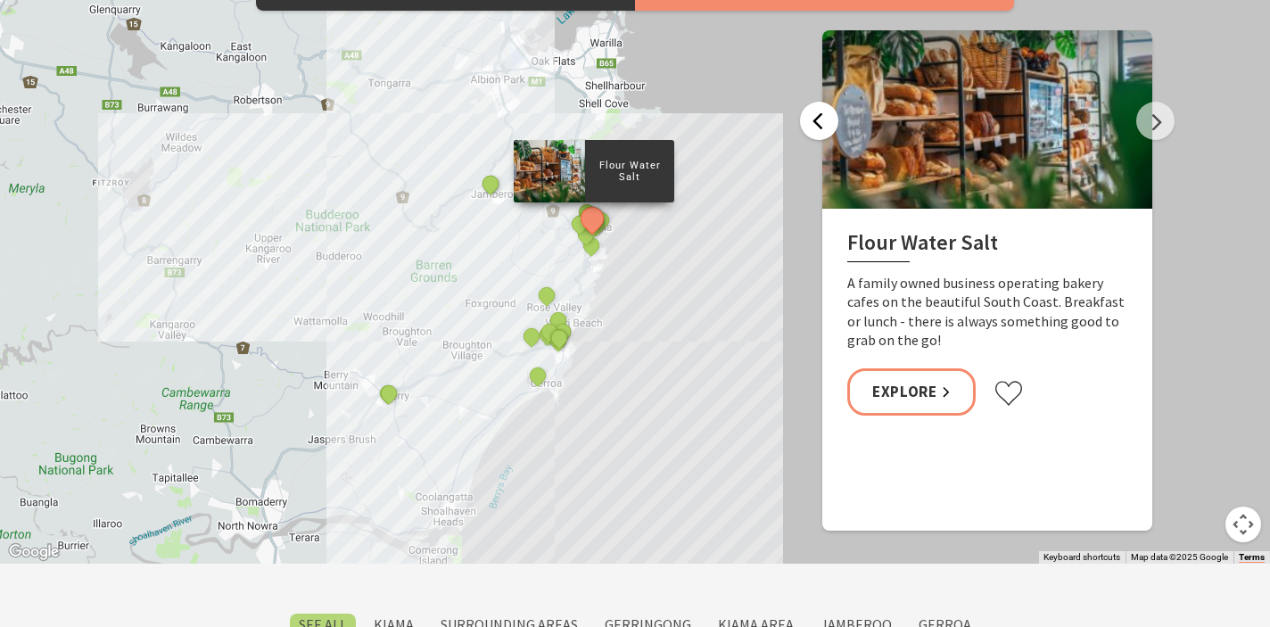
click at [822, 128] on button "Previous" at bounding box center [819, 121] width 38 height 38
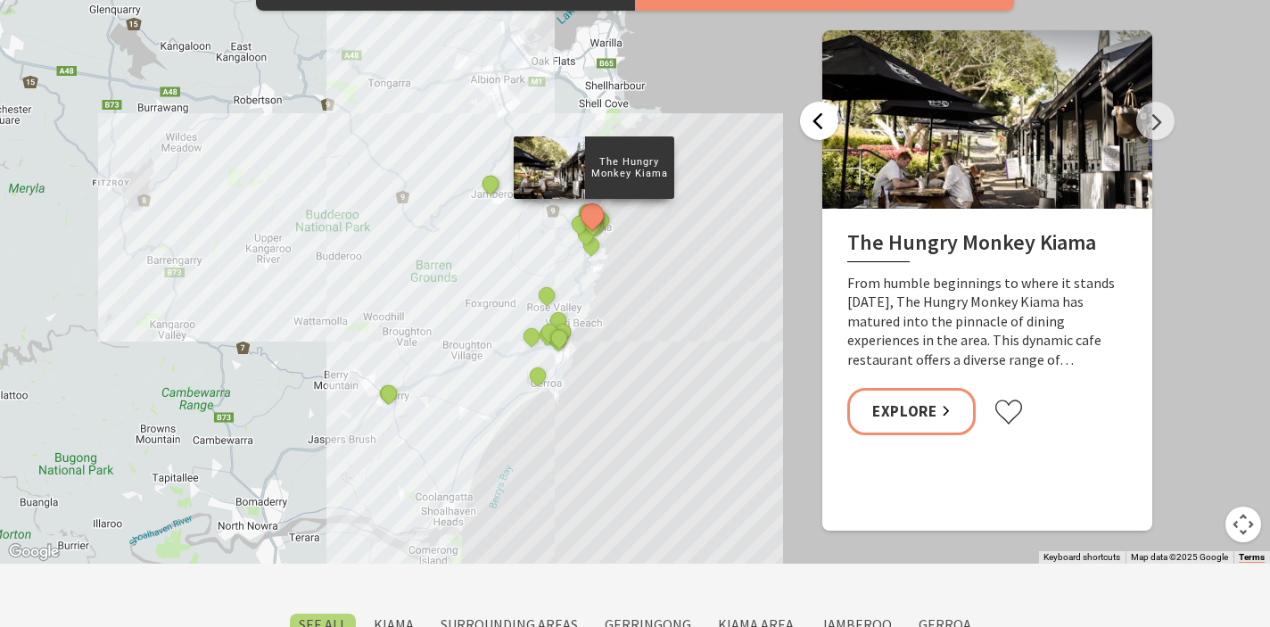
click at [822, 128] on button "Previous" at bounding box center [819, 121] width 38 height 38
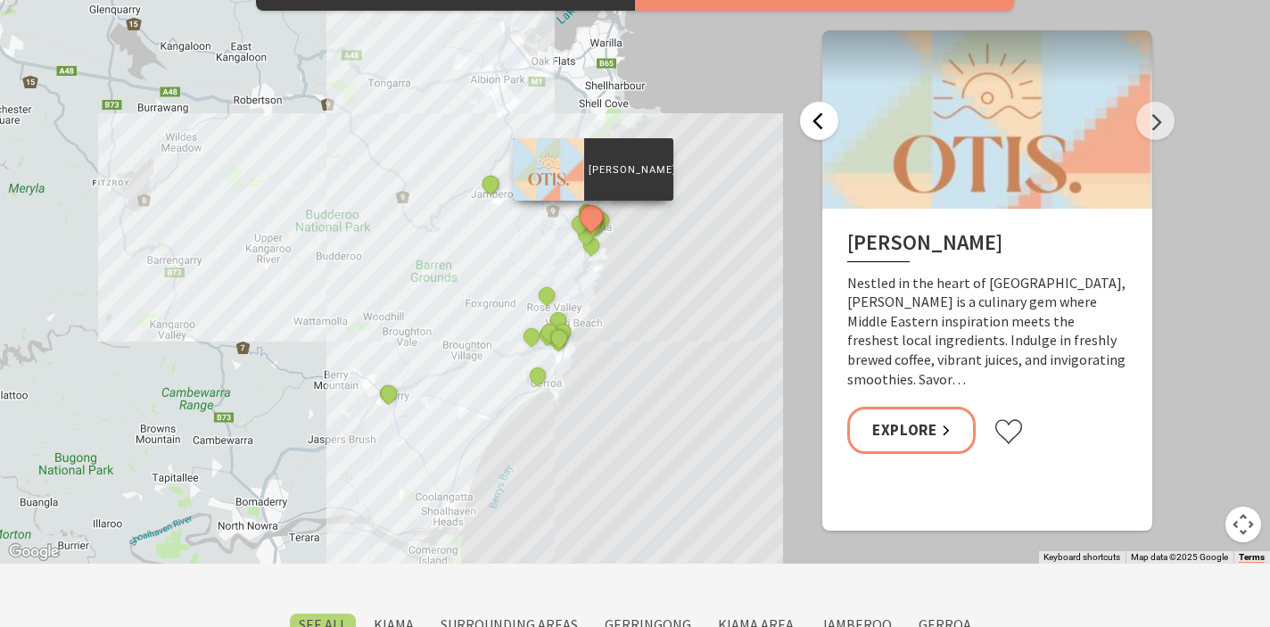
click at [822, 128] on button "Previous" at bounding box center [819, 121] width 38 height 38
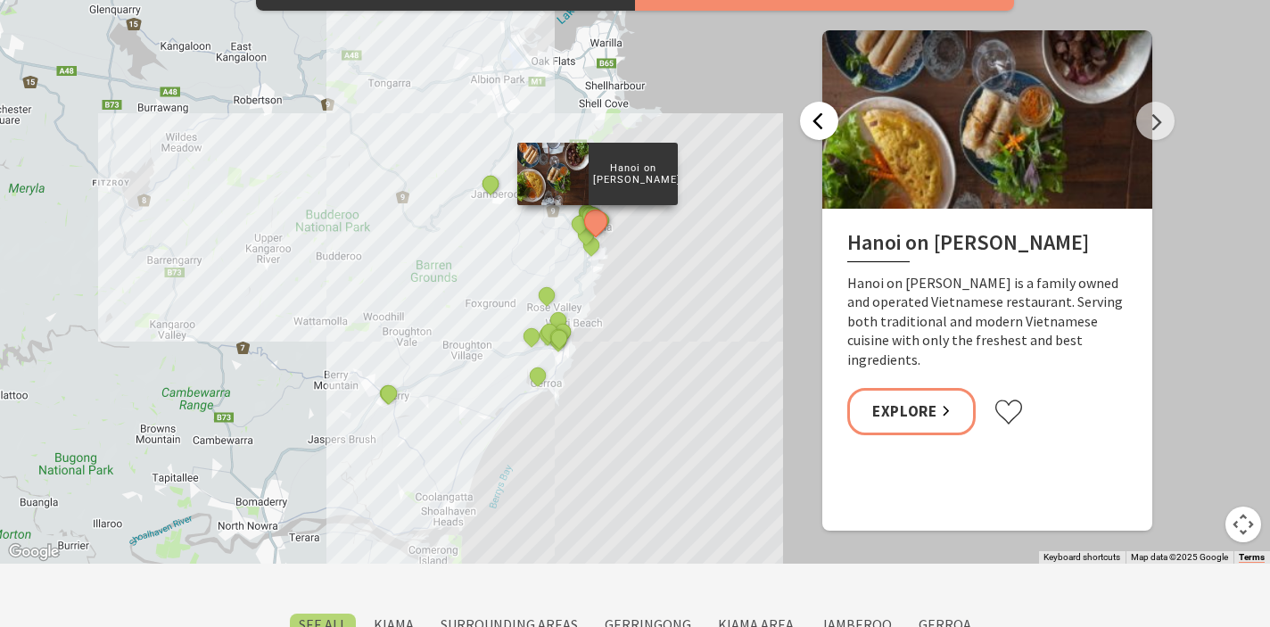
click at [822, 128] on button "Previous" at bounding box center [819, 121] width 38 height 38
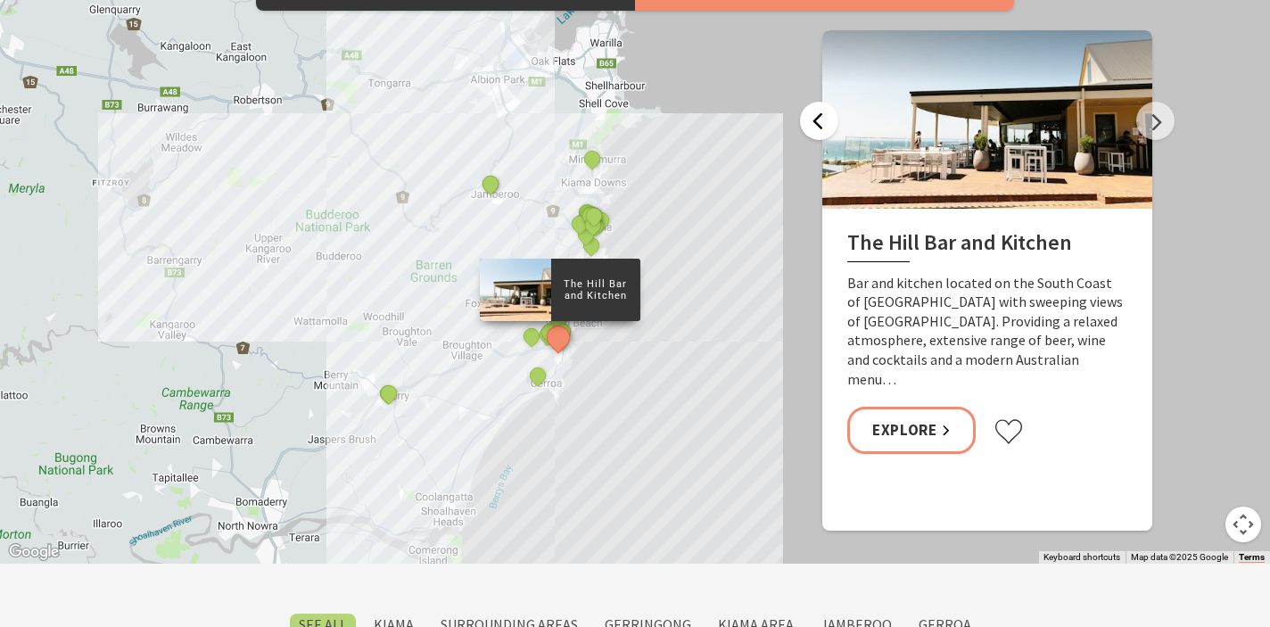
click at [822, 128] on button "Previous" at bounding box center [819, 121] width 38 height 38
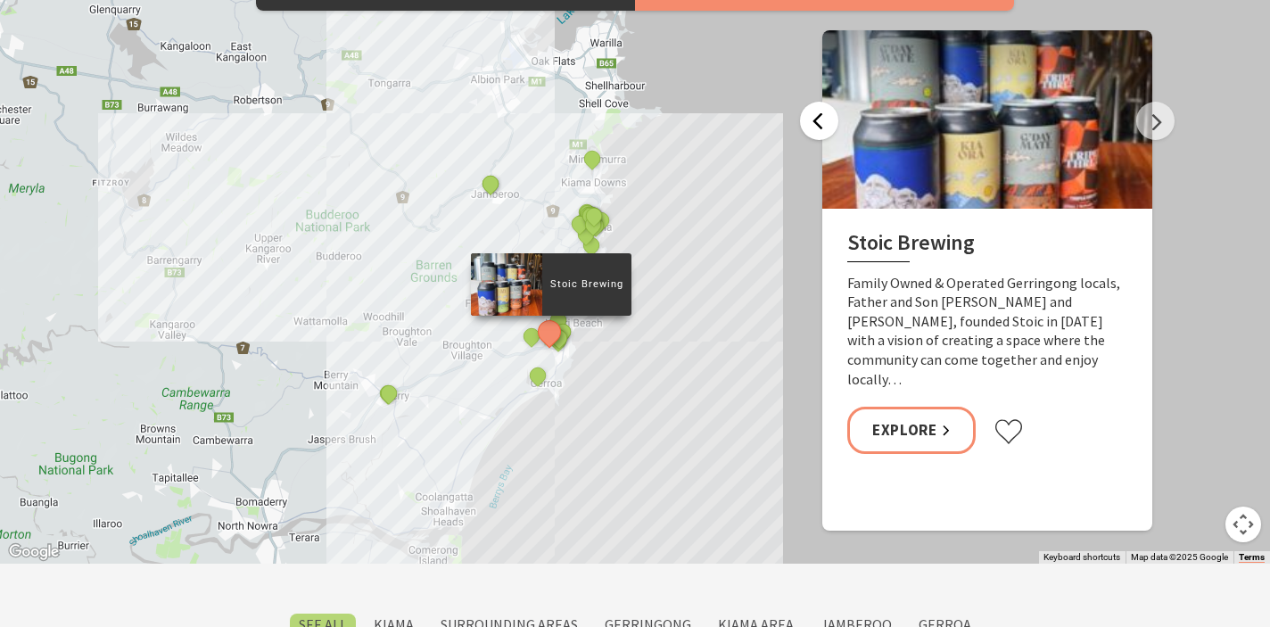
click at [822, 128] on button "Previous" at bounding box center [819, 121] width 38 height 38
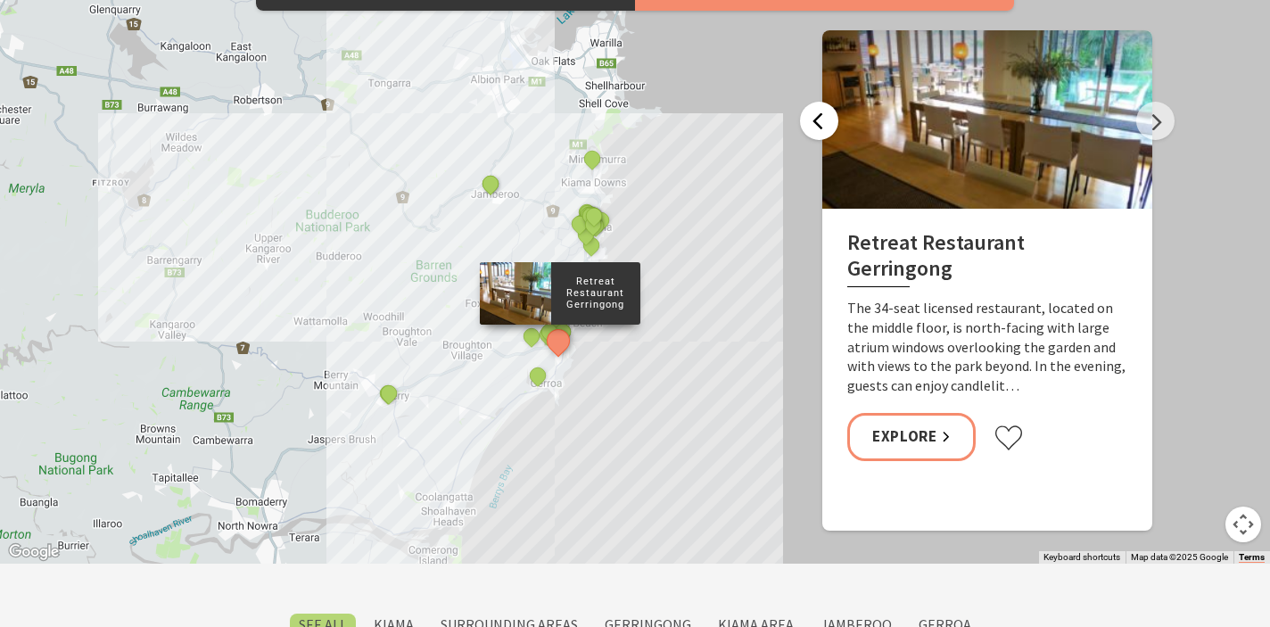
click at [822, 128] on button "Previous" at bounding box center [819, 121] width 38 height 38
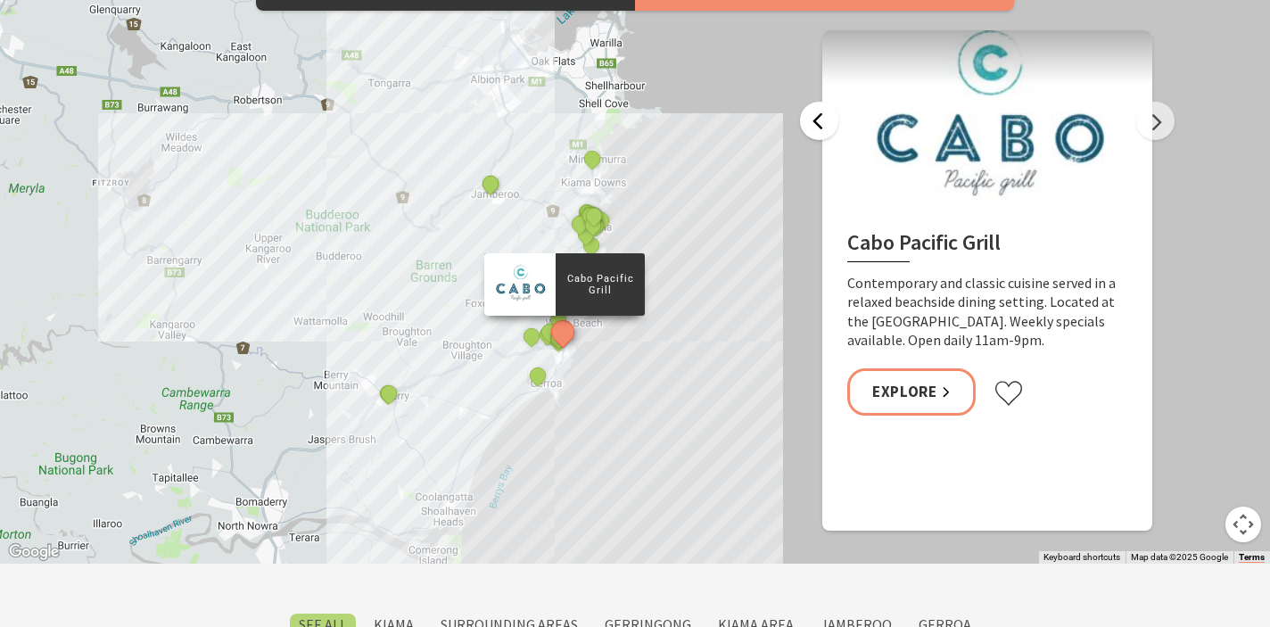
click at [822, 128] on button "Previous" at bounding box center [819, 121] width 38 height 38
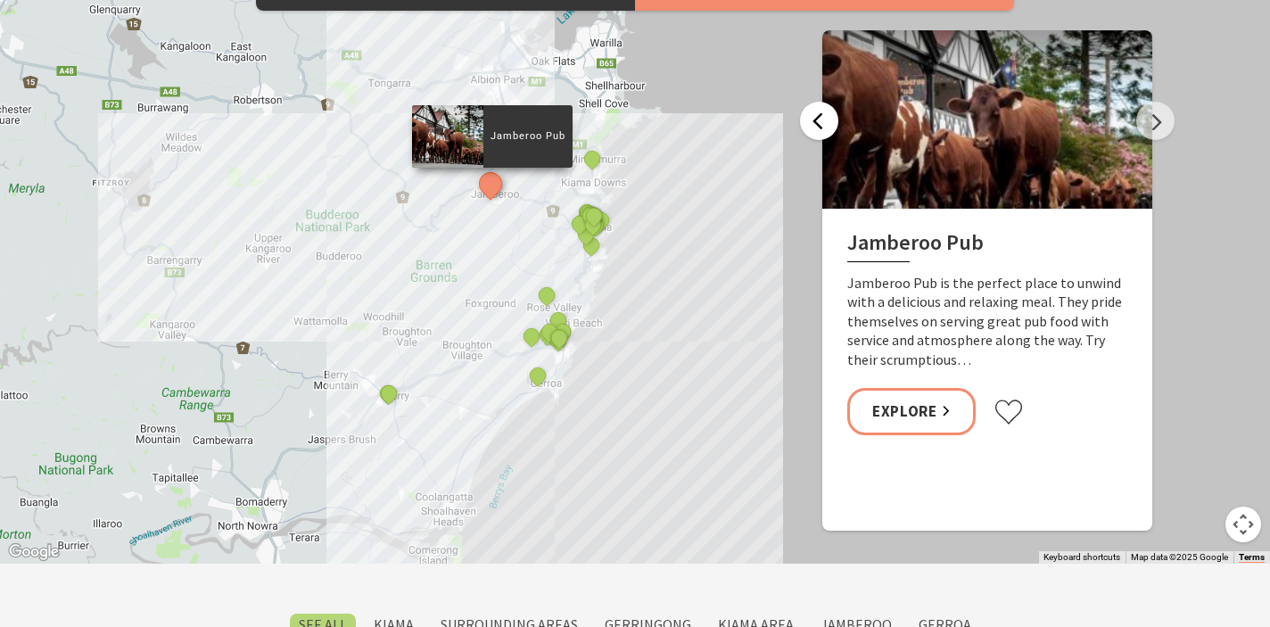
click at [822, 128] on button "Previous" at bounding box center [819, 121] width 38 height 38
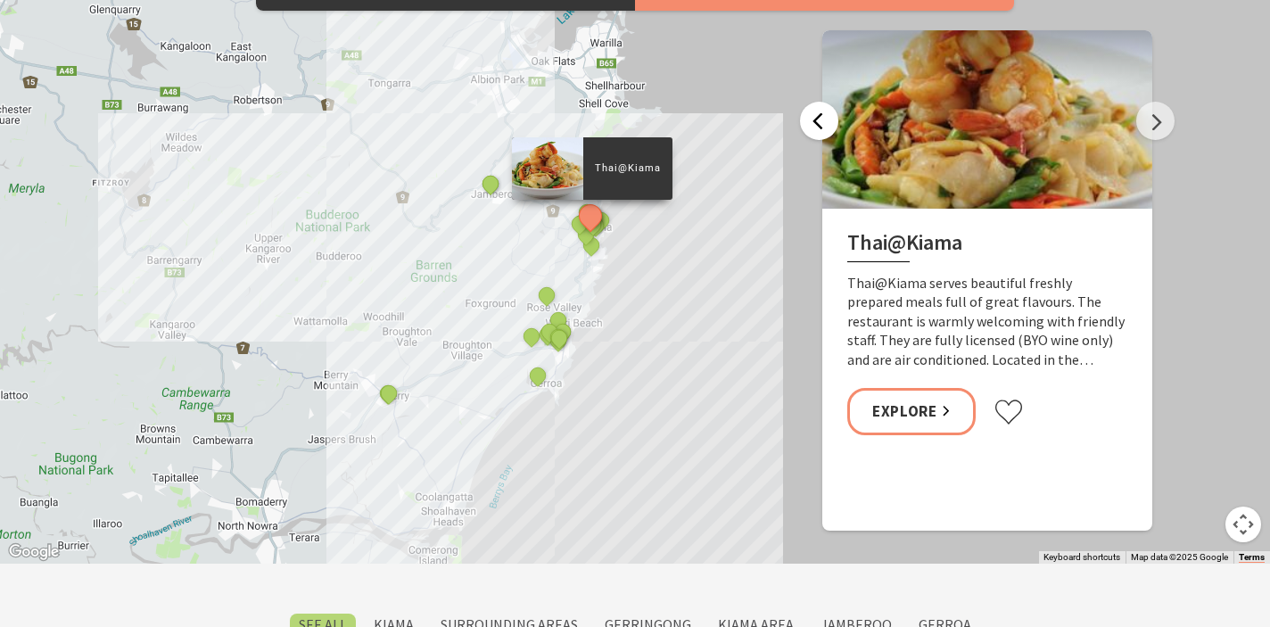
click at [822, 128] on button "Previous" at bounding box center [819, 121] width 38 height 38
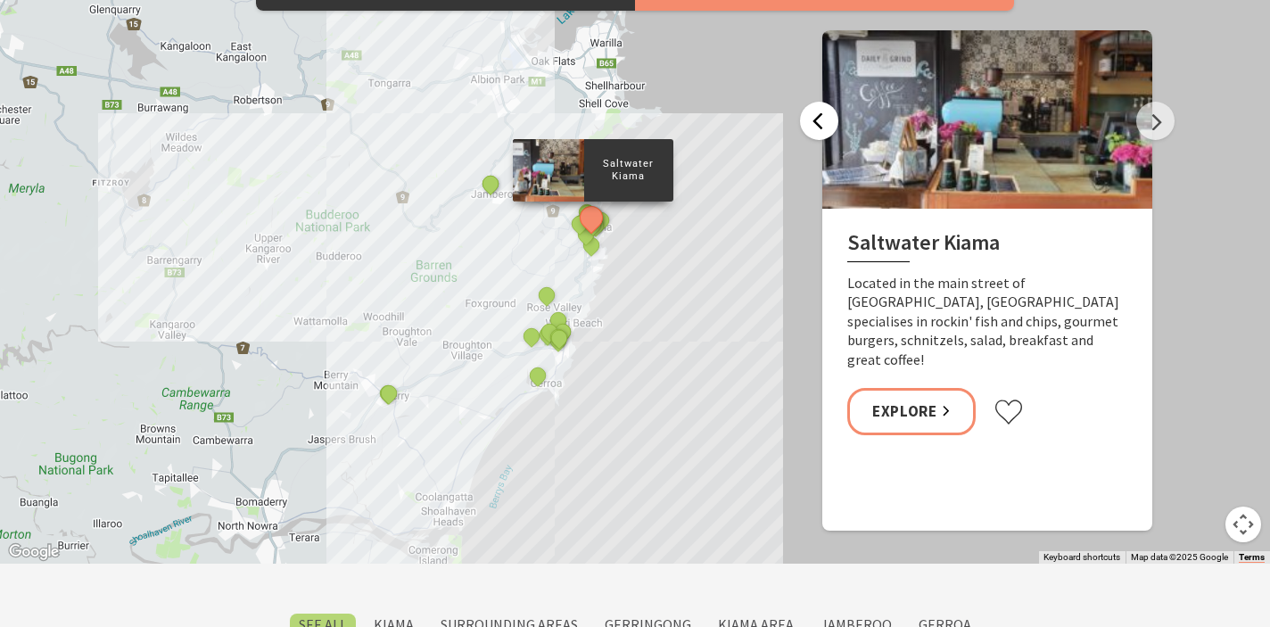
click at [822, 128] on button "Previous" at bounding box center [819, 121] width 38 height 38
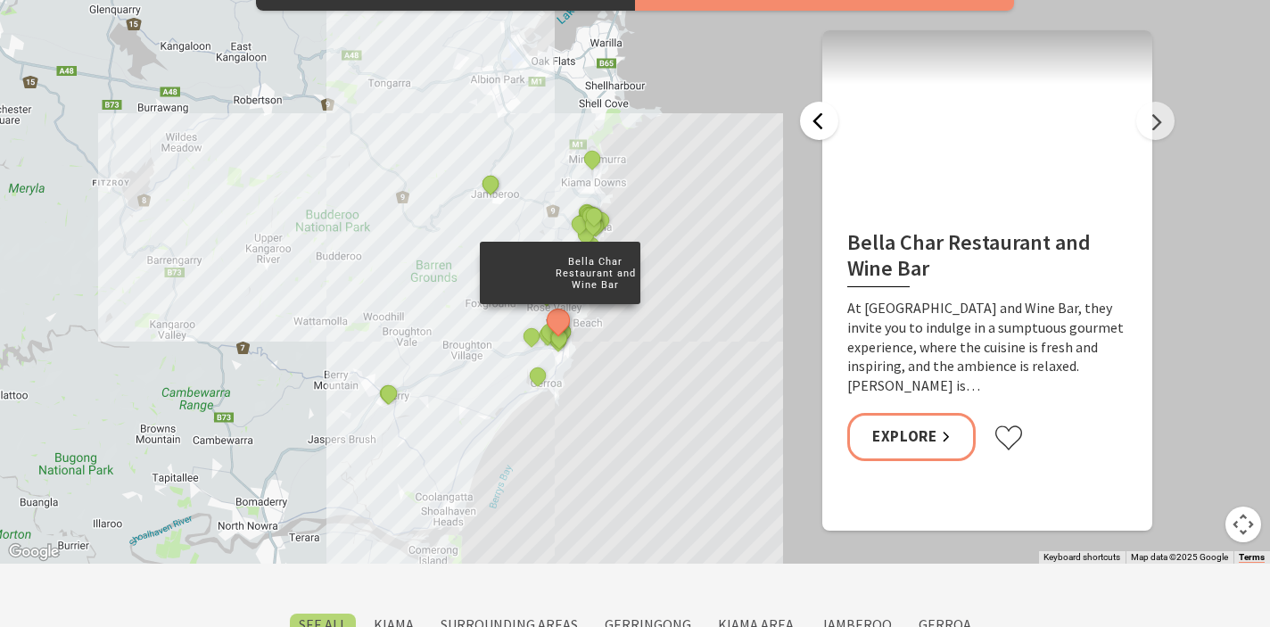
click at [822, 128] on button "Previous" at bounding box center [819, 121] width 38 height 38
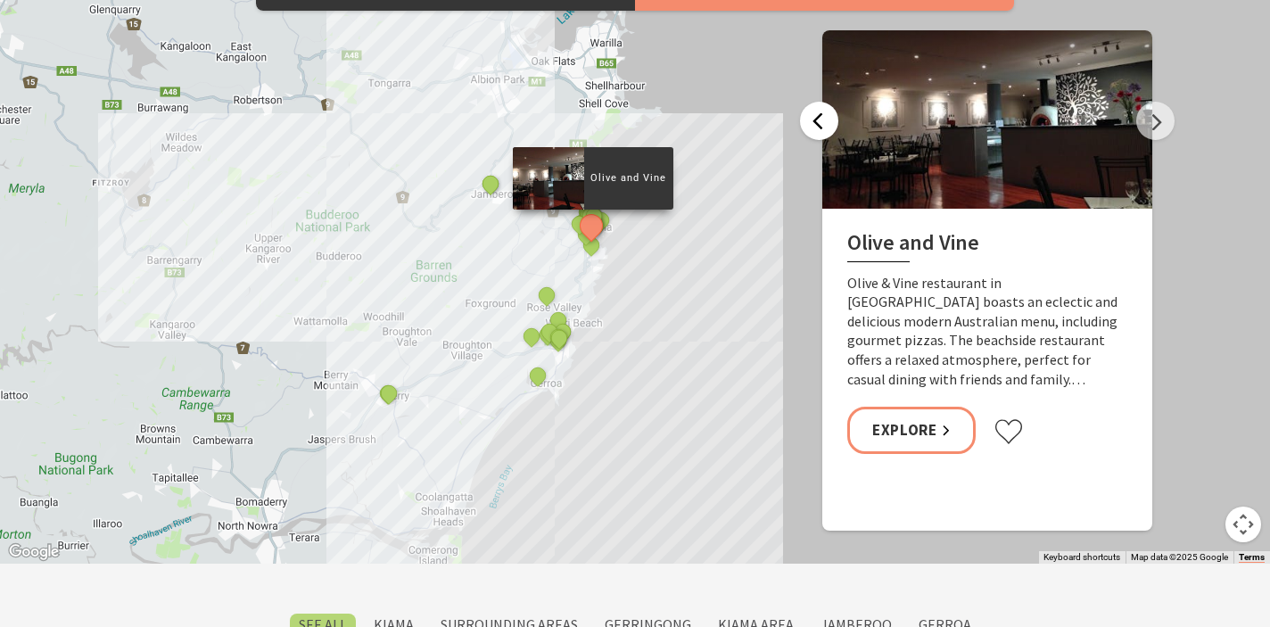
click at [822, 128] on button "Previous" at bounding box center [819, 121] width 38 height 38
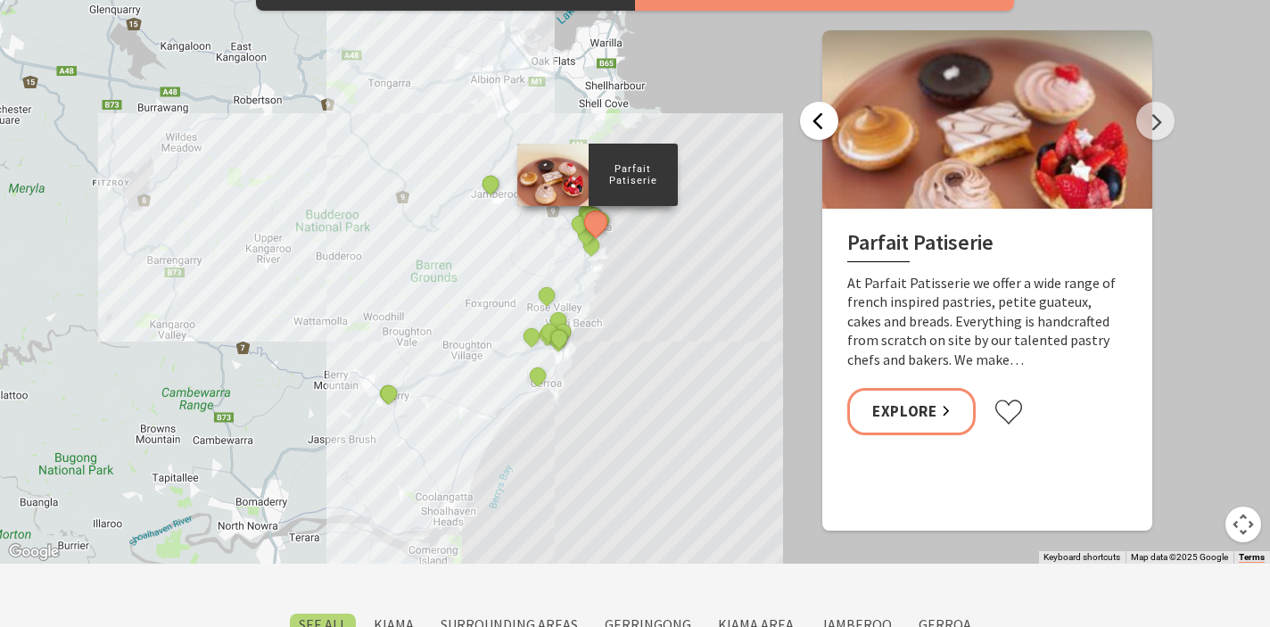
click at [822, 128] on button "Previous" at bounding box center [819, 121] width 38 height 38
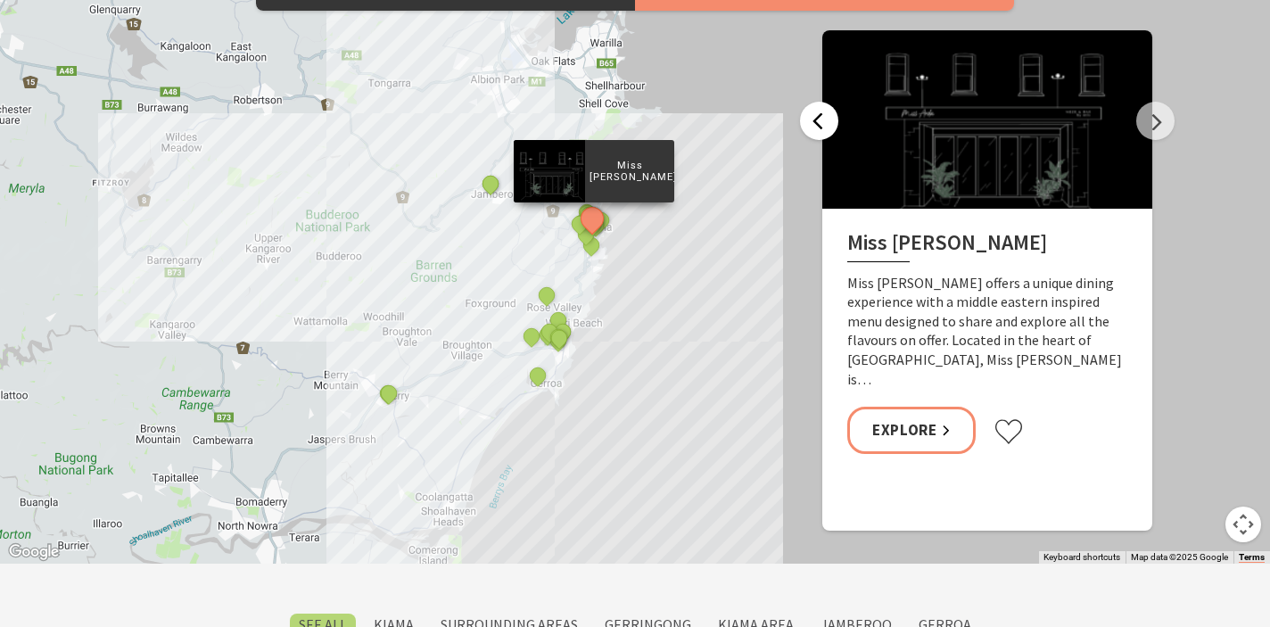
click at [822, 128] on button "Previous" at bounding box center [819, 121] width 38 height 38
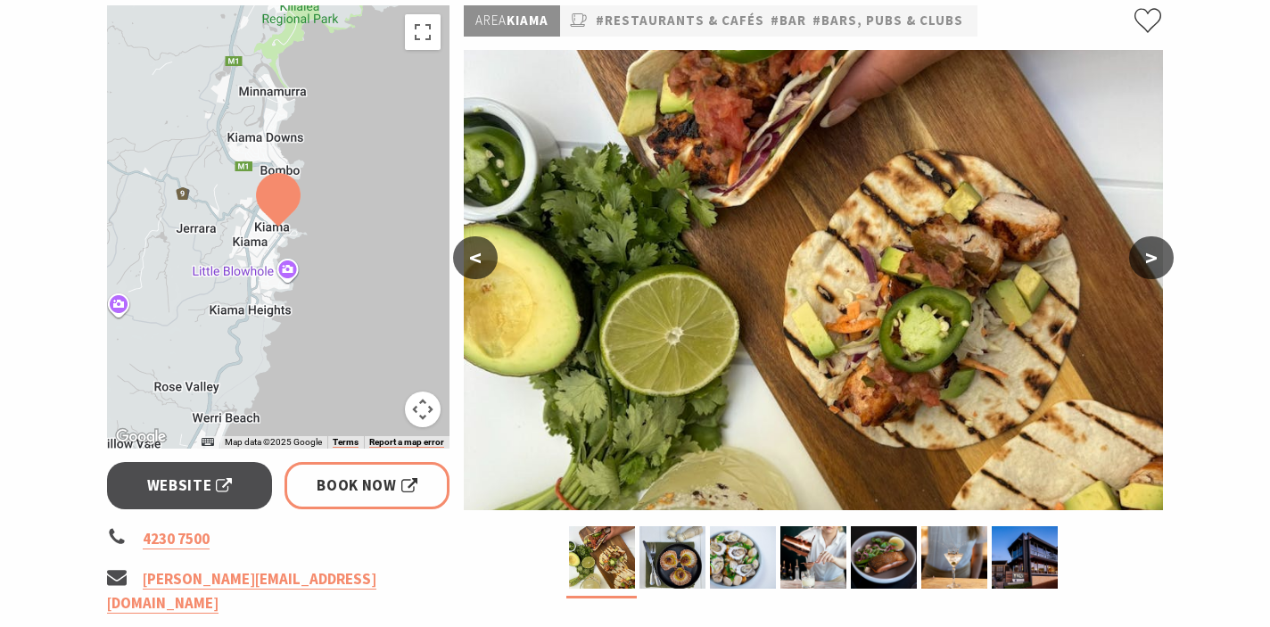
scroll to position [279, 0]
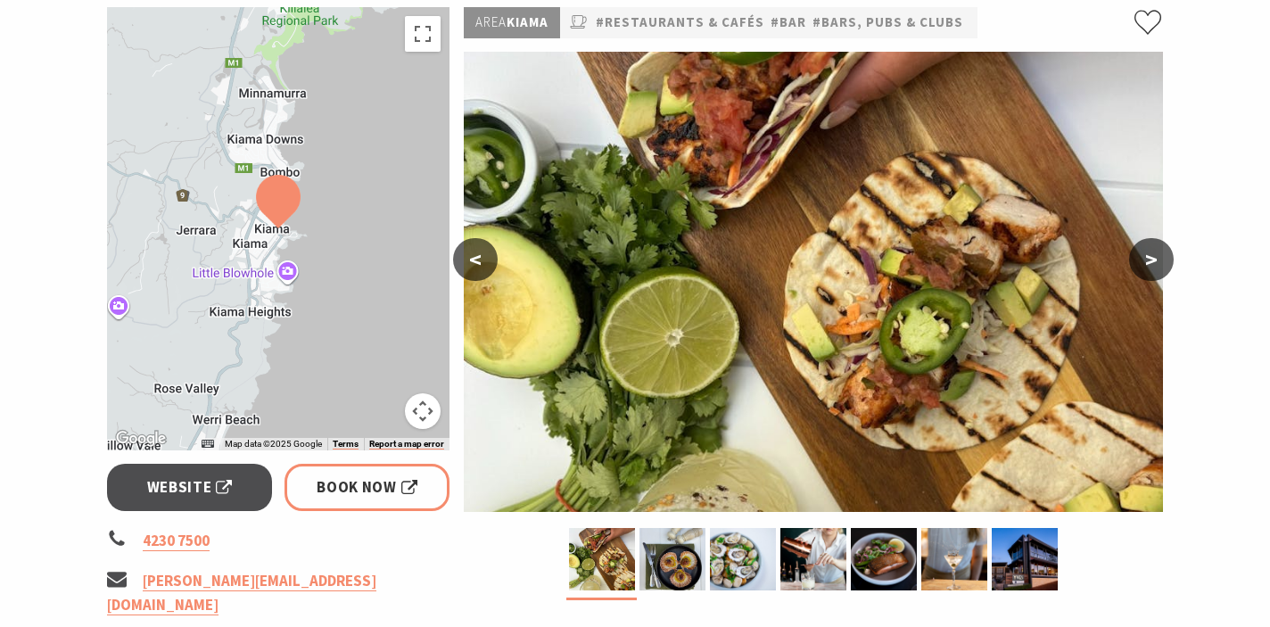
click at [1154, 260] on button ">" at bounding box center [1151, 259] width 45 height 43
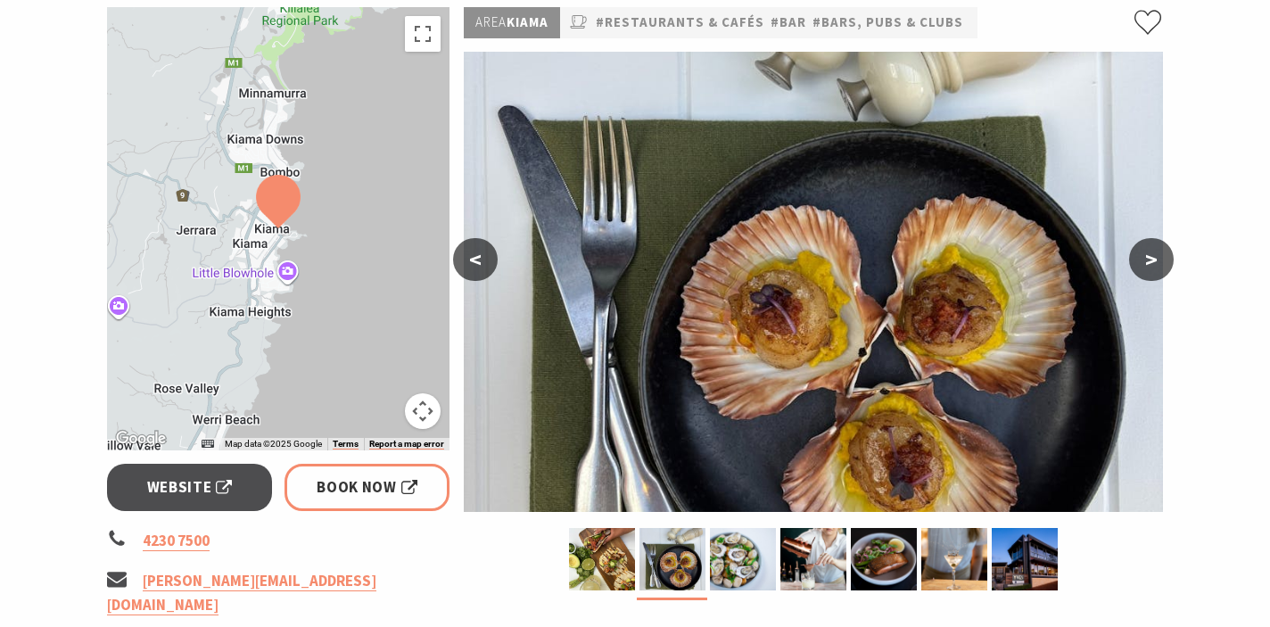
click at [1154, 260] on button ">" at bounding box center [1151, 259] width 45 height 43
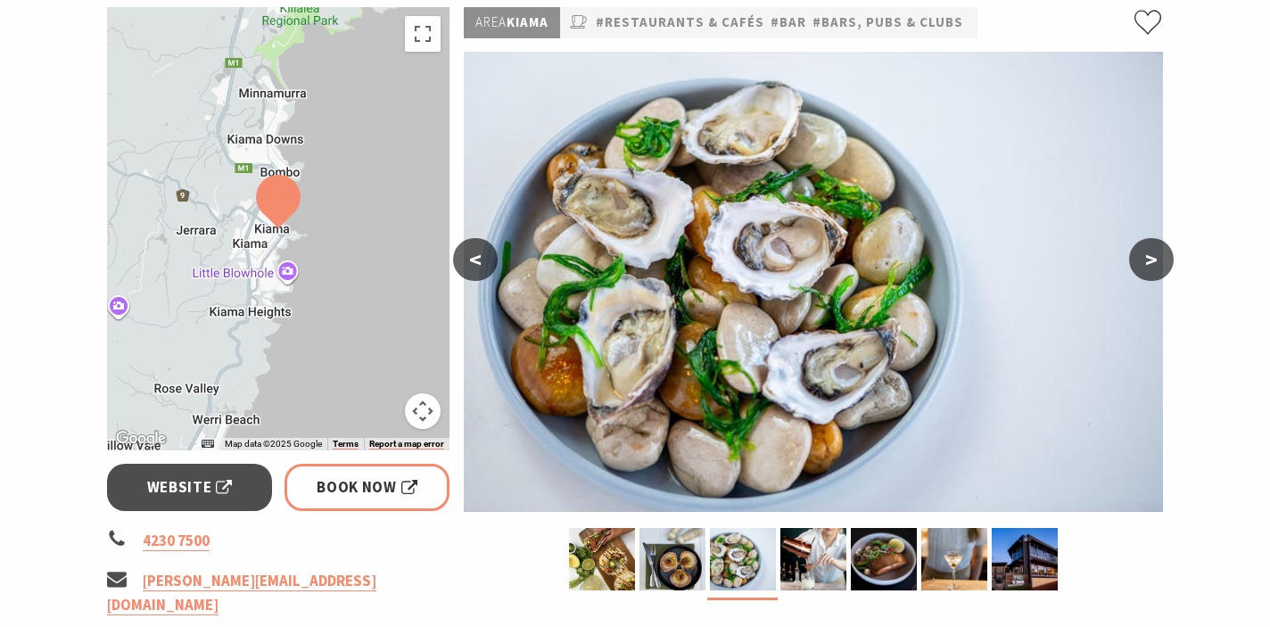
click at [1154, 260] on button ">" at bounding box center [1151, 259] width 45 height 43
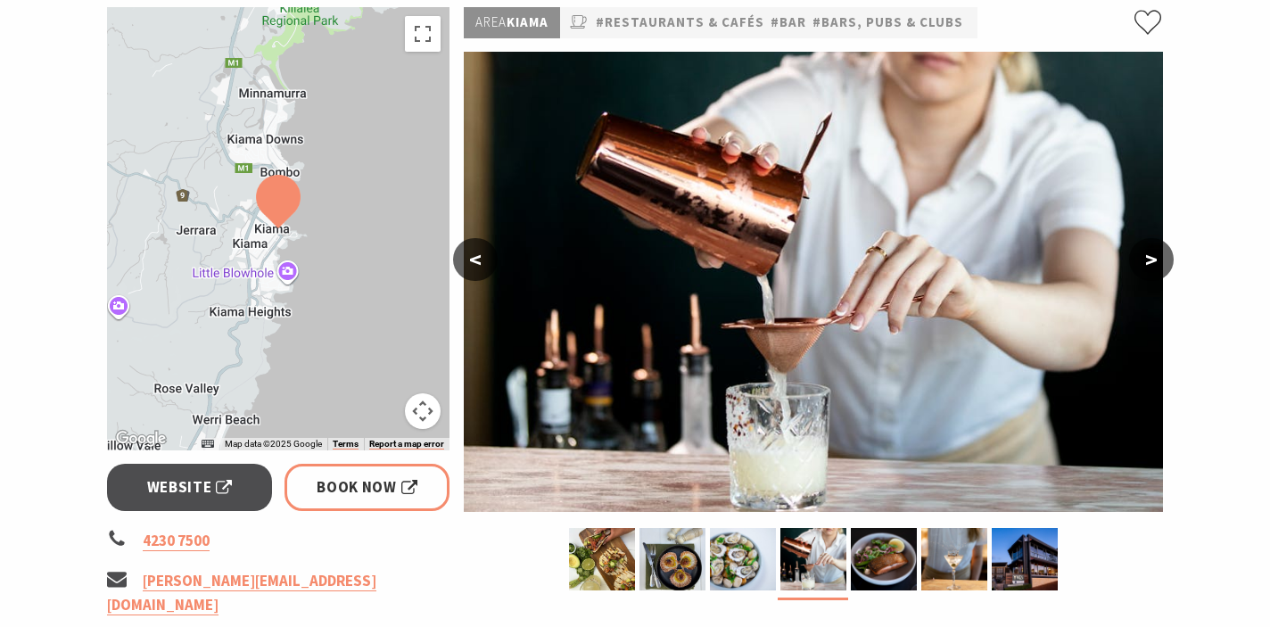
click at [1154, 260] on button ">" at bounding box center [1151, 259] width 45 height 43
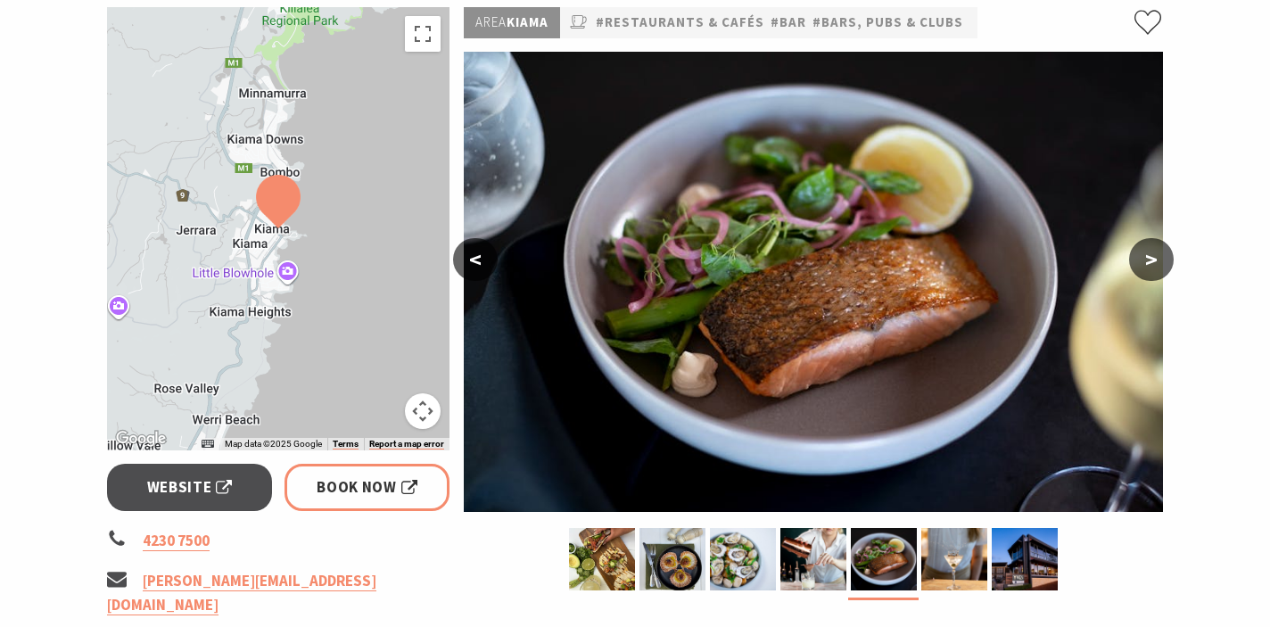
click at [1154, 260] on button ">" at bounding box center [1151, 259] width 45 height 43
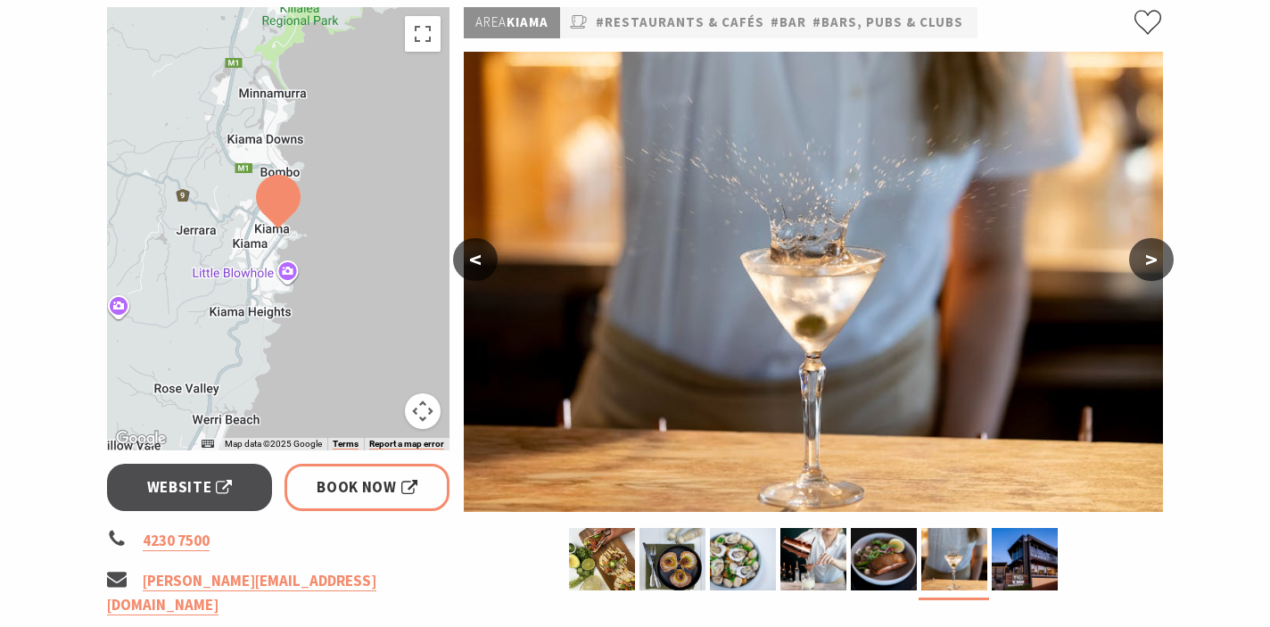
click at [1154, 260] on button ">" at bounding box center [1151, 259] width 45 height 43
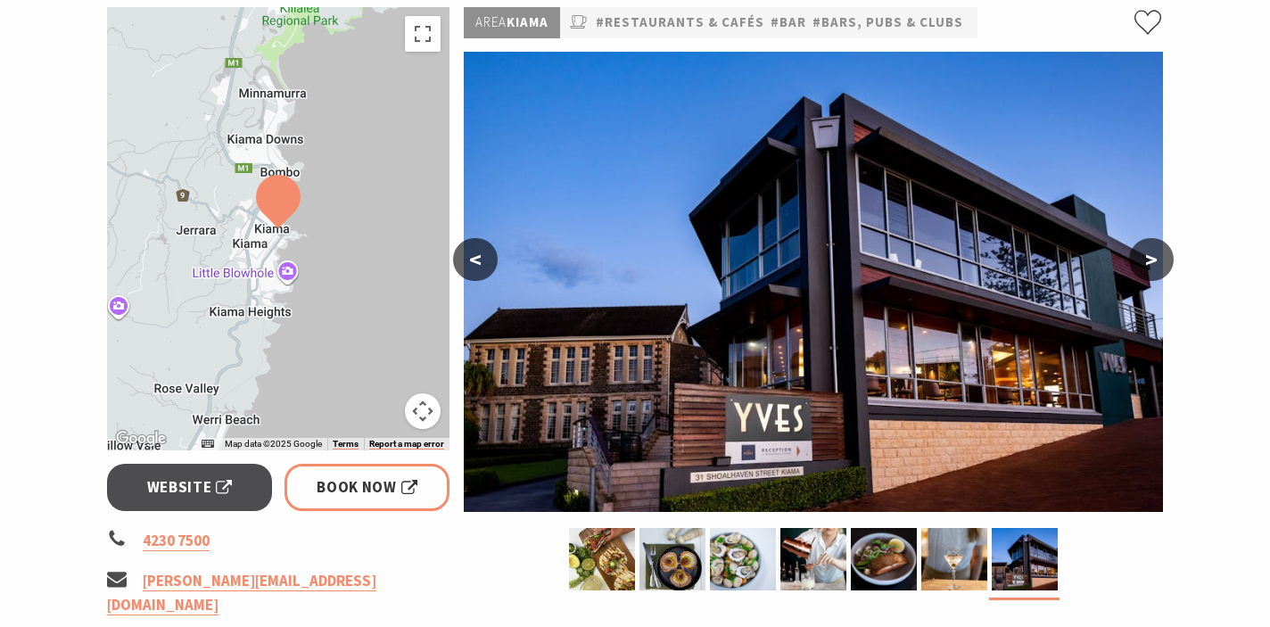
click at [1154, 260] on button ">" at bounding box center [1151, 259] width 45 height 43
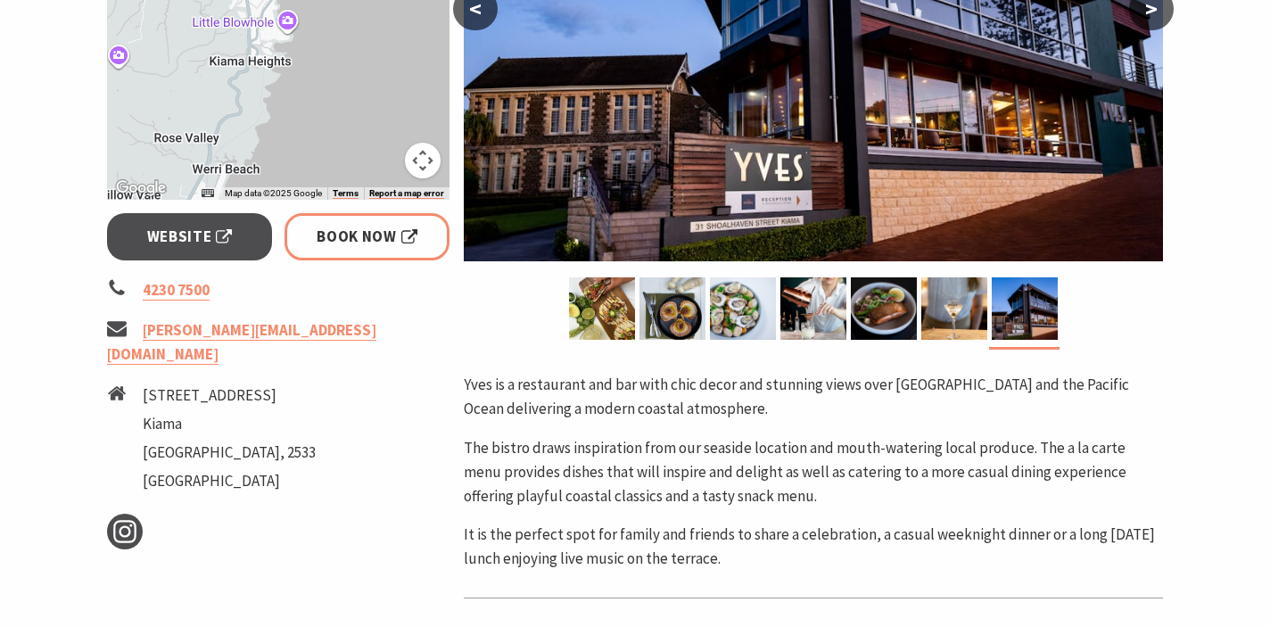
scroll to position [532, 0]
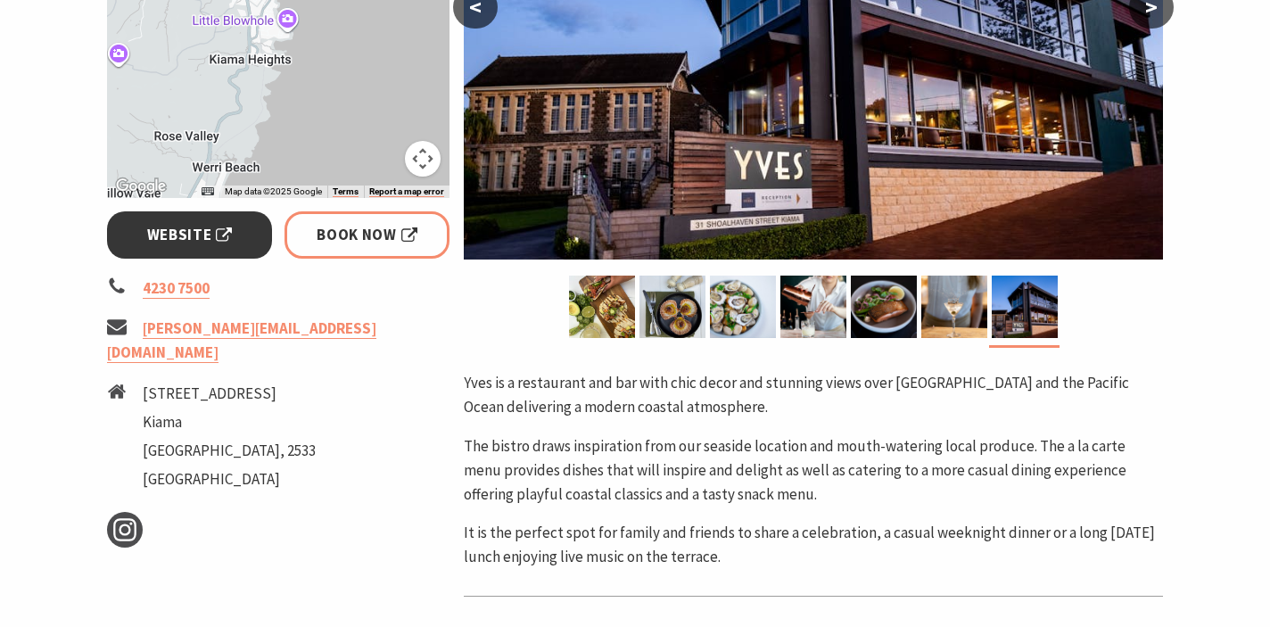
click at [189, 227] on span "Website" at bounding box center [190, 235] width 86 height 24
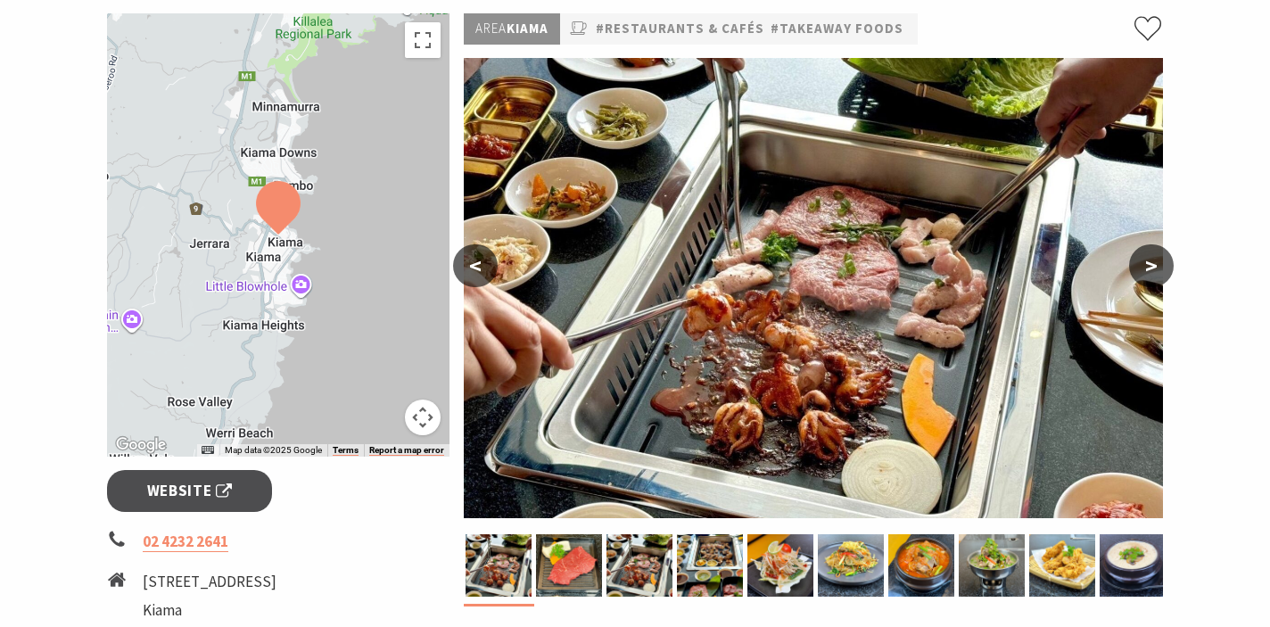
scroll to position [272, 0]
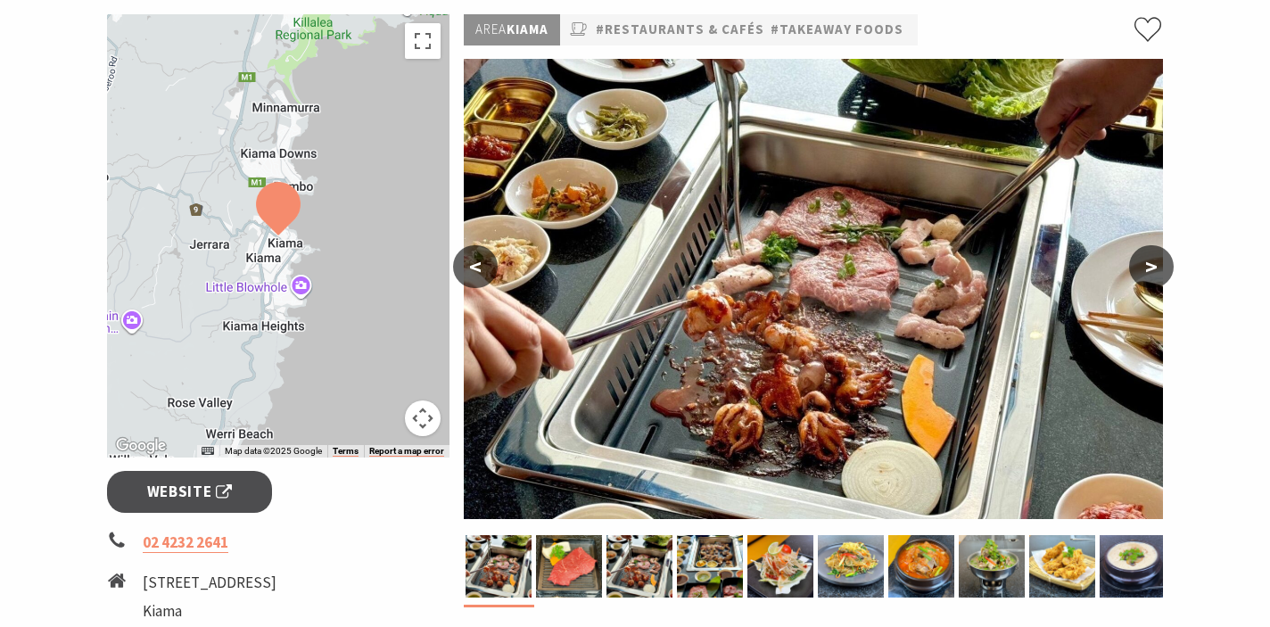
click at [1135, 269] on button ">" at bounding box center [1151, 266] width 45 height 43
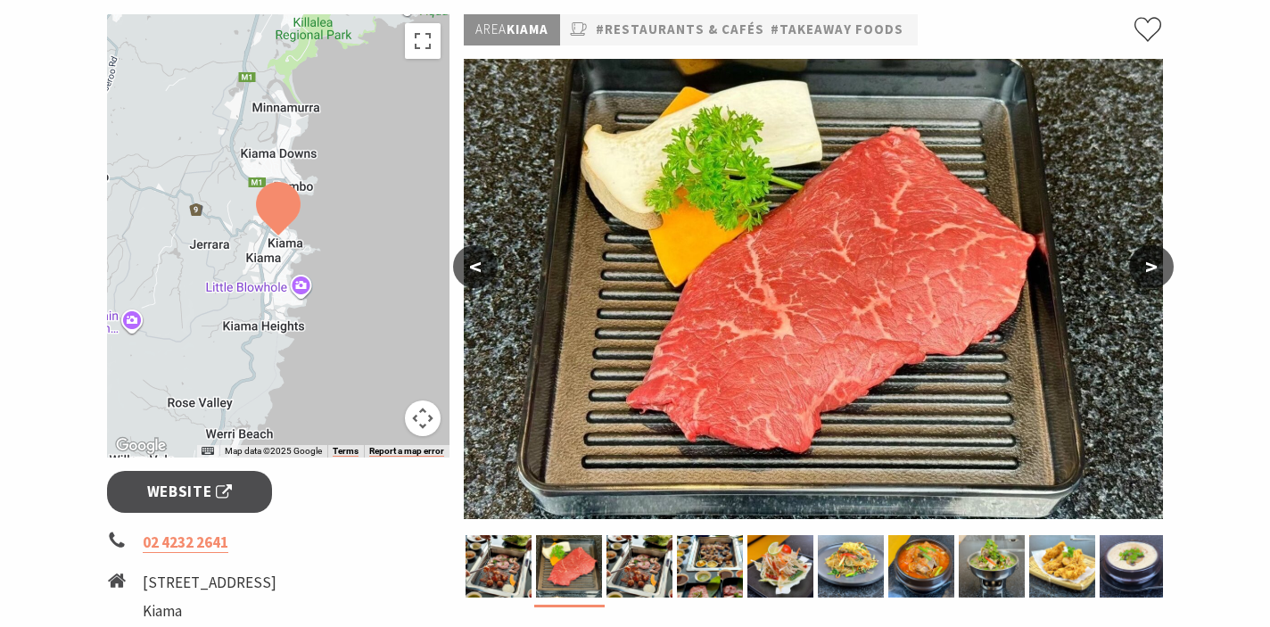
click at [1135, 269] on button ">" at bounding box center [1151, 266] width 45 height 43
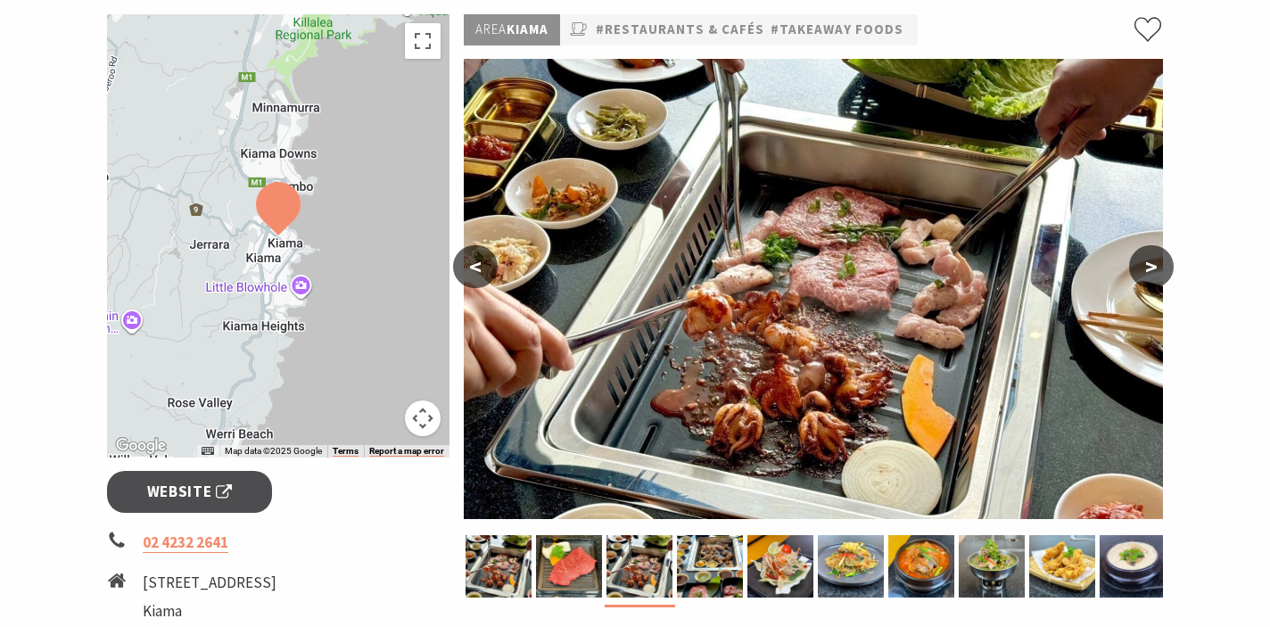
click at [1135, 269] on button ">" at bounding box center [1151, 266] width 45 height 43
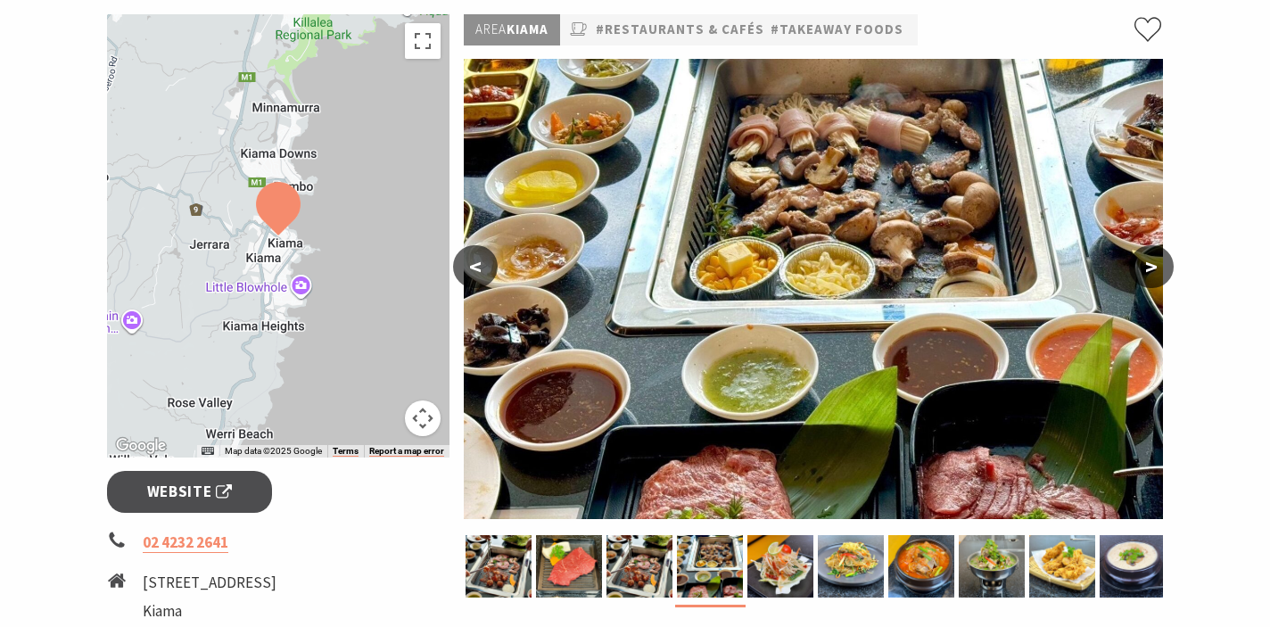
click at [1135, 269] on button ">" at bounding box center [1151, 266] width 45 height 43
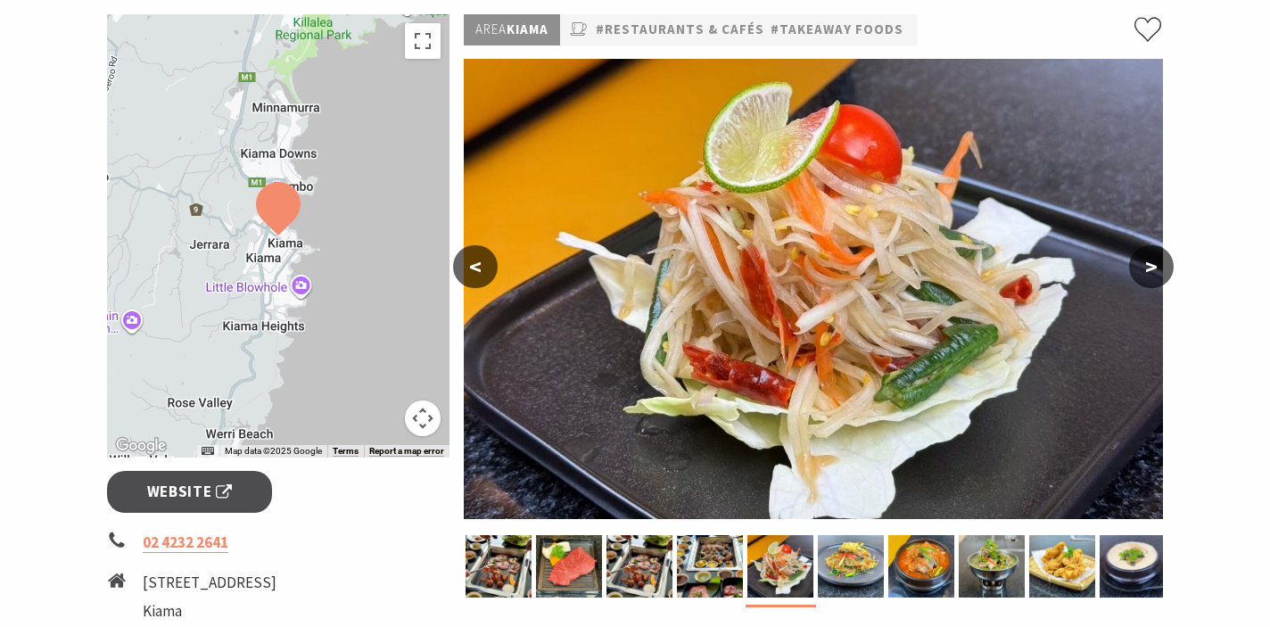
click at [1135, 269] on button ">" at bounding box center [1151, 266] width 45 height 43
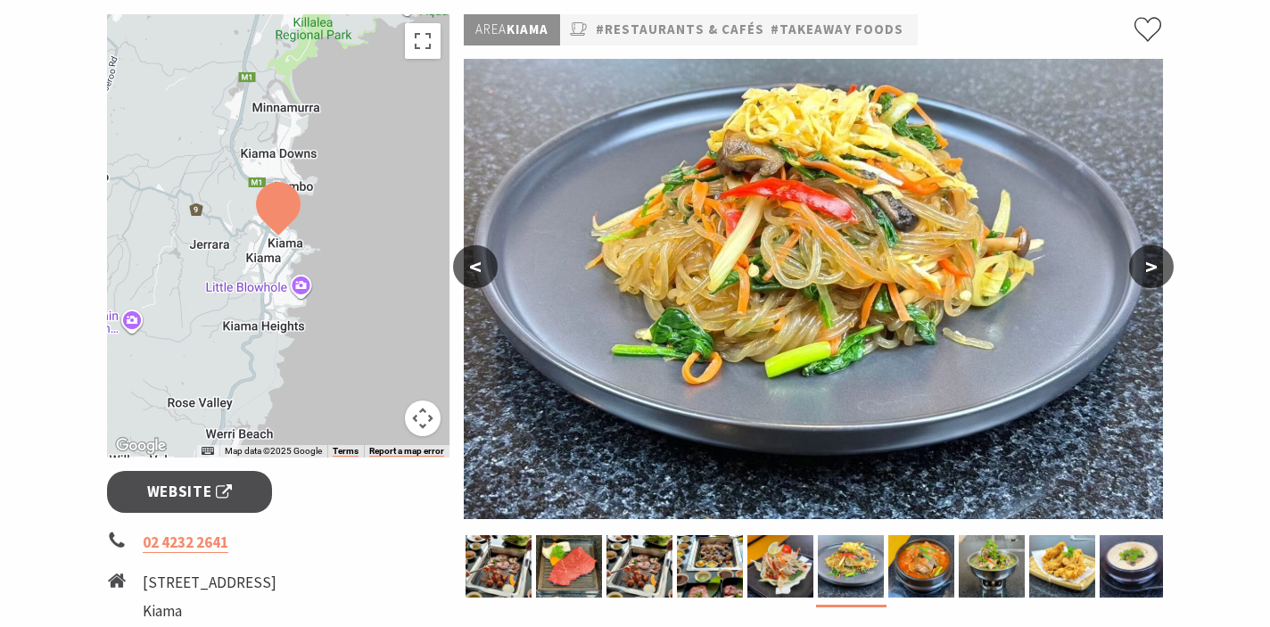
click at [1135, 269] on button ">" at bounding box center [1151, 266] width 45 height 43
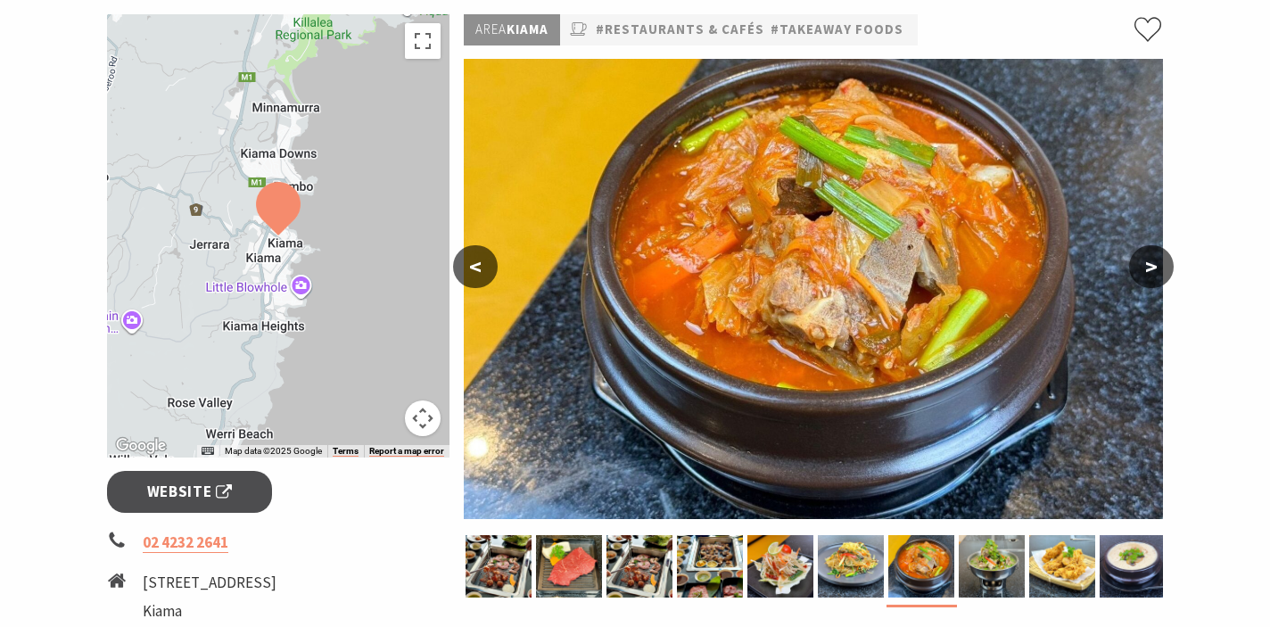
click at [1135, 269] on button ">" at bounding box center [1151, 266] width 45 height 43
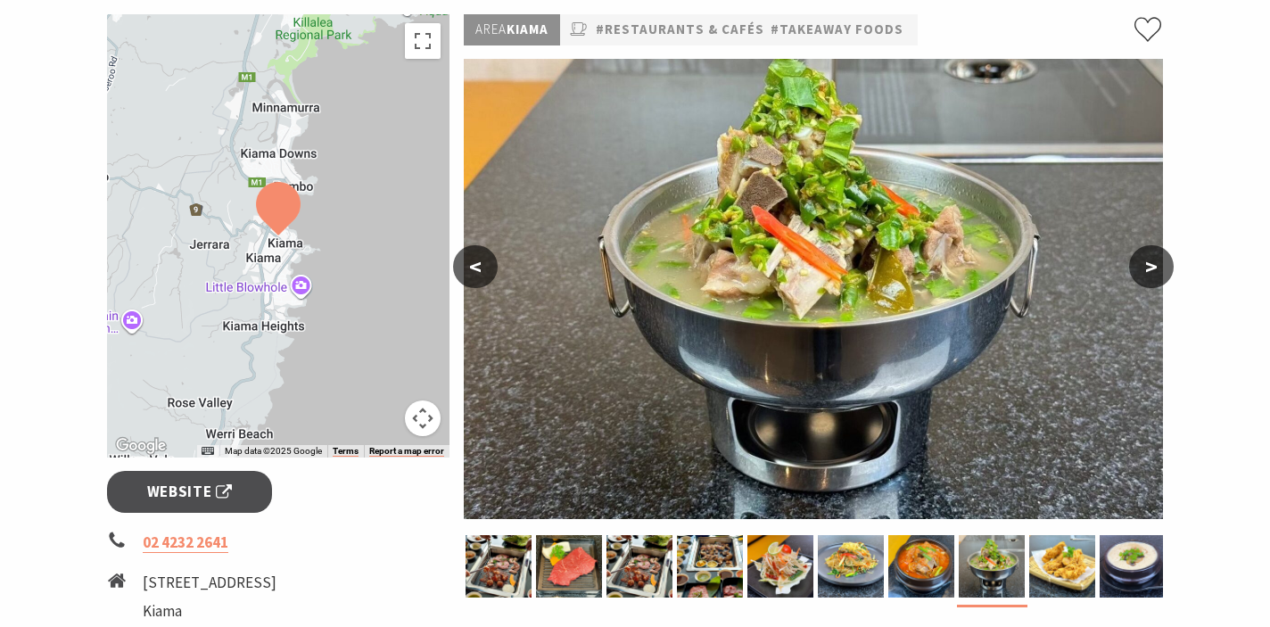
click at [1135, 269] on button ">" at bounding box center [1151, 266] width 45 height 43
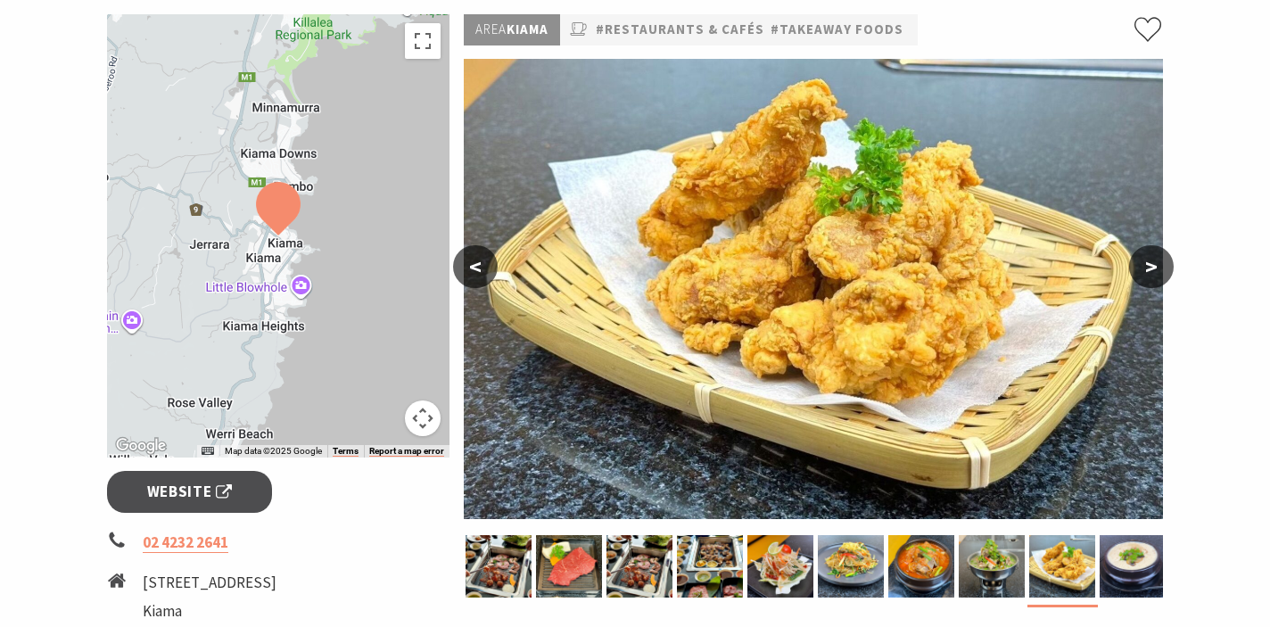
click at [1135, 269] on button ">" at bounding box center [1151, 266] width 45 height 43
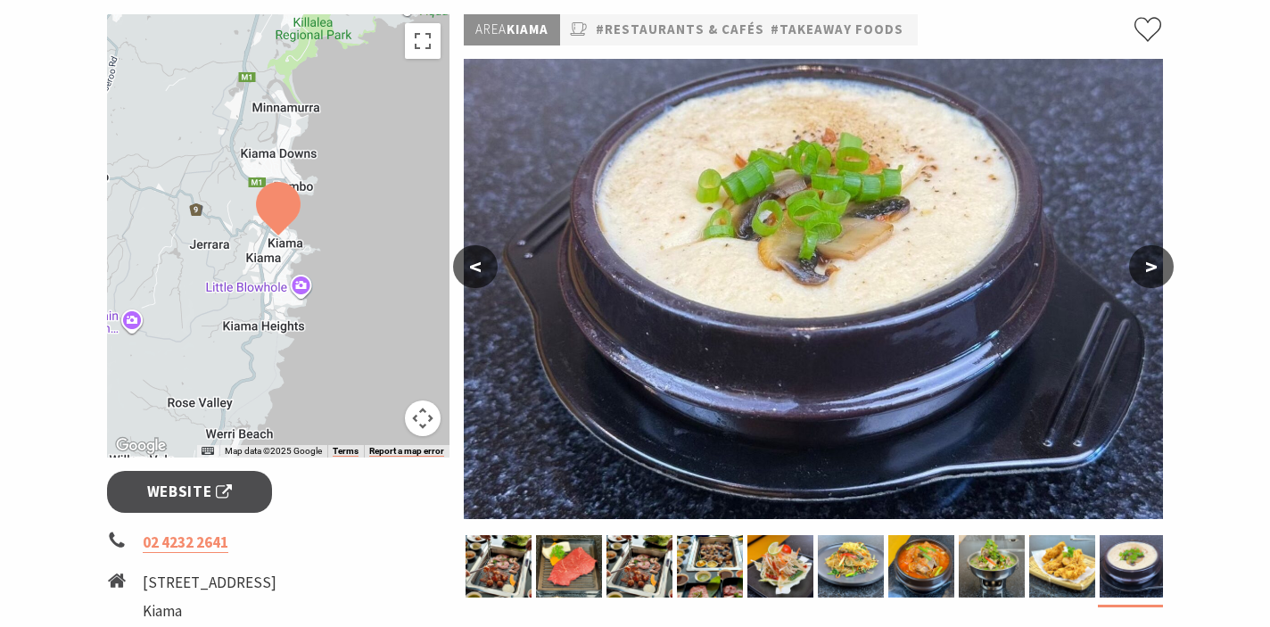
click at [1135, 269] on button ">" at bounding box center [1151, 266] width 45 height 43
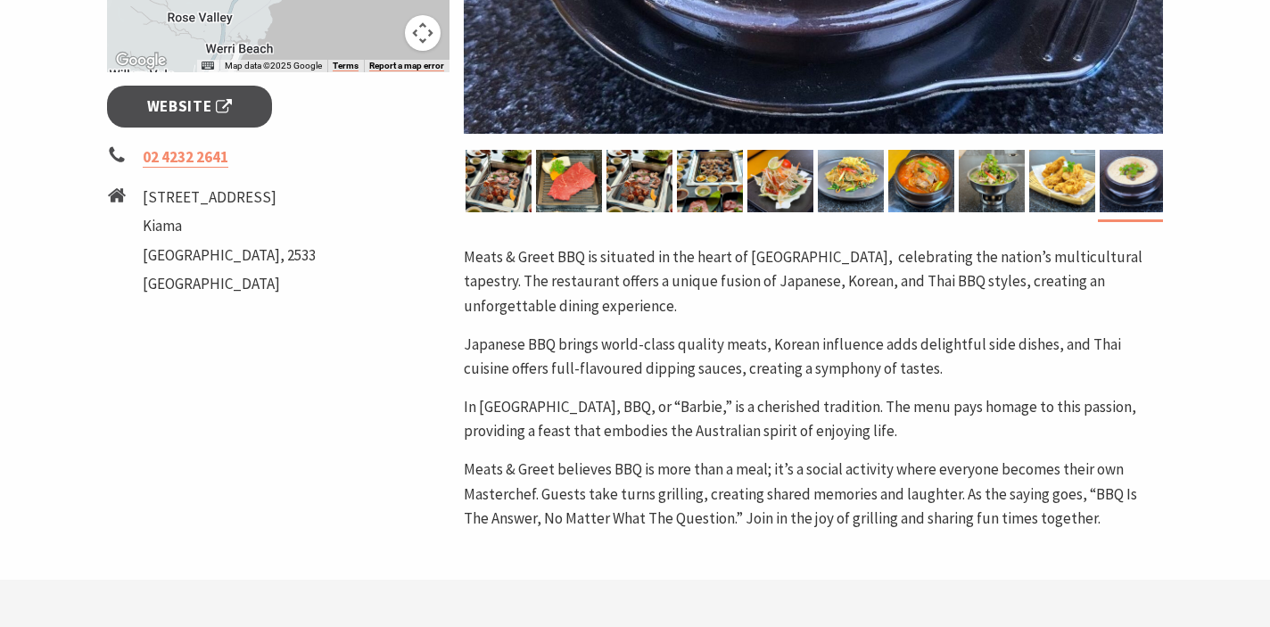
scroll to position [674, 0]
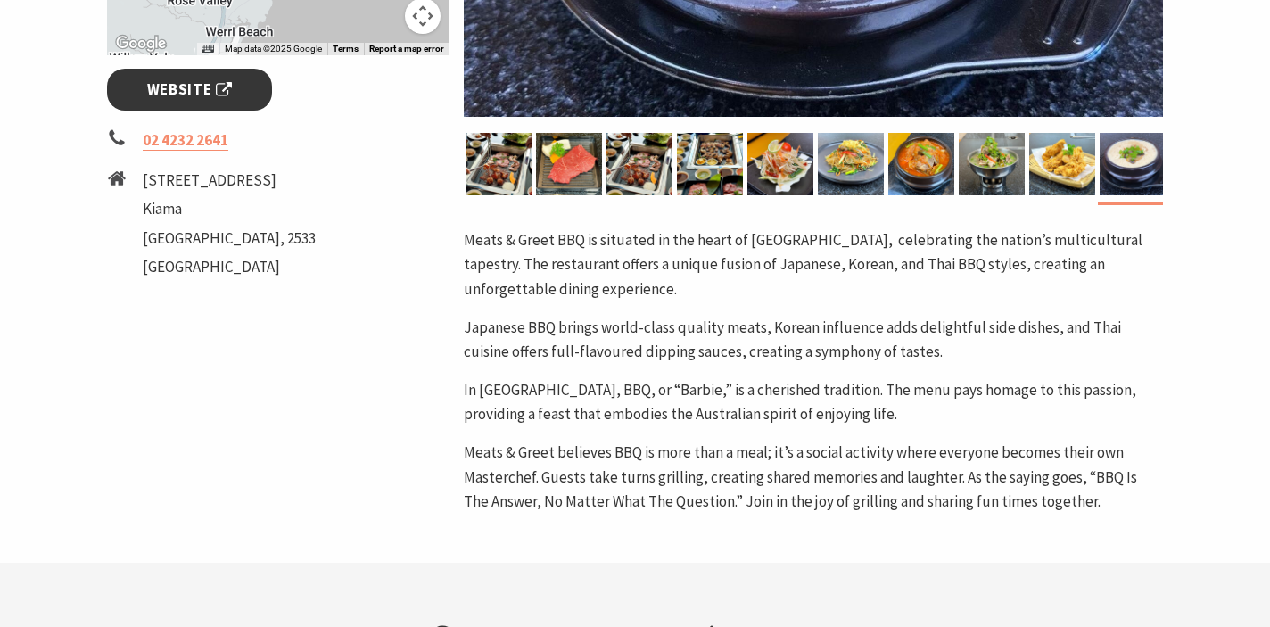
click at [203, 98] on span "Website" at bounding box center [190, 90] width 86 height 24
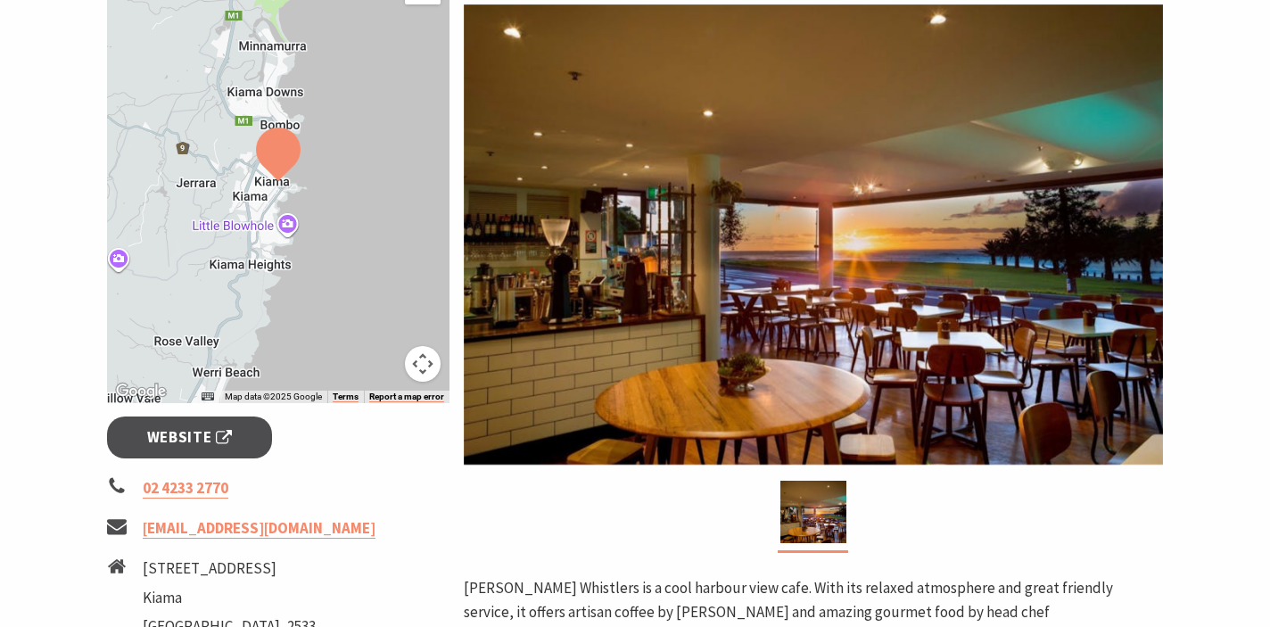
scroll to position [329, 0]
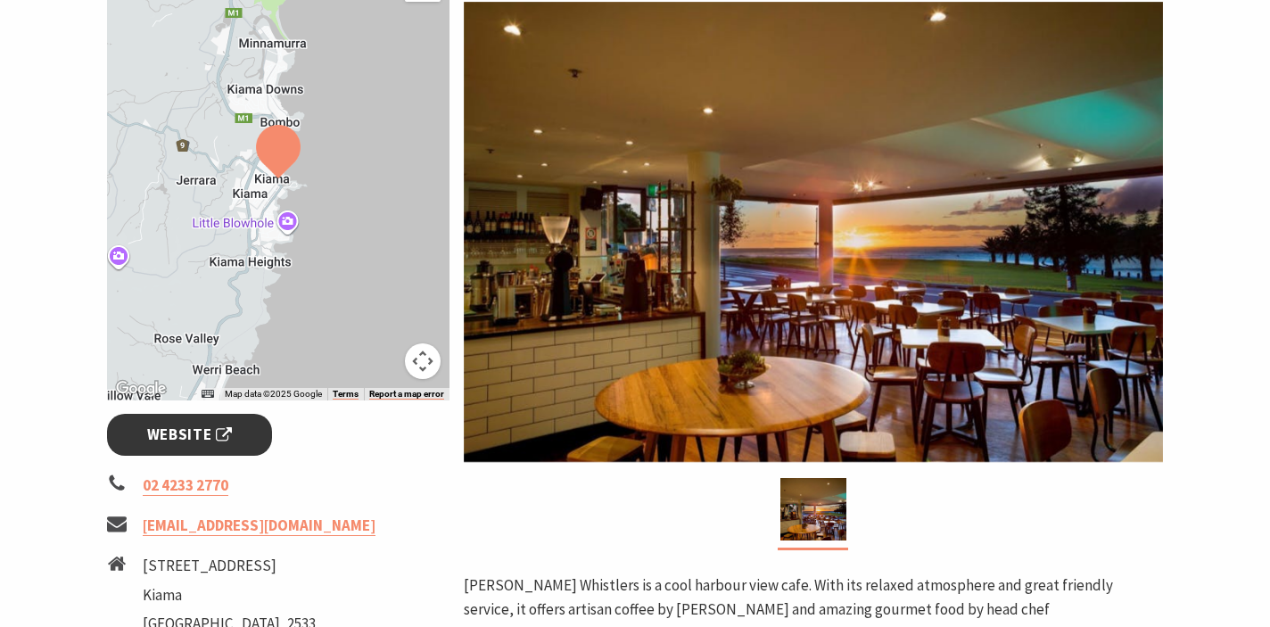
click at [226, 443] on span "Website" at bounding box center [190, 435] width 86 height 24
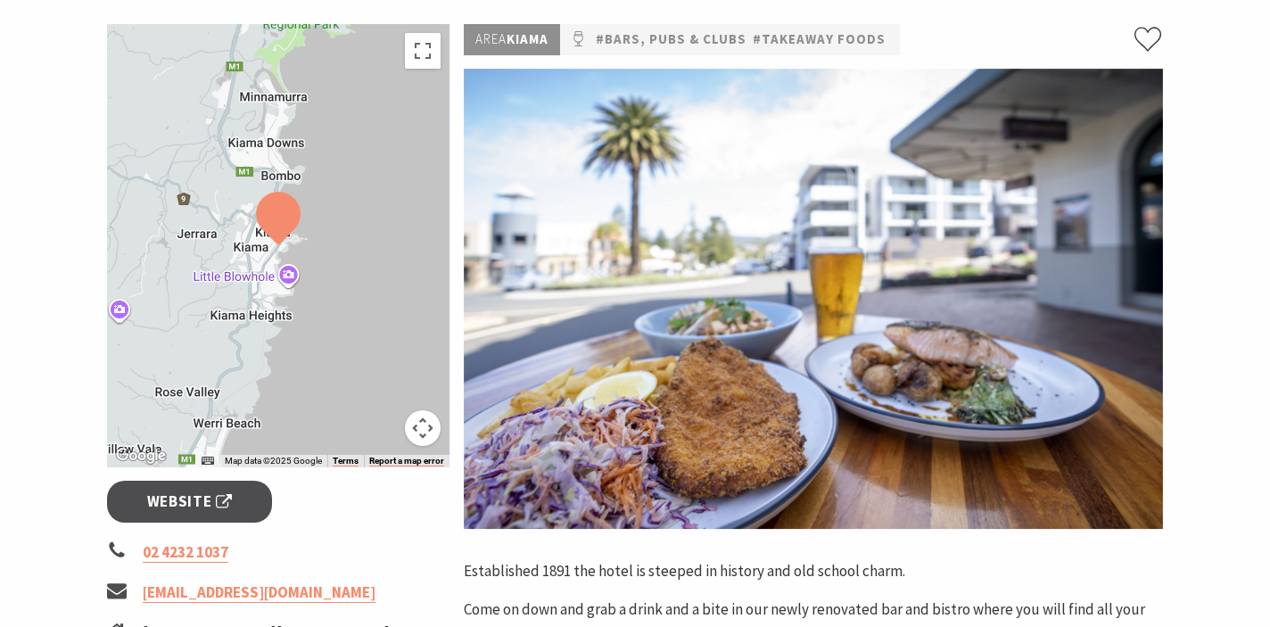
scroll to position [329, 0]
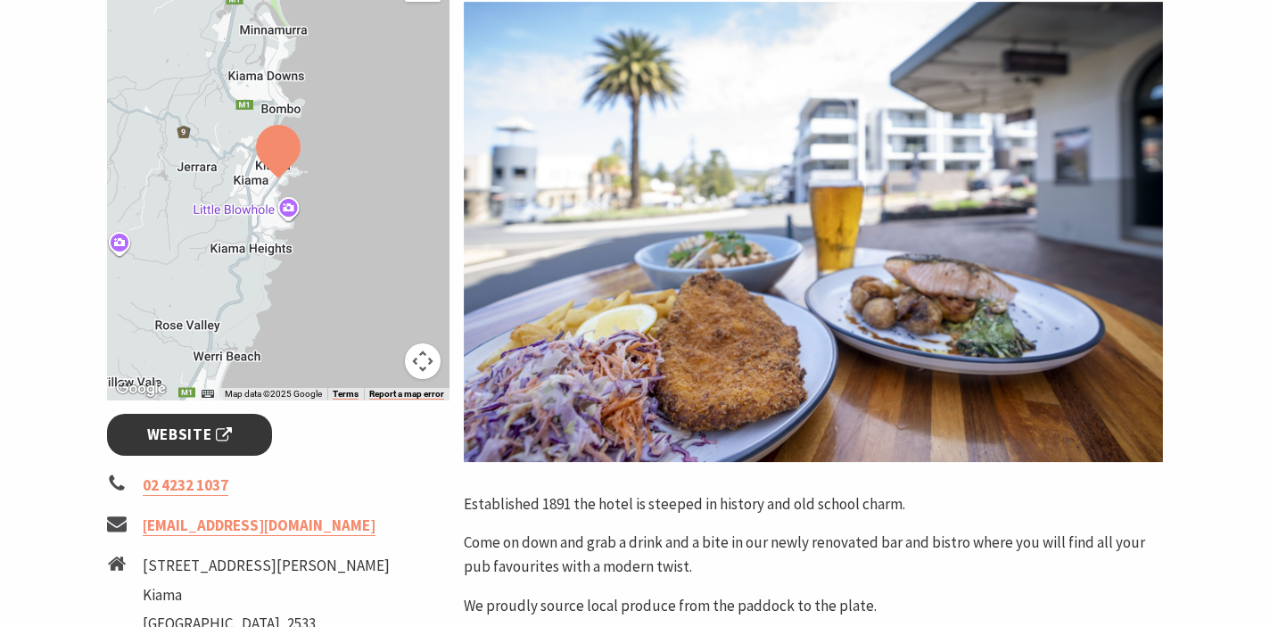
click at [211, 432] on span "Website" at bounding box center [190, 435] width 86 height 24
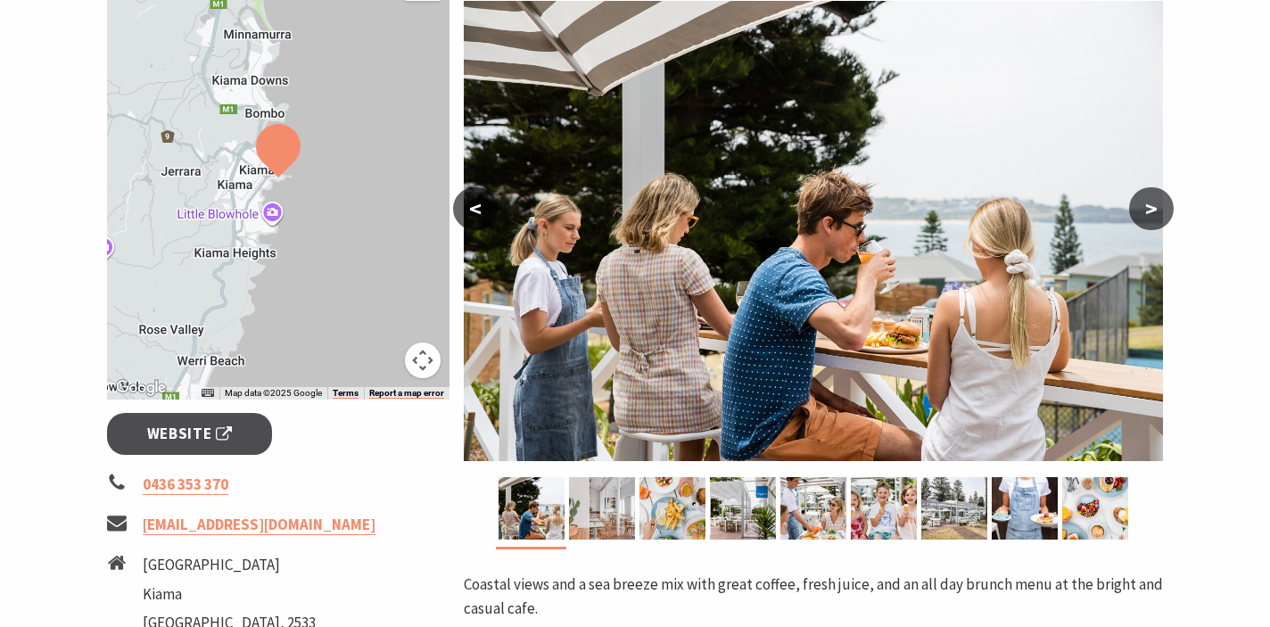
scroll to position [404, 0]
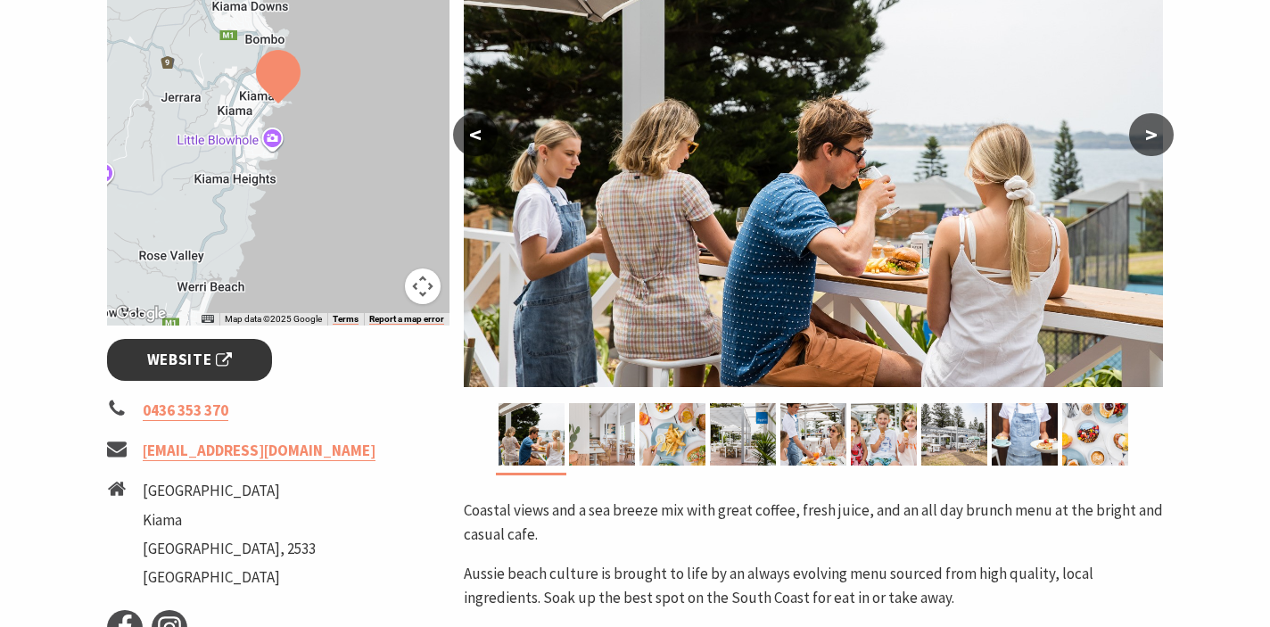
click at [210, 367] on span "Website" at bounding box center [190, 360] width 86 height 24
